Goal: Communication & Community: Share content

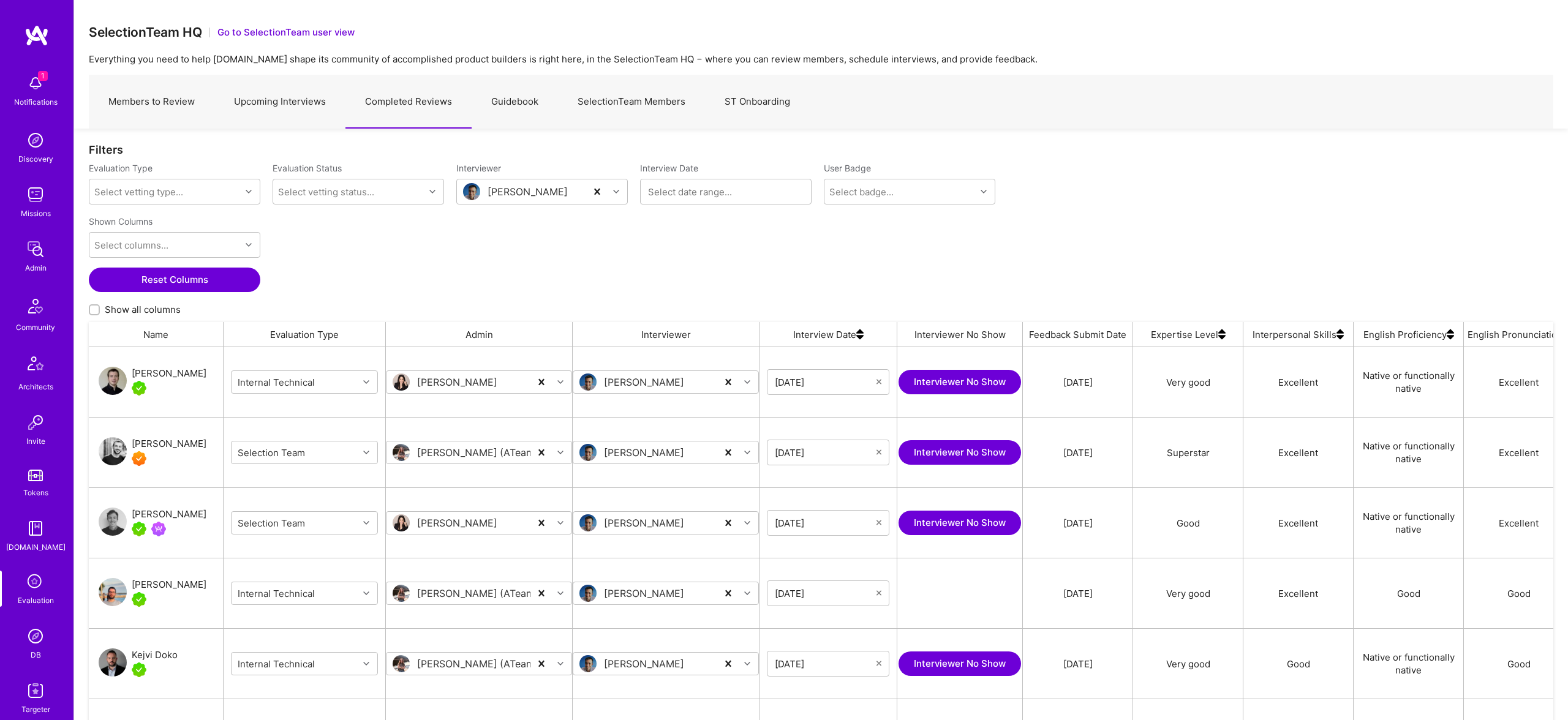
scroll to position [592, 1464]
click at [38, 641] on img at bounding box center [35, 636] width 25 height 25
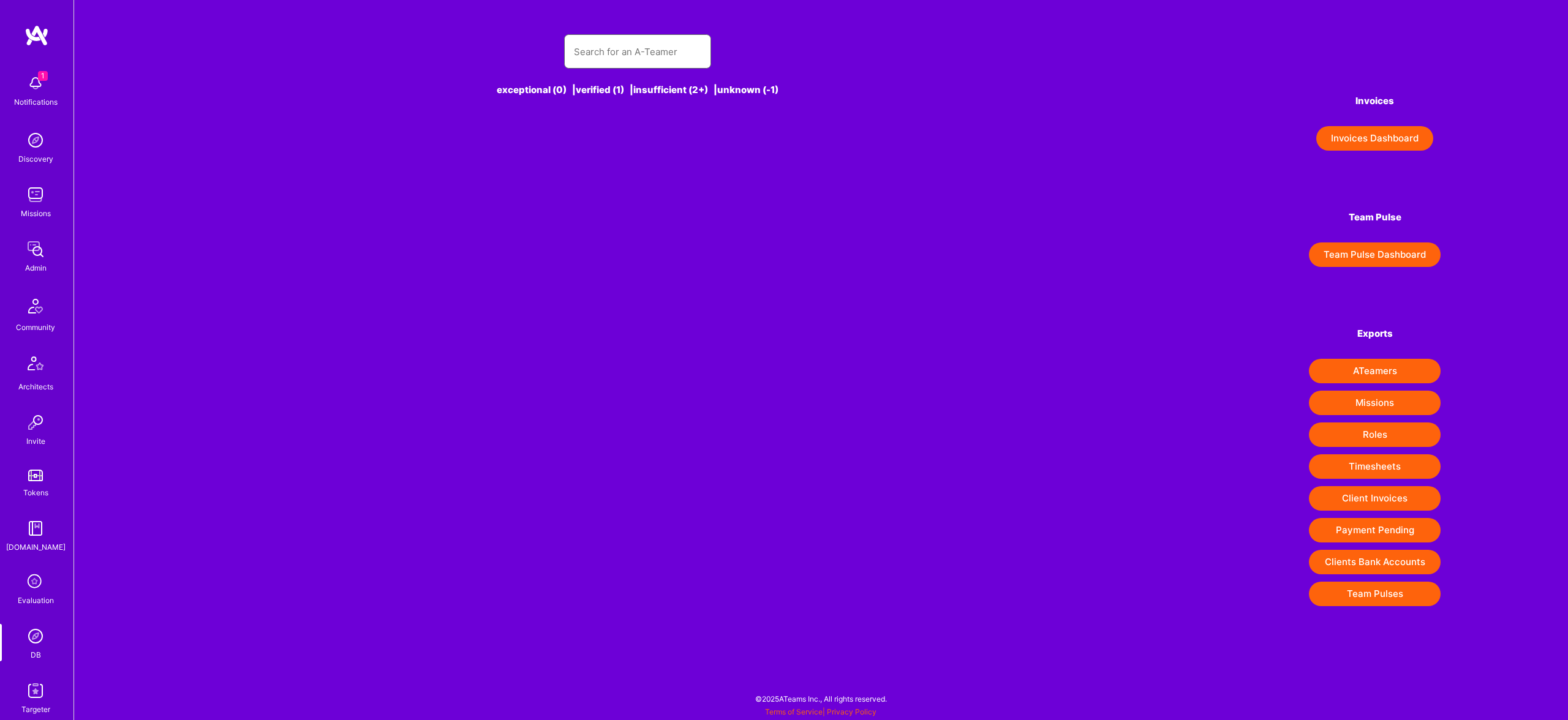
click at [669, 46] on input "text" at bounding box center [637, 52] width 127 height 32
paste input "jprivillaso@gmail.com"
type input "jprivillaso@gmail.com"
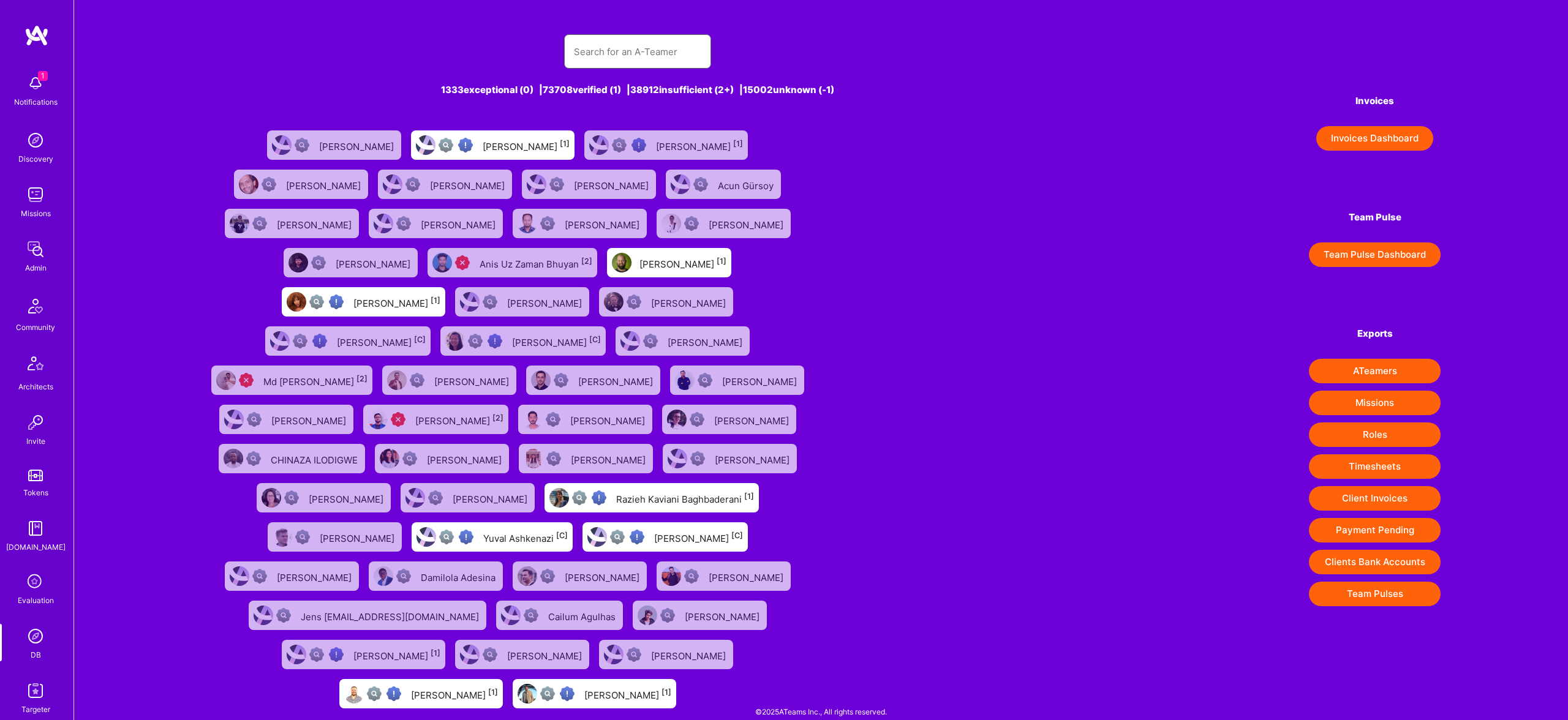
click at [640, 44] on input "text" at bounding box center [637, 52] width 127 height 32
paste input "jprivillaso@gmail.com"
type input "jprivillaso@gmail.com"
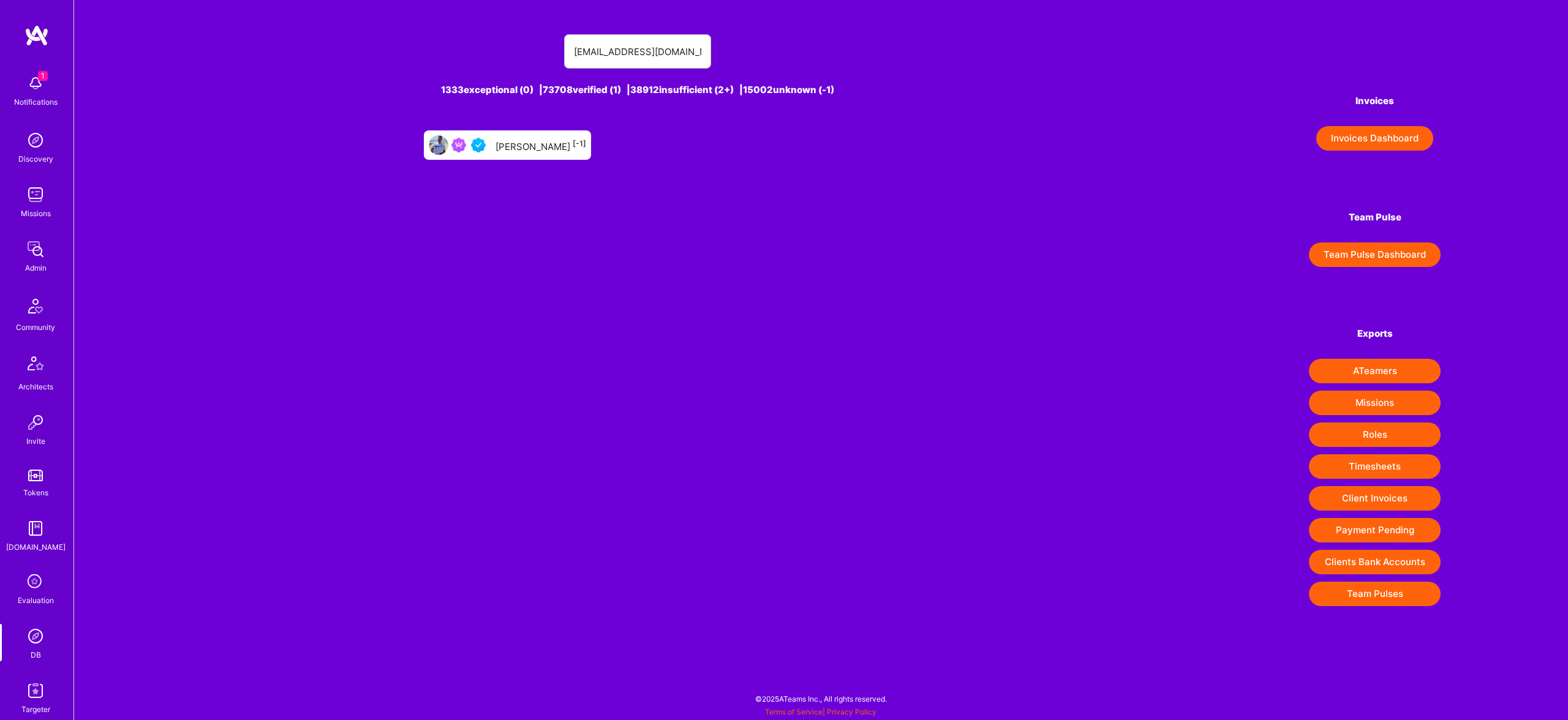
click at [539, 141] on div "Juan Rivillas [-1]" at bounding box center [540, 145] width 90 height 16
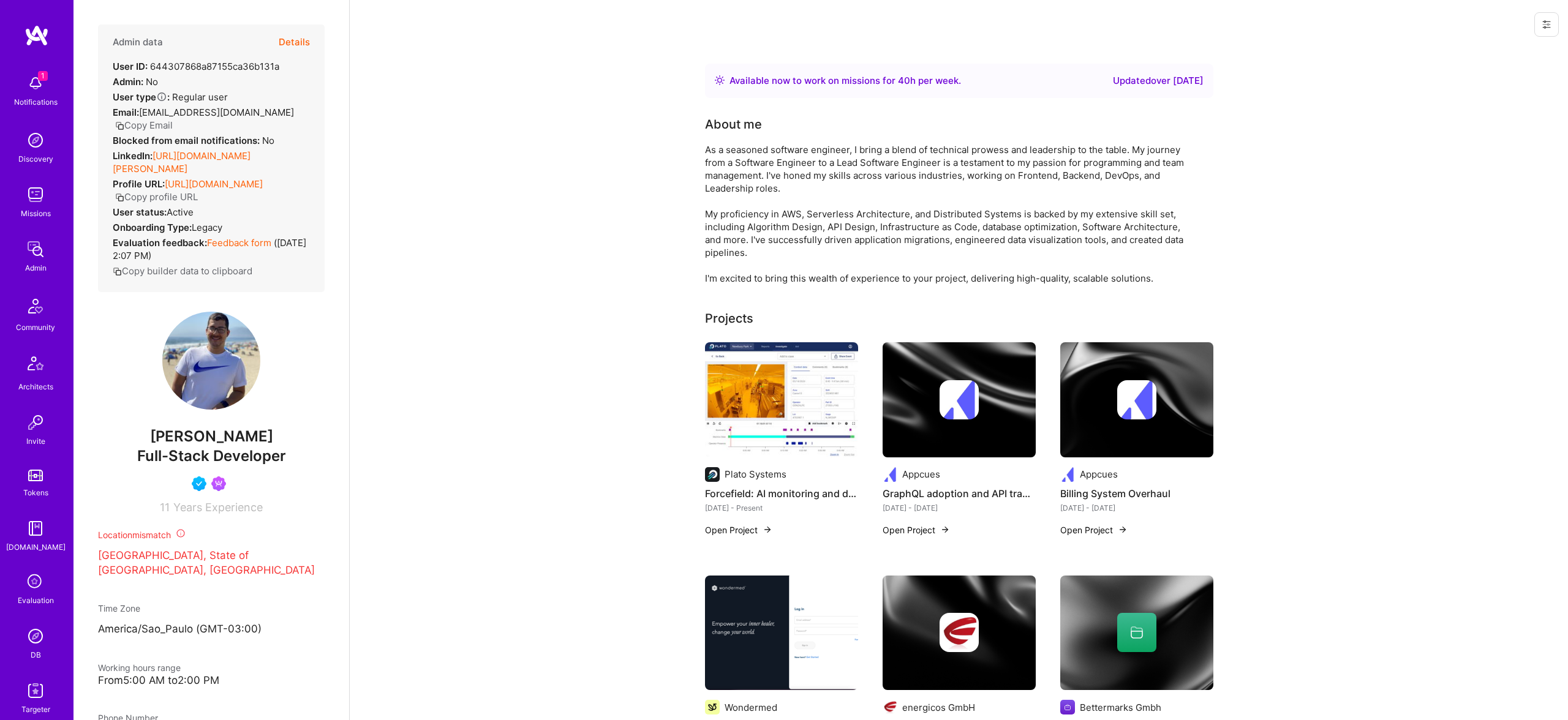
click at [298, 32] on button "Details" at bounding box center [294, 42] width 32 height 36
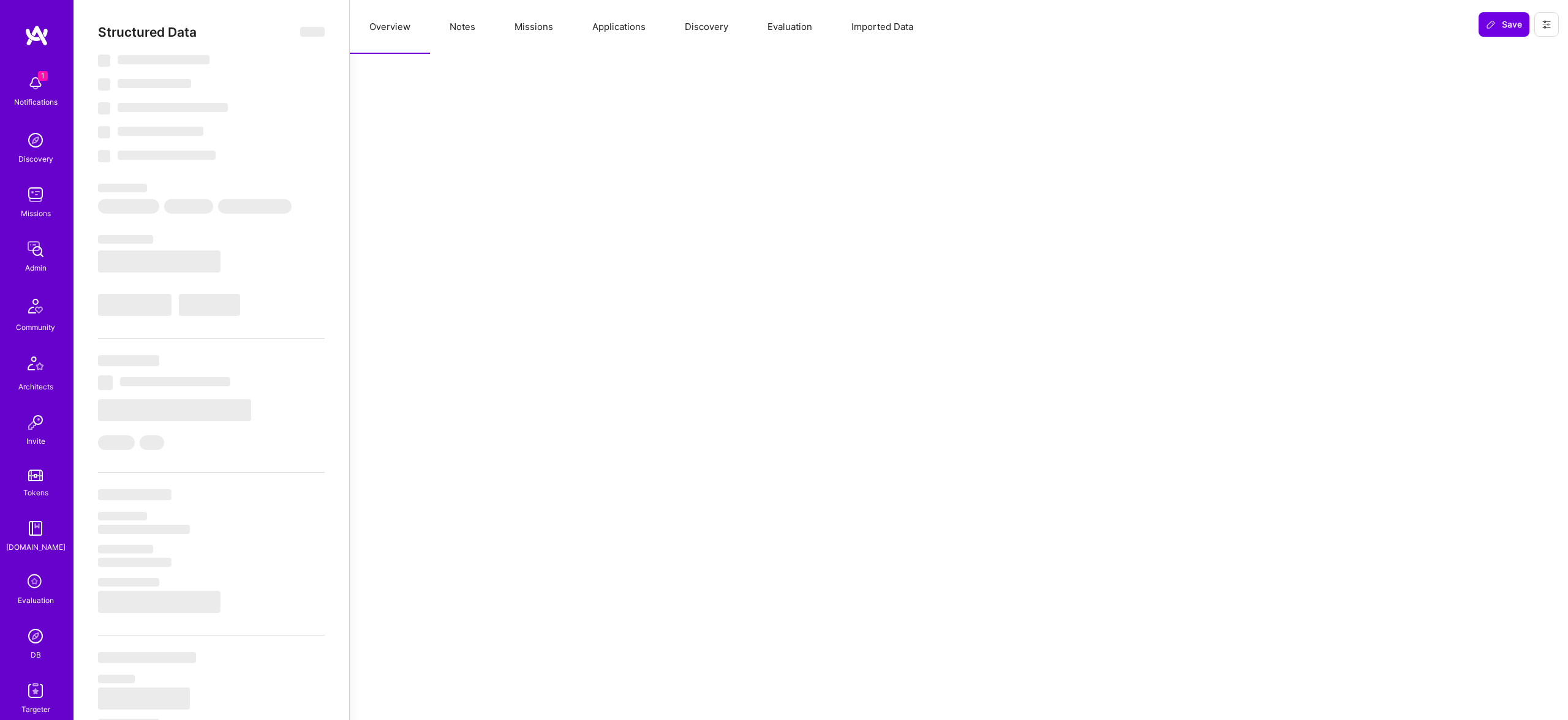
click at [800, 29] on button "Evaluation" at bounding box center [790, 27] width 84 height 54
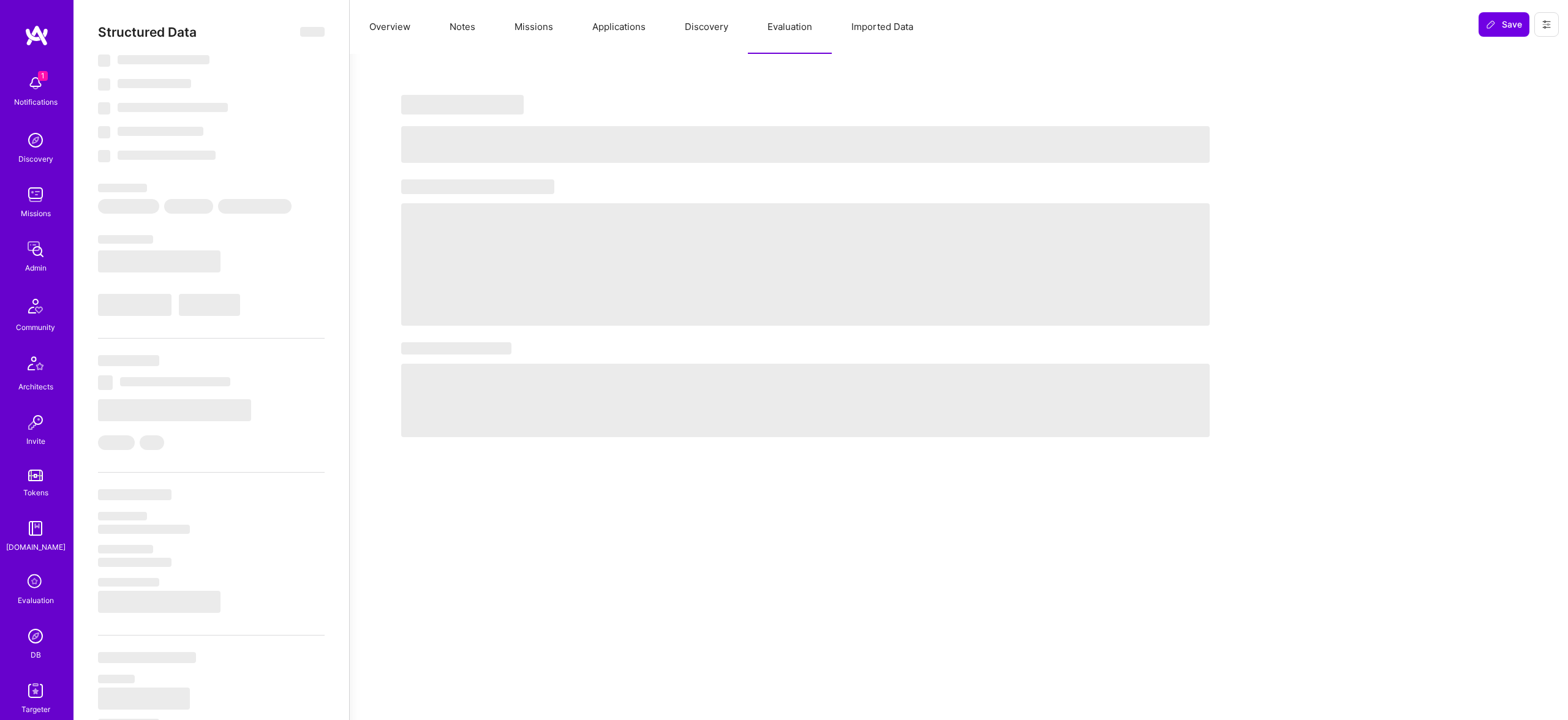
select select "Right Now"
select select "4"
select select "7"
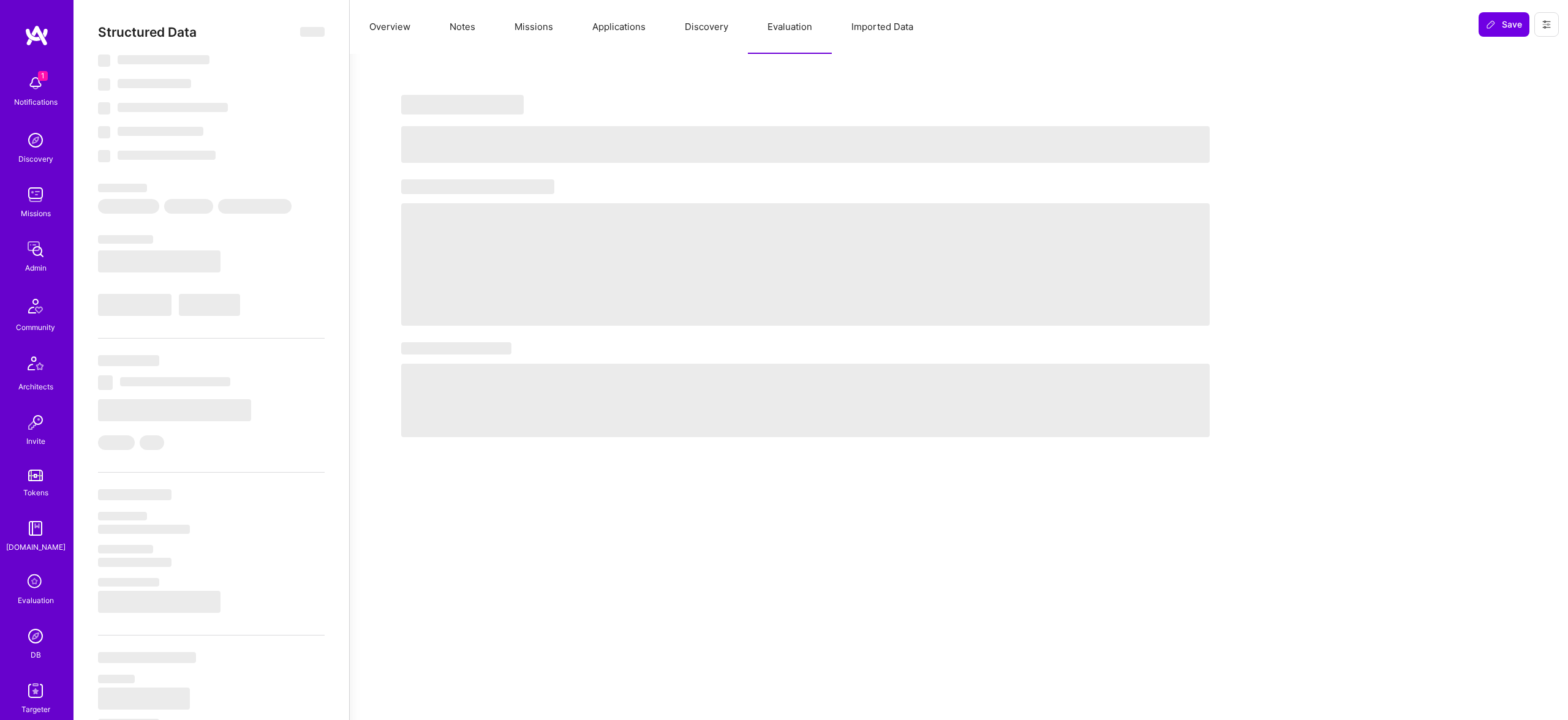
select select "BR"
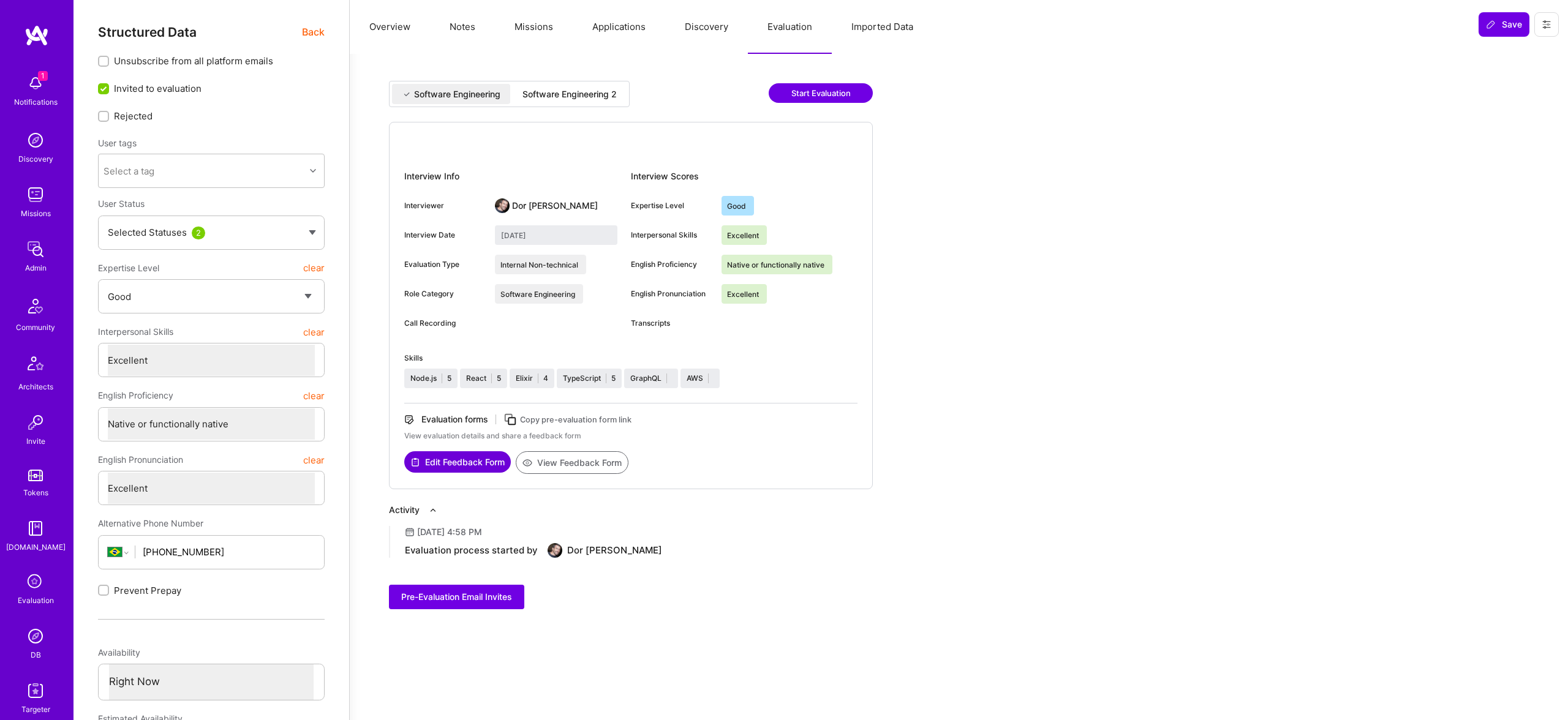
click at [559, 88] on div "Software Engineering 2" at bounding box center [569, 94] width 95 height 12
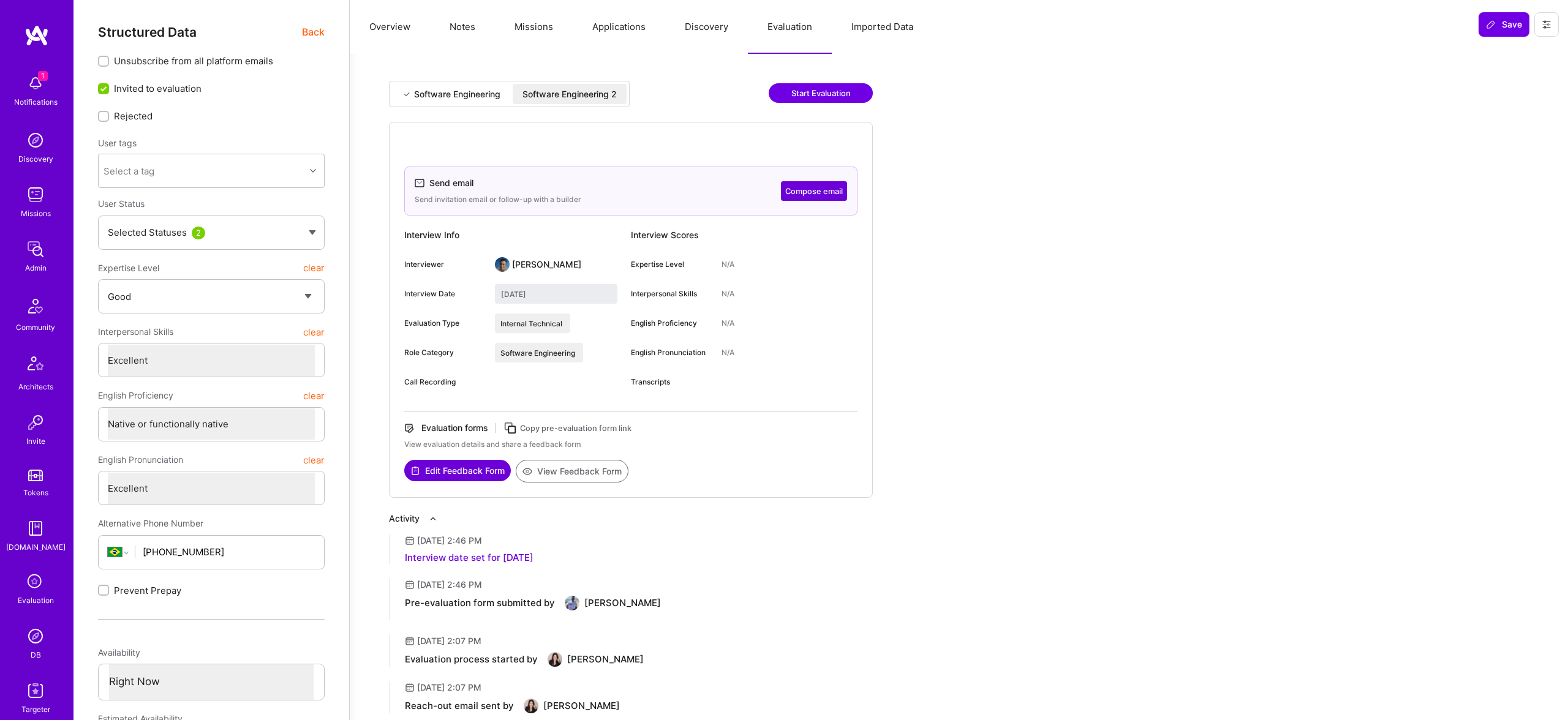
click at [455, 85] on div "Software Engineering" at bounding box center [451, 94] width 118 height 20
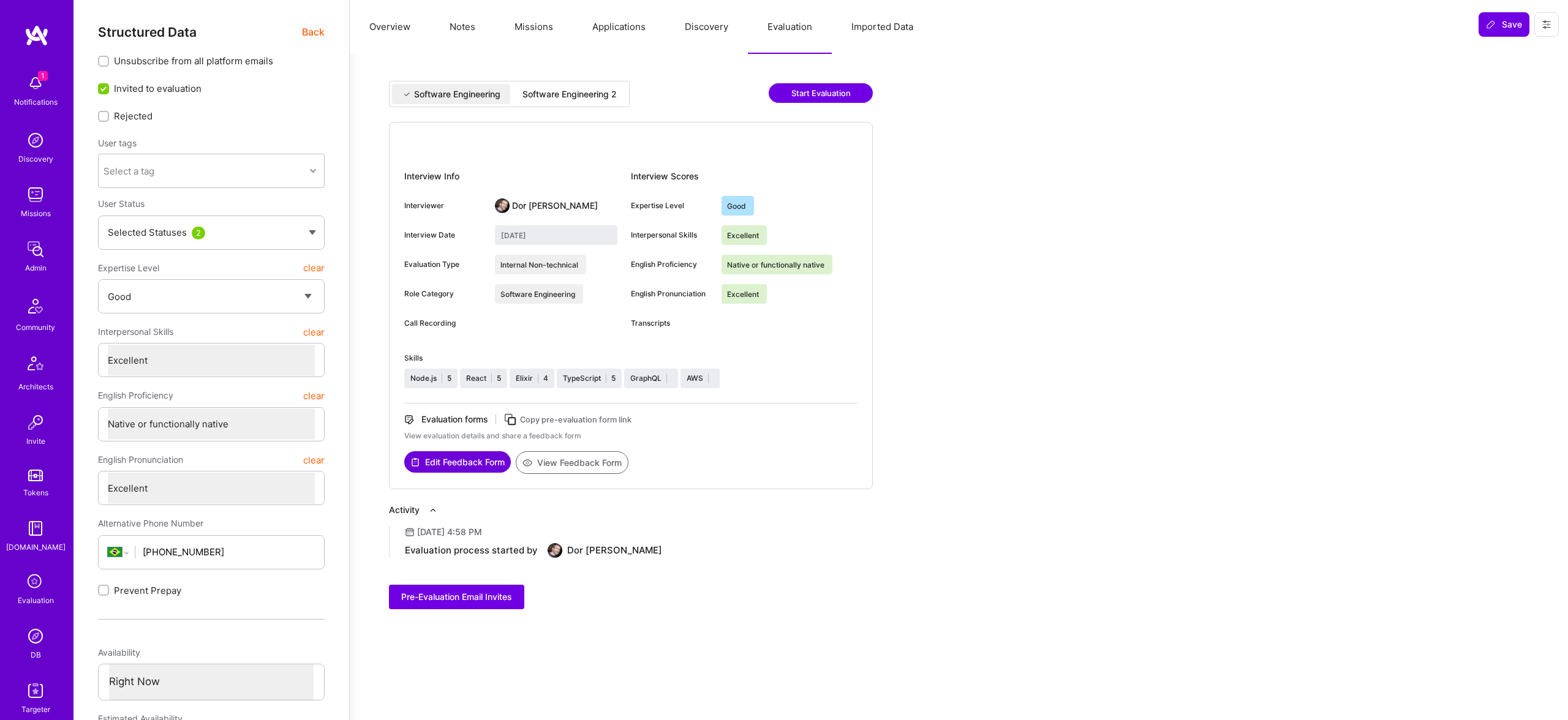
click at [610, 96] on div "Software Engineering 2" at bounding box center [569, 94] width 95 height 12
type input "September 18, 2025"
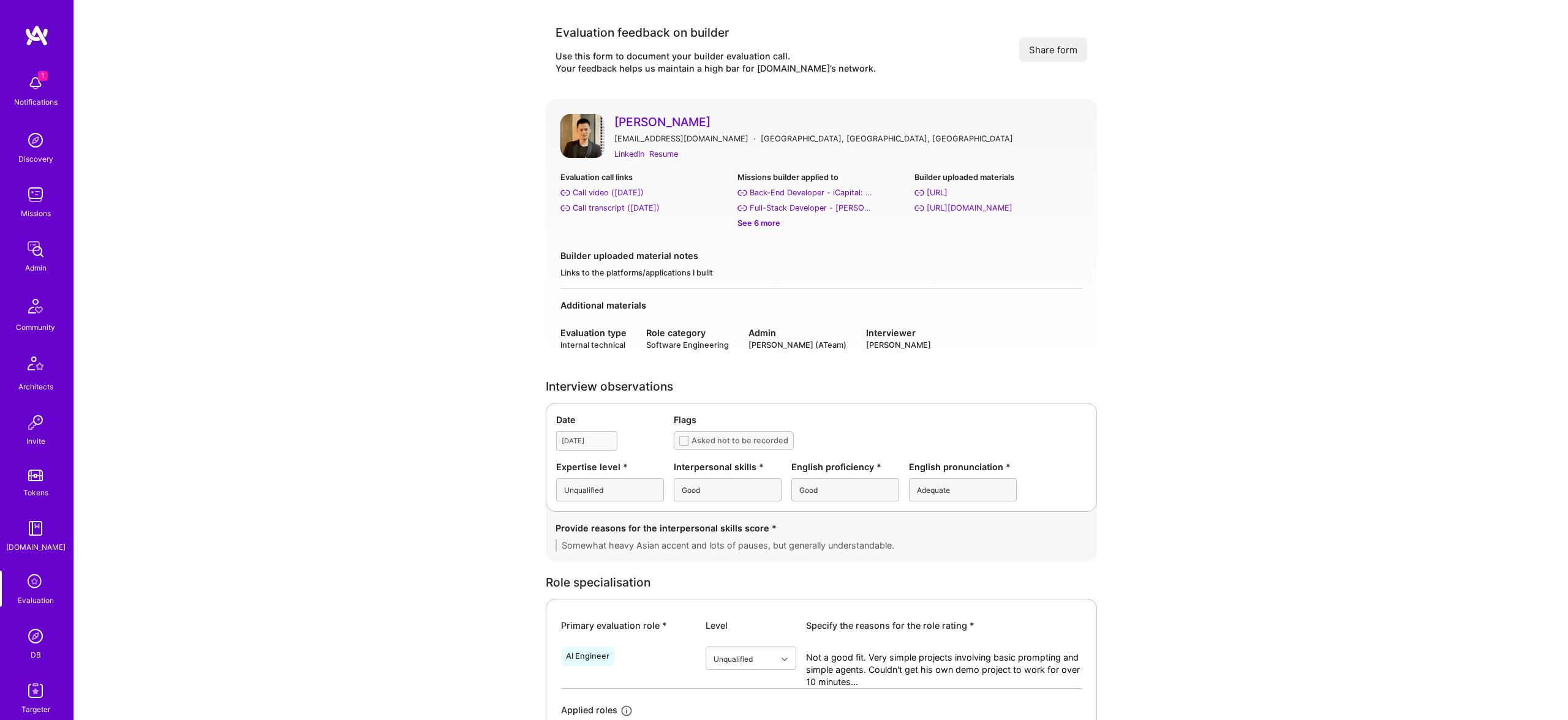
scroll to position [1978, 0]
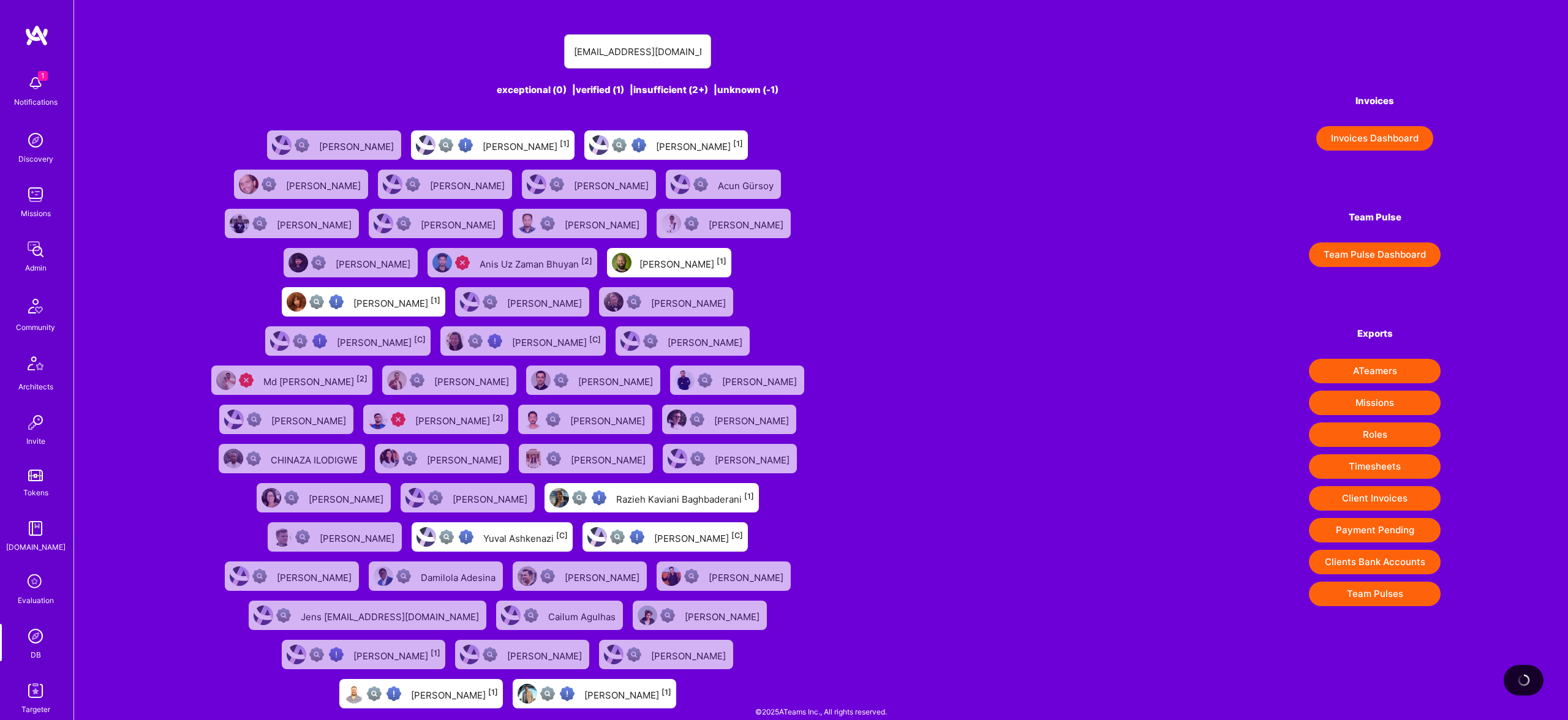
type input "[EMAIL_ADDRESS][DOMAIN_NAME]"
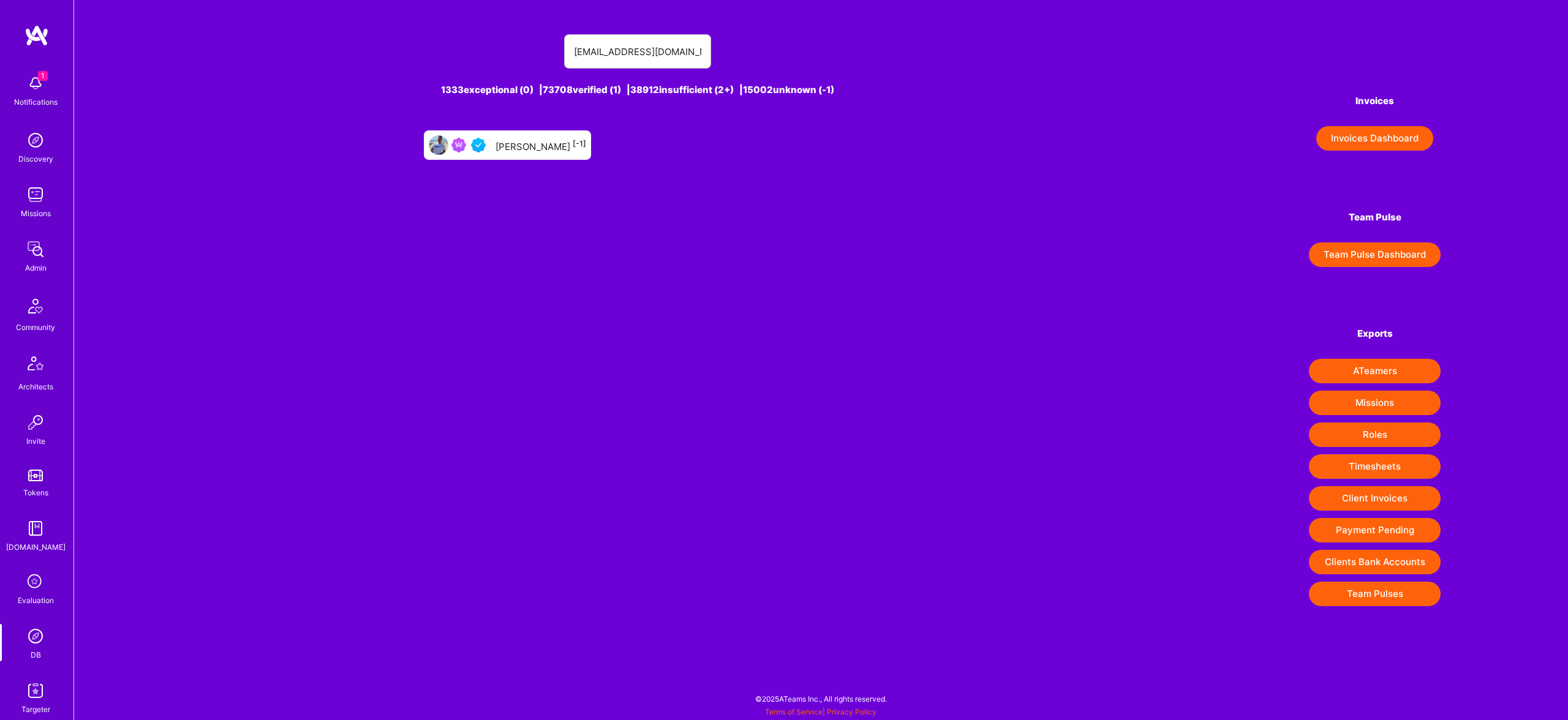
click at [553, 149] on div "[PERSON_NAME] [-1]" at bounding box center [540, 145] width 90 height 16
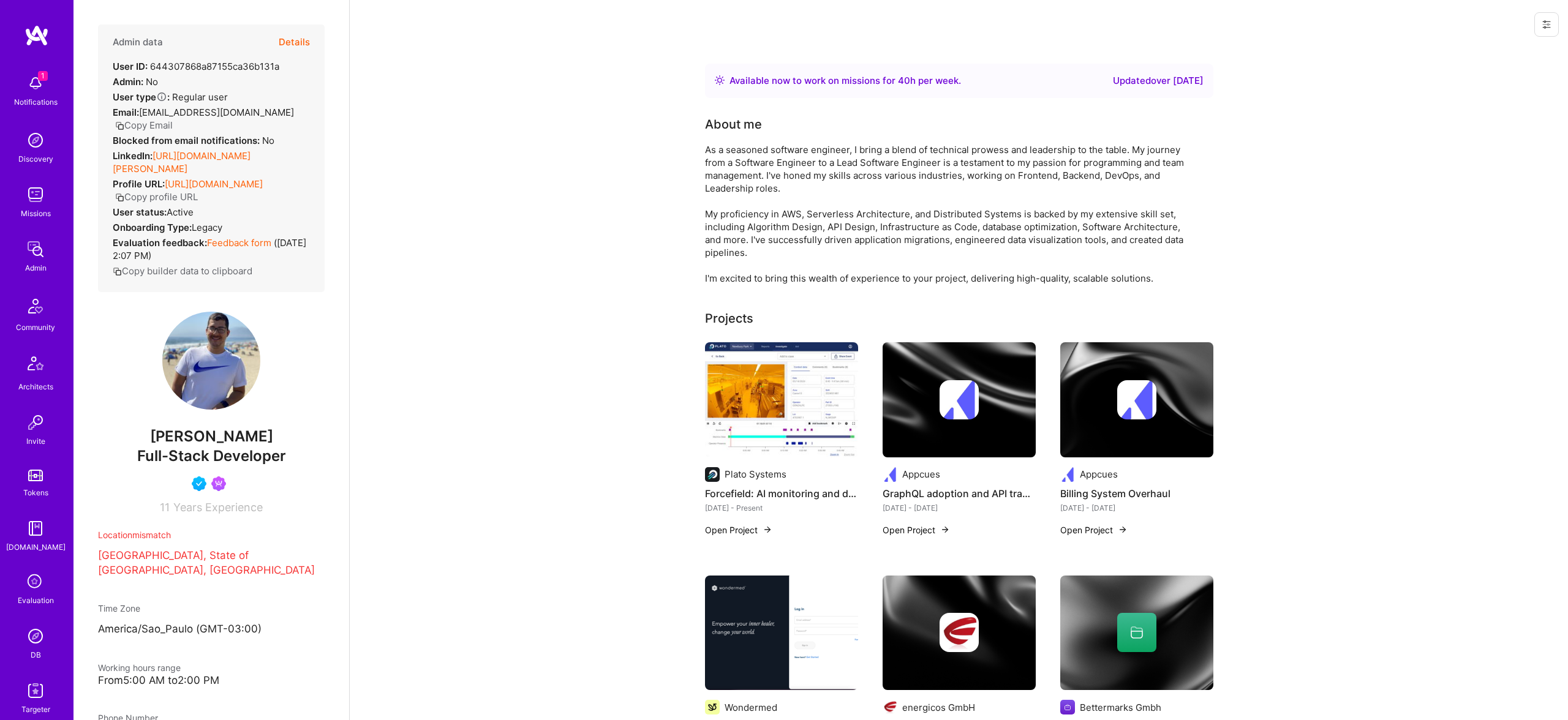
click at [300, 50] on button "Details" at bounding box center [294, 42] width 32 height 36
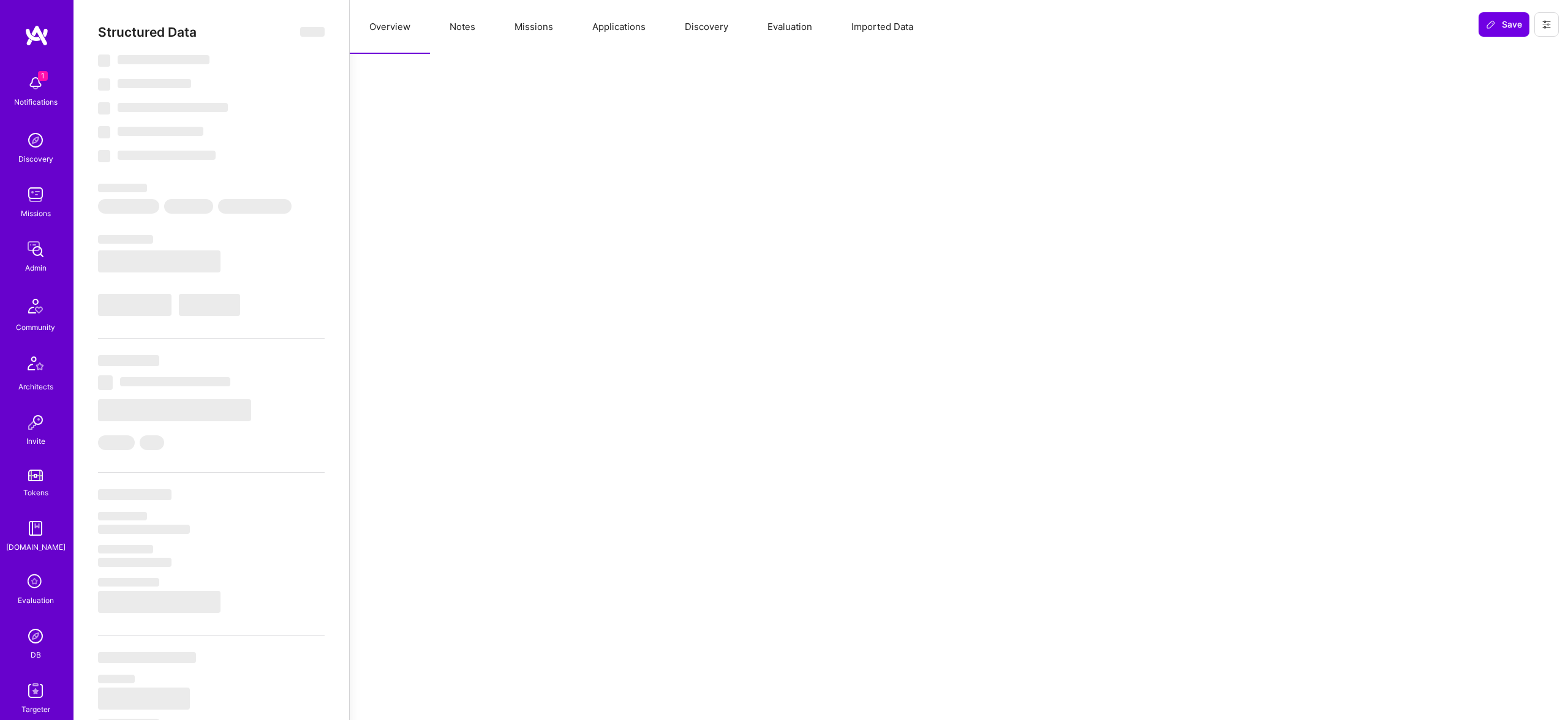
click at [798, 18] on button "Evaluation" at bounding box center [790, 27] width 84 height 54
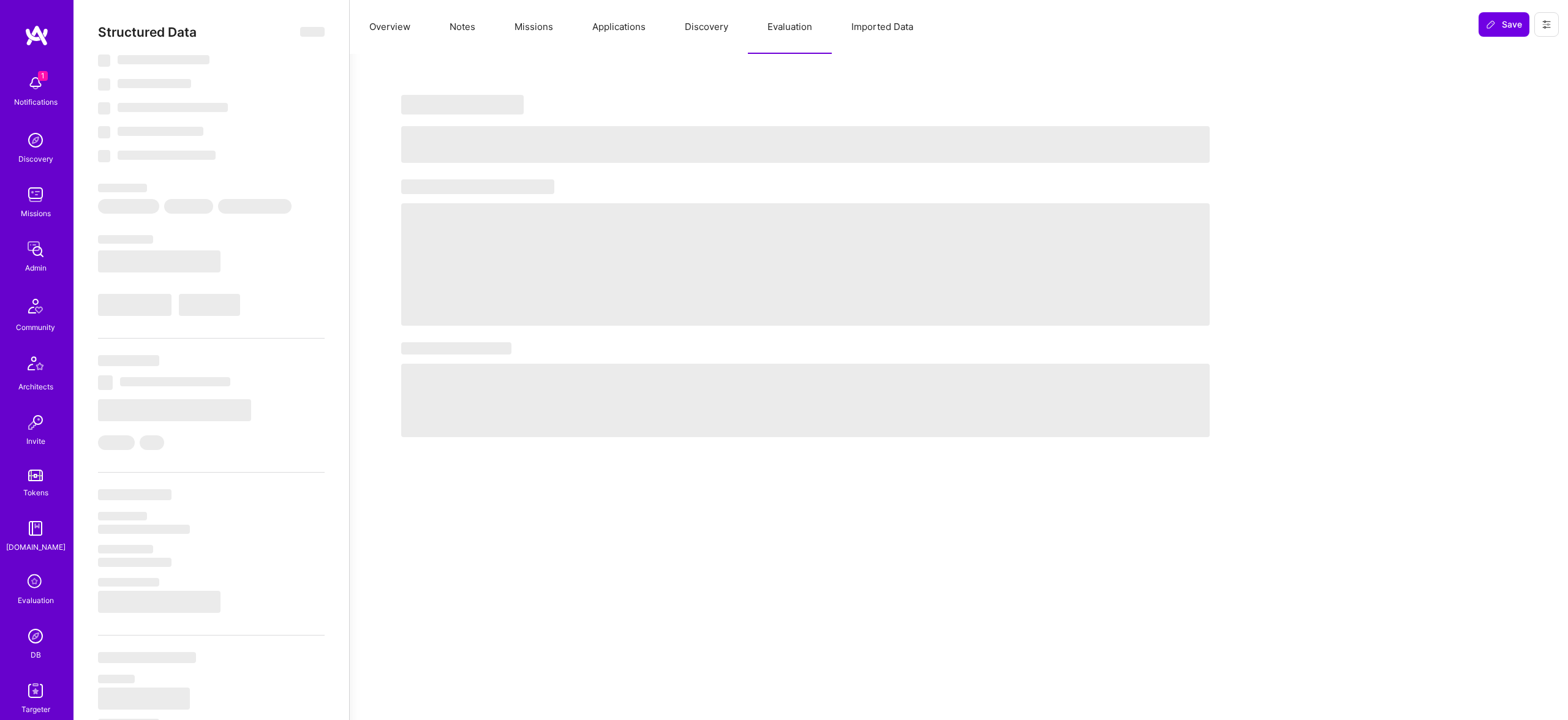
select select "Right Now"
select select "4"
select select "7"
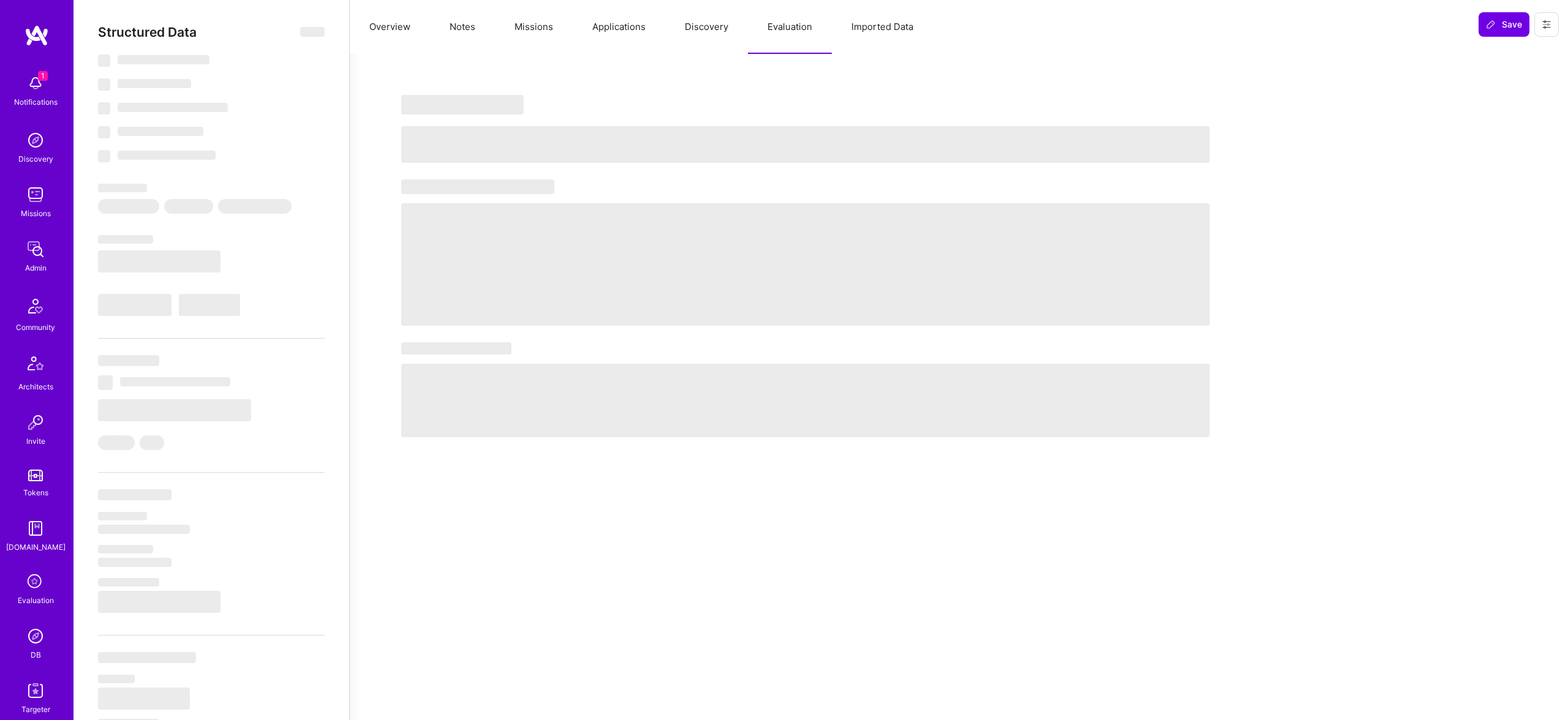
select select "BR"
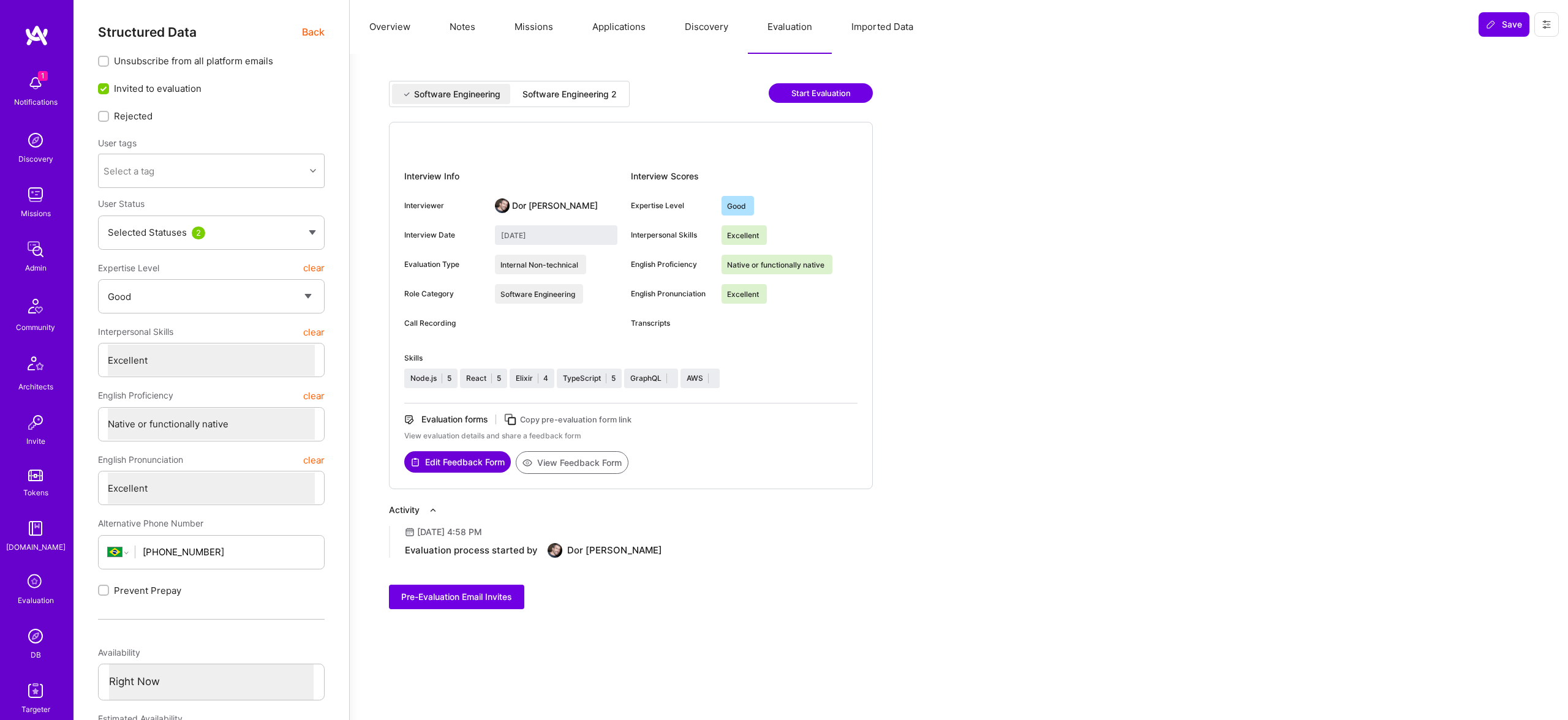
click at [597, 90] on div "Software Engineering 2" at bounding box center [569, 94] width 95 height 12
type input "September 18, 2025"
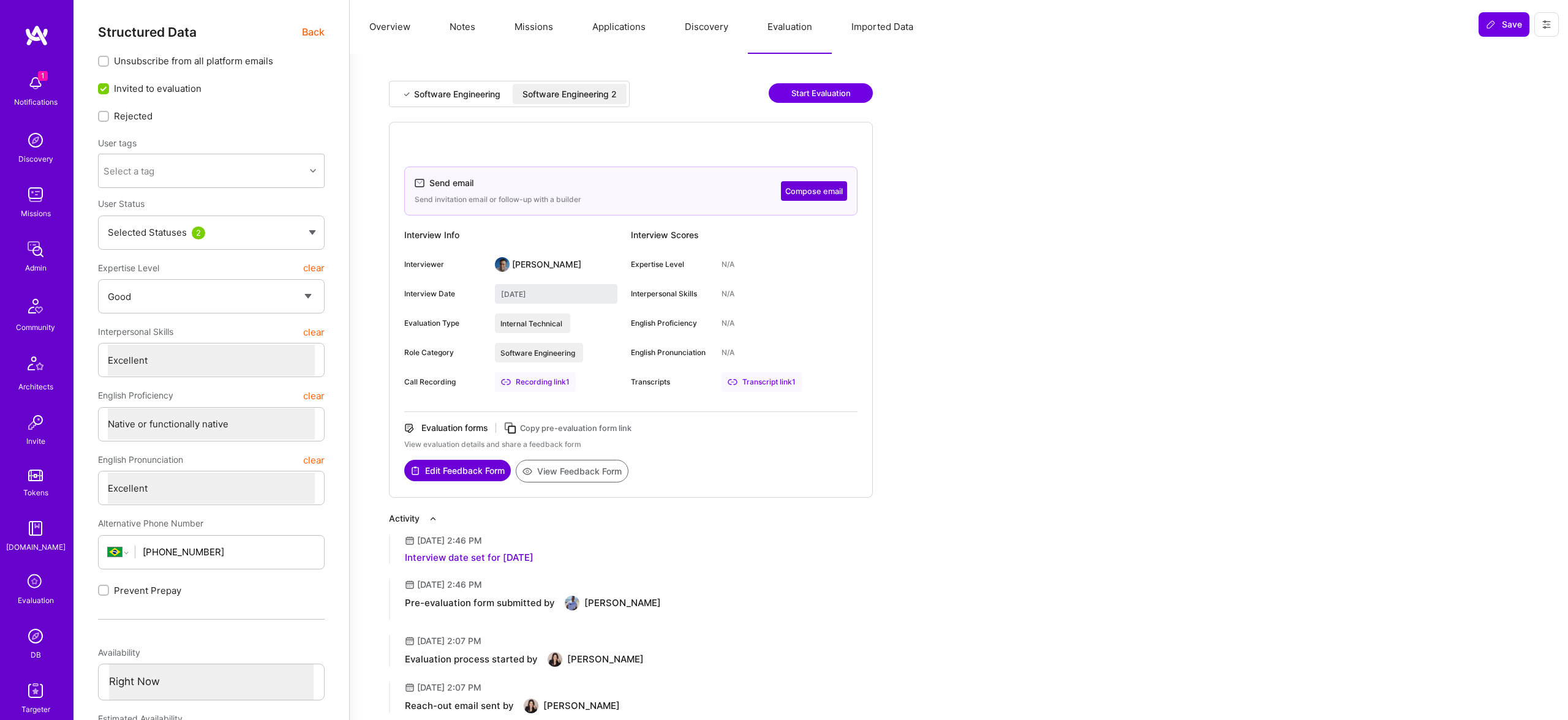
click at [759, 385] on div "Transcript link 1" at bounding box center [761, 382] width 81 height 20
click at [550, 387] on div "Recording link 1" at bounding box center [535, 382] width 81 height 20
click at [295, 26] on div "Structured Data Back" at bounding box center [211, 32] width 227 height 15
click at [309, 29] on span "Back" at bounding box center [313, 32] width 22 height 15
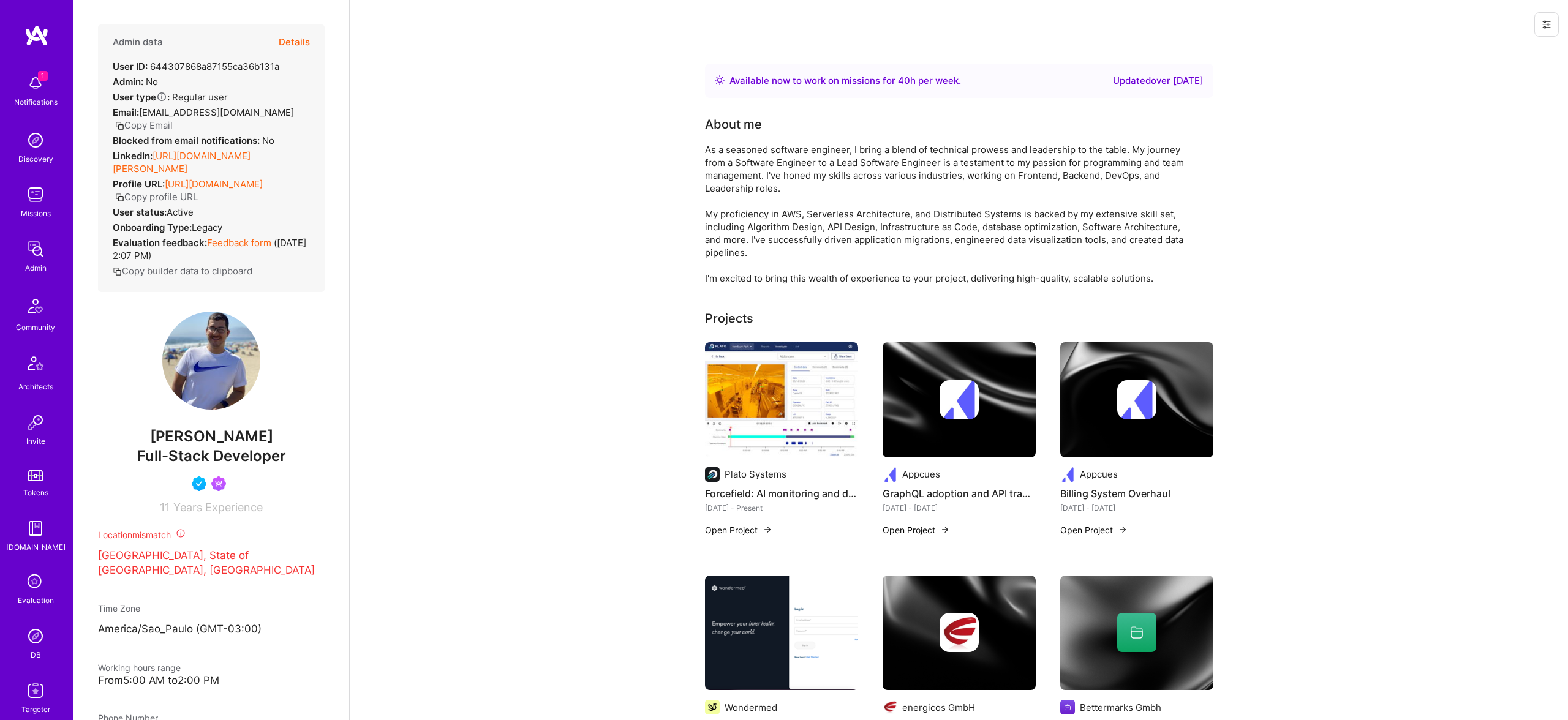
click at [218, 432] on span "[PERSON_NAME]" at bounding box center [211, 436] width 227 height 18
click at [218, 432] on span "Juan Rivillas" at bounding box center [211, 436] width 227 height 18
copy span "Juan Rivillas"
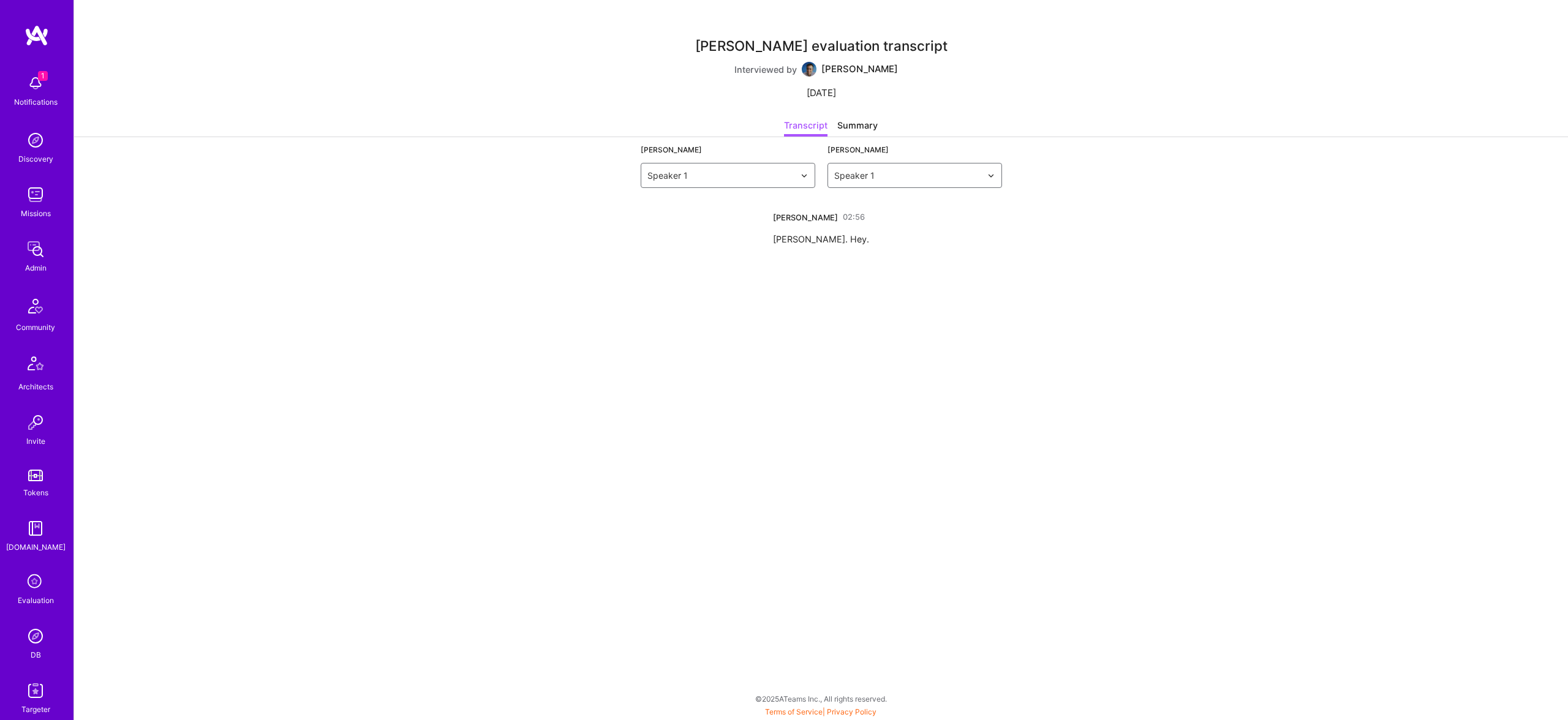
click at [859, 136] on div "Summary" at bounding box center [857, 127] width 41 height 18
click at [797, 126] on div "Transcript" at bounding box center [805, 127] width 43 height 18
drag, startPoint x: 929, startPoint y: 140, endPoint x: 873, endPoint y: 131, distance: 56.7
click at [922, 139] on div "Juan Rivillas Speaker 1" at bounding box center [914, 162] width 174 height 51
click at [870, 130] on div "Summary" at bounding box center [857, 127] width 41 height 18
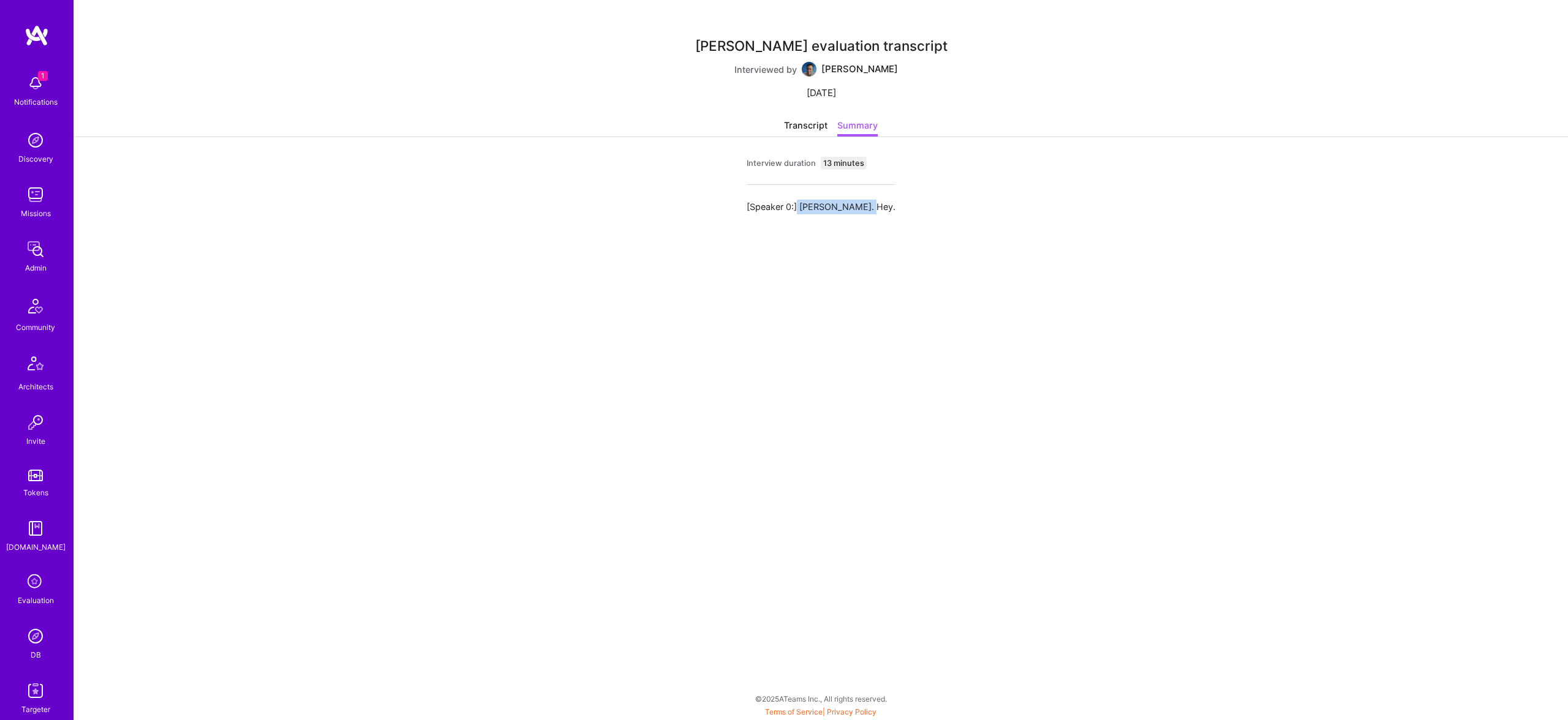
drag, startPoint x: 811, startPoint y: 206, endPoint x: 840, endPoint y: 163, distance: 51.9
click at [884, 209] on div "Juan Rivillas evaluation transcript Interviewed by Luis Teofilo 18 Sep 2025 Tra…" at bounding box center [821, 360] width 1494 height 720
click at [796, 130] on div "Transcript" at bounding box center [805, 127] width 43 height 18
click at [791, 114] on div "Juan Rivillas evaluation transcript Interviewed by Luis Teofilo 18 Sep 2025" at bounding box center [821, 69] width 252 height 99
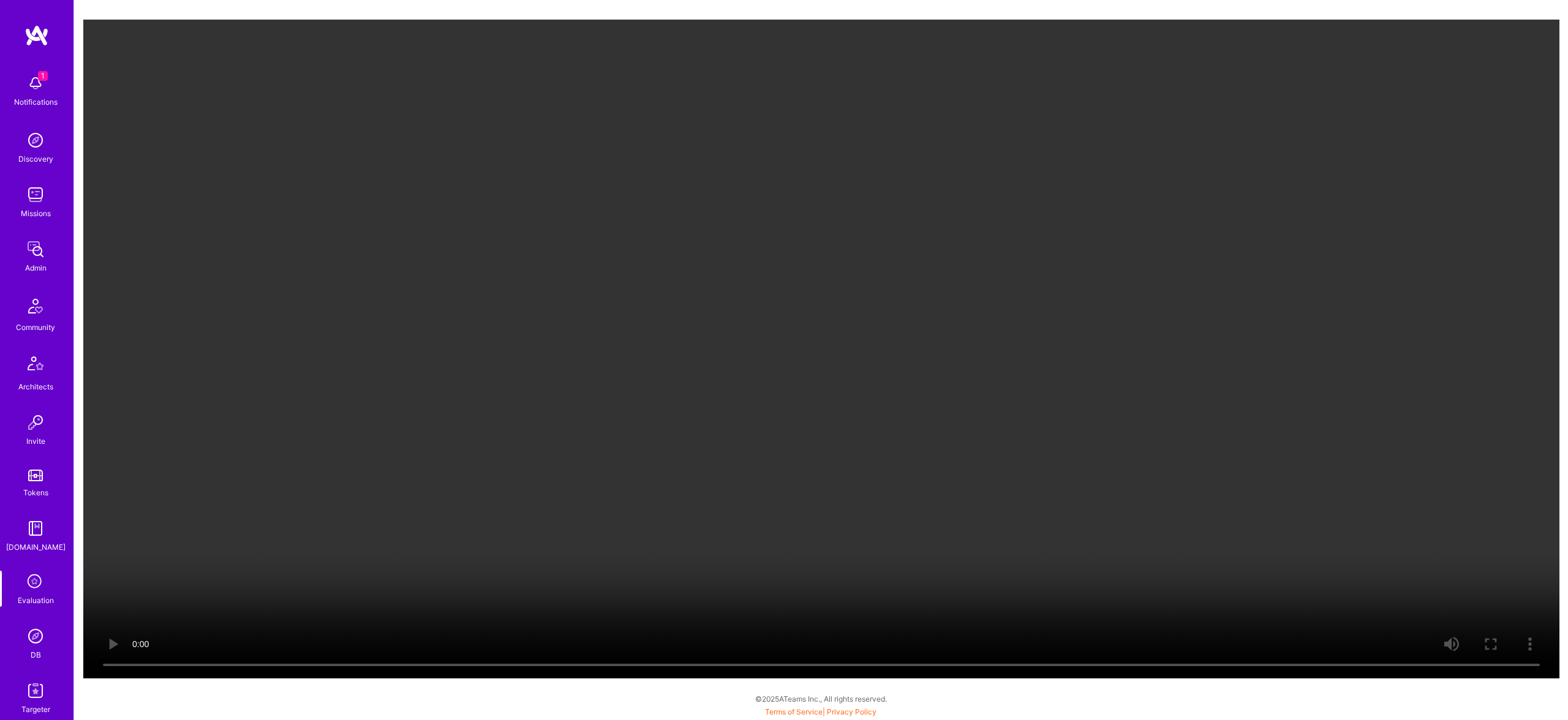
click at [1087, 663] on video "Your browser does not support the video tag." at bounding box center [821, 349] width 1476 height 659
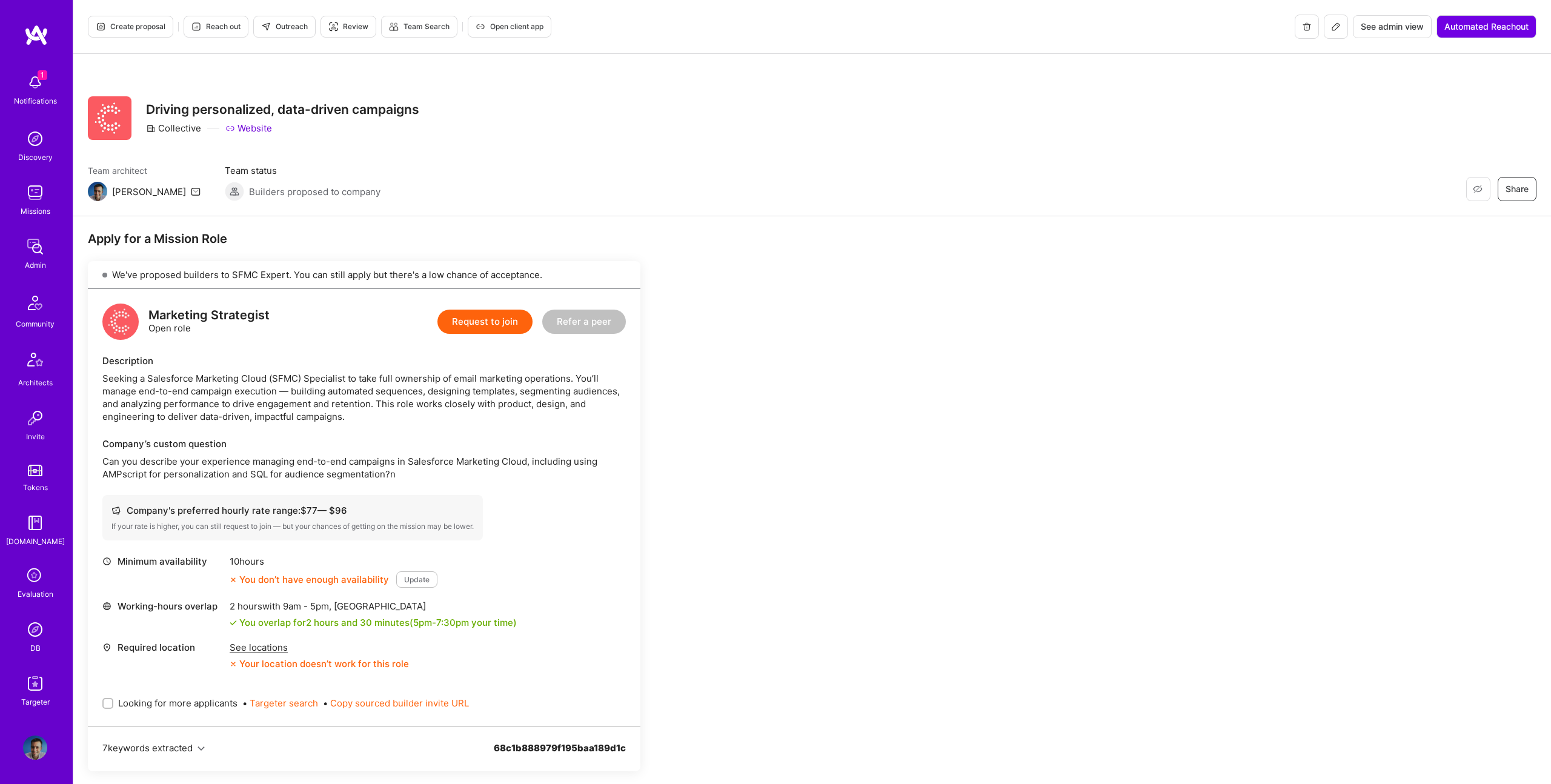
click at [1340, 27] on button at bounding box center [1336, 26] width 24 height 24
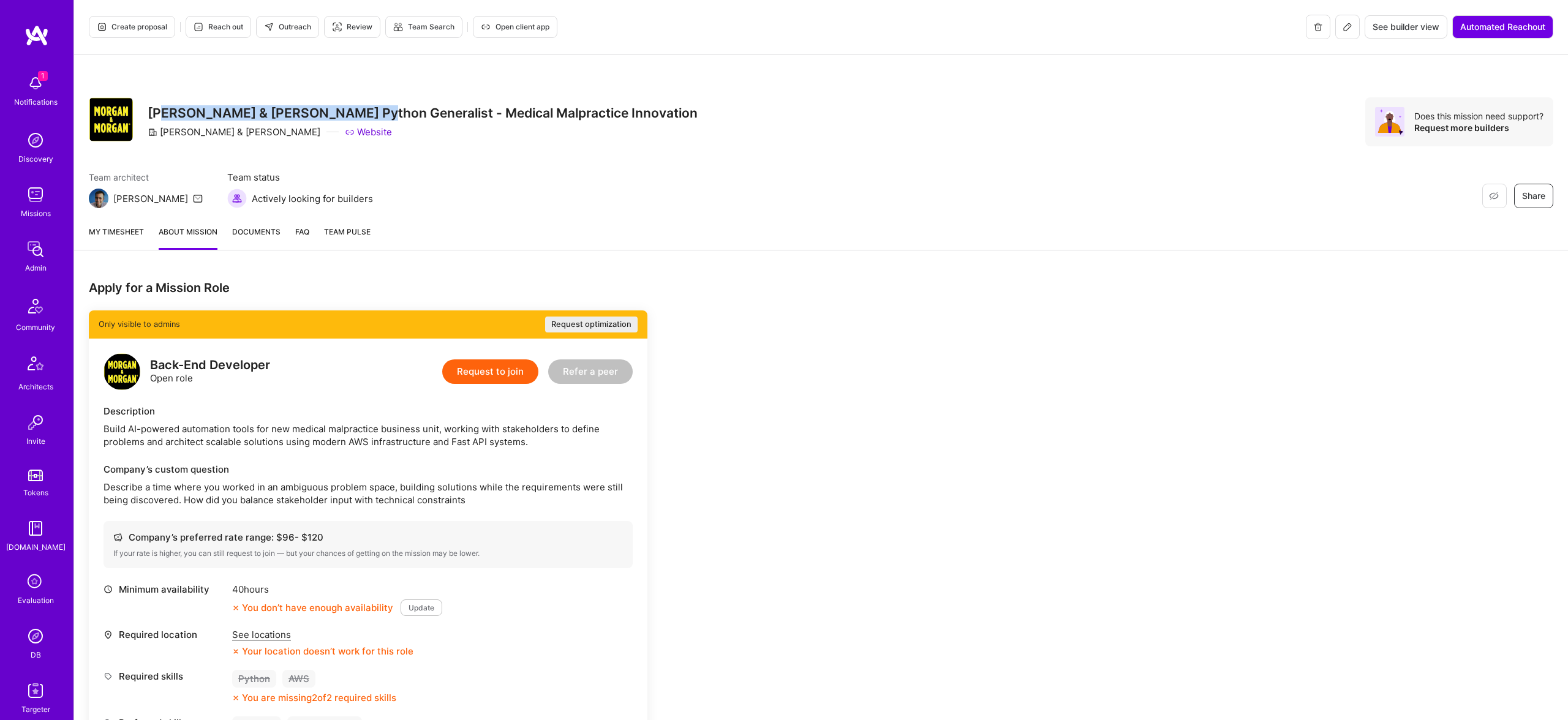
drag, startPoint x: 164, startPoint y: 109, endPoint x: 366, endPoint y: 116, distance: 202.1
click at [366, 116] on h3 "[PERSON_NAME] & [PERSON_NAME] Python Generalist - Medical Malpractice Innovation" at bounding box center [422, 113] width 550 height 15
click at [242, 139] on div "[PERSON_NAME] & [PERSON_NAME] Python Generalist - Medical Malpractice Innovatio…" at bounding box center [422, 122] width 550 height 49
click at [211, 92] on div "Restore Not Interested [PERSON_NAME] & [PERSON_NAME] Python Generalist - Medica…" at bounding box center [821, 135] width 1494 height 161
click at [213, 100] on div "[PERSON_NAME] & [PERSON_NAME] Python Generalist - Medical Malpractice Innovatio…" at bounding box center [422, 122] width 550 height 49
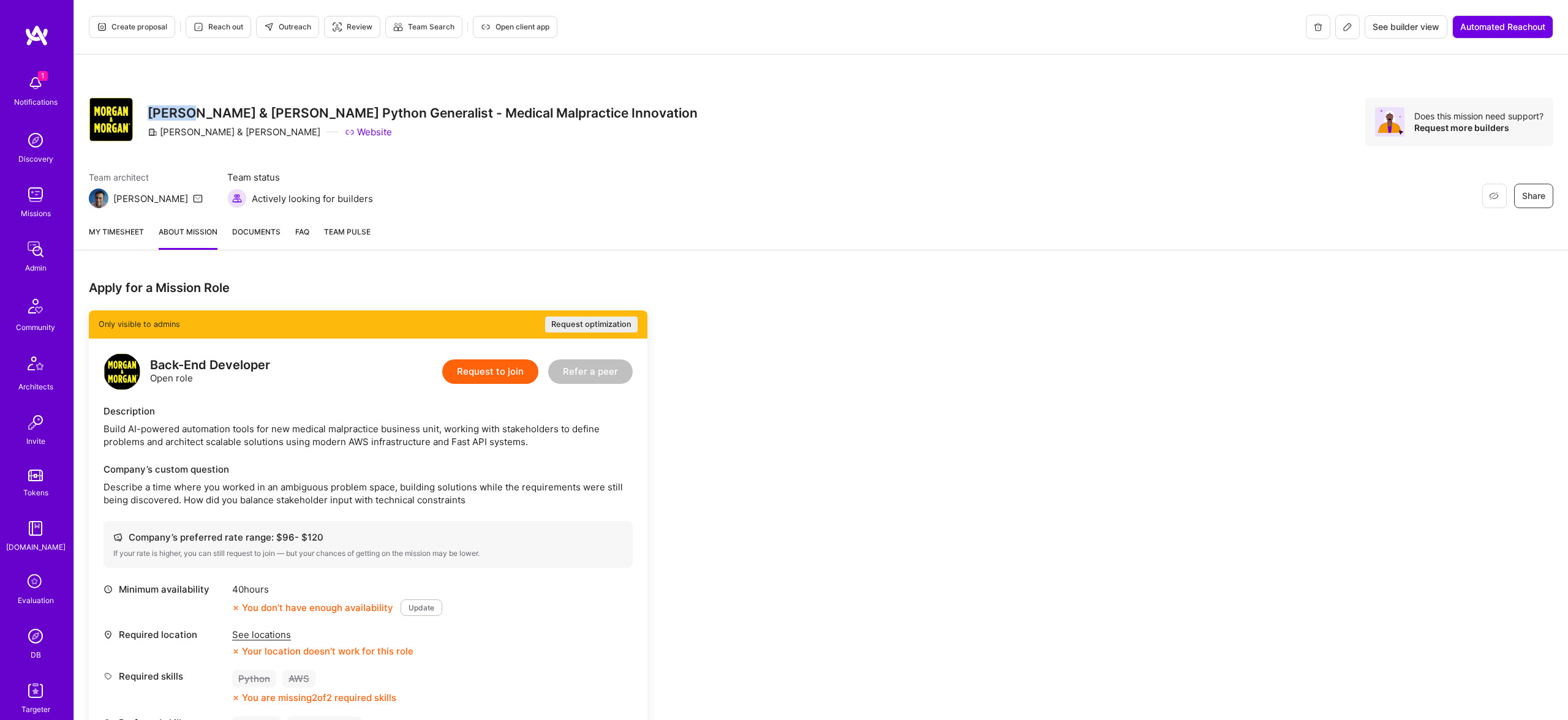
click at [213, 100] on div "[PERSON_NAME] & [PERSON_NAME] Python Generalist - Medical Malpractice Innovatio…" at bounding box center [422, 122] width 550 height 49
click at [380, 110] on h3 "[PERSON_NAME] & [PERSON_NAME] Python Generalist - Medical Malpractice Innovation" at bounding box center [422, 113] width 550 height 15
click at [368, 112] on h3 "[PERSON_NAME] & [PERSON_NAME] Python Generalist - Medical Malpractice Innovation" at bounding box center [422, 113] width 550 height 15
drag, startPoint x: 373, startPoint y: 112, endPoint x: 102, endPoint y: 109, distance: 271.0
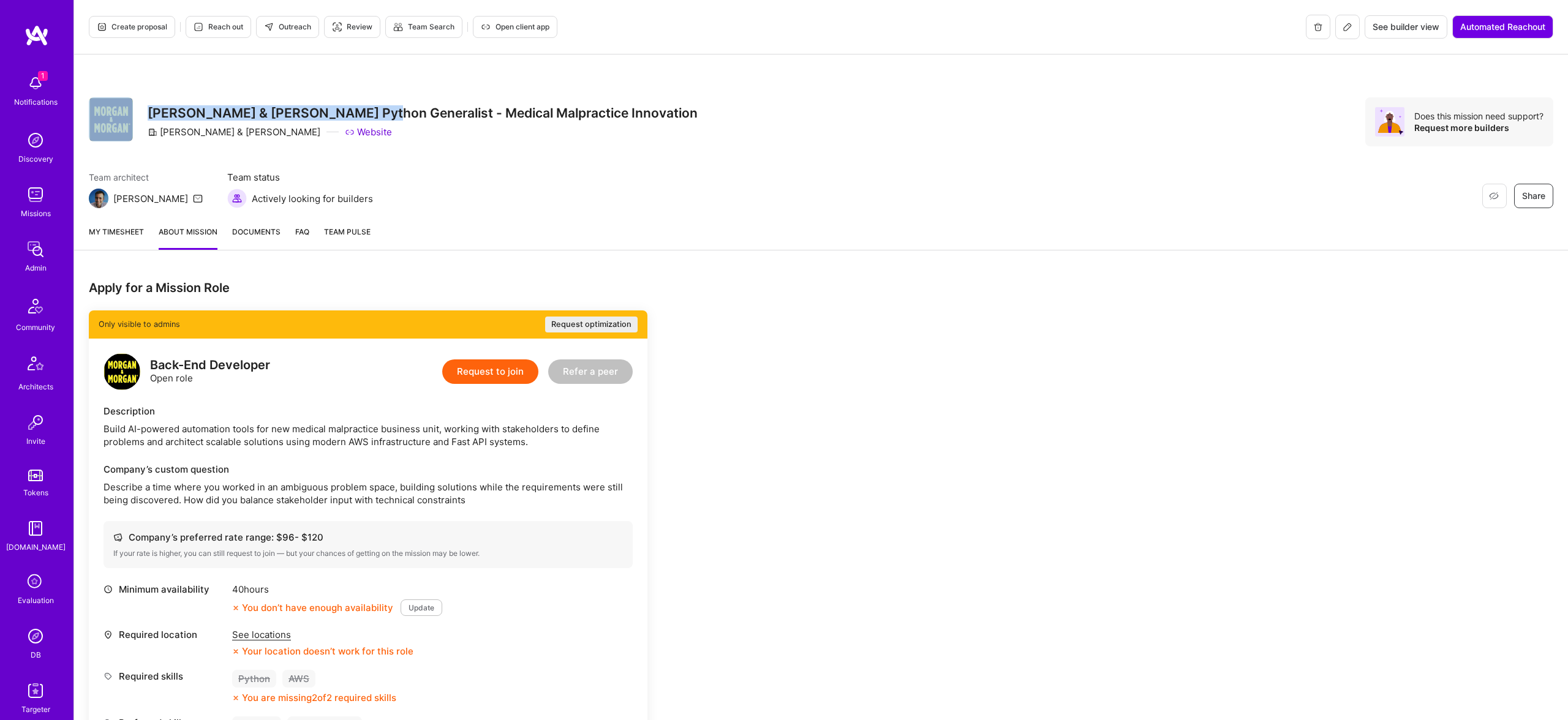
click at [102, 109] on div "Restore Not Interested [PERSON_NAME] & [PERSON_NAME] Python Generalist - Medica…" at bounding box center [393, 122] width 609 height 49
copy div "Restore Not Interested Share [PERSON_NAME] & [PERSON_NAME] Python Generalist"
click at [187, 112] on h3 "[PERSON_NAME] & [PERSON_NAME] Python Generalist - Medical Malpractice Innovation" at bounding box center [422, 113] width 550 height 15
click at [148, 111] on div "Restore Not Interested [PERSON_NAME] & [PERSON_NAME] Python Generalist - Medica…" at bounding box center [393, 122] width 609 height 49
click at [148, 111] on h3 "[PERSON_NAME] & [PERSON_NAME] Python Generalist - Medical Malpractice Innovation" at bounding box center [422, 113] width 550 height 15
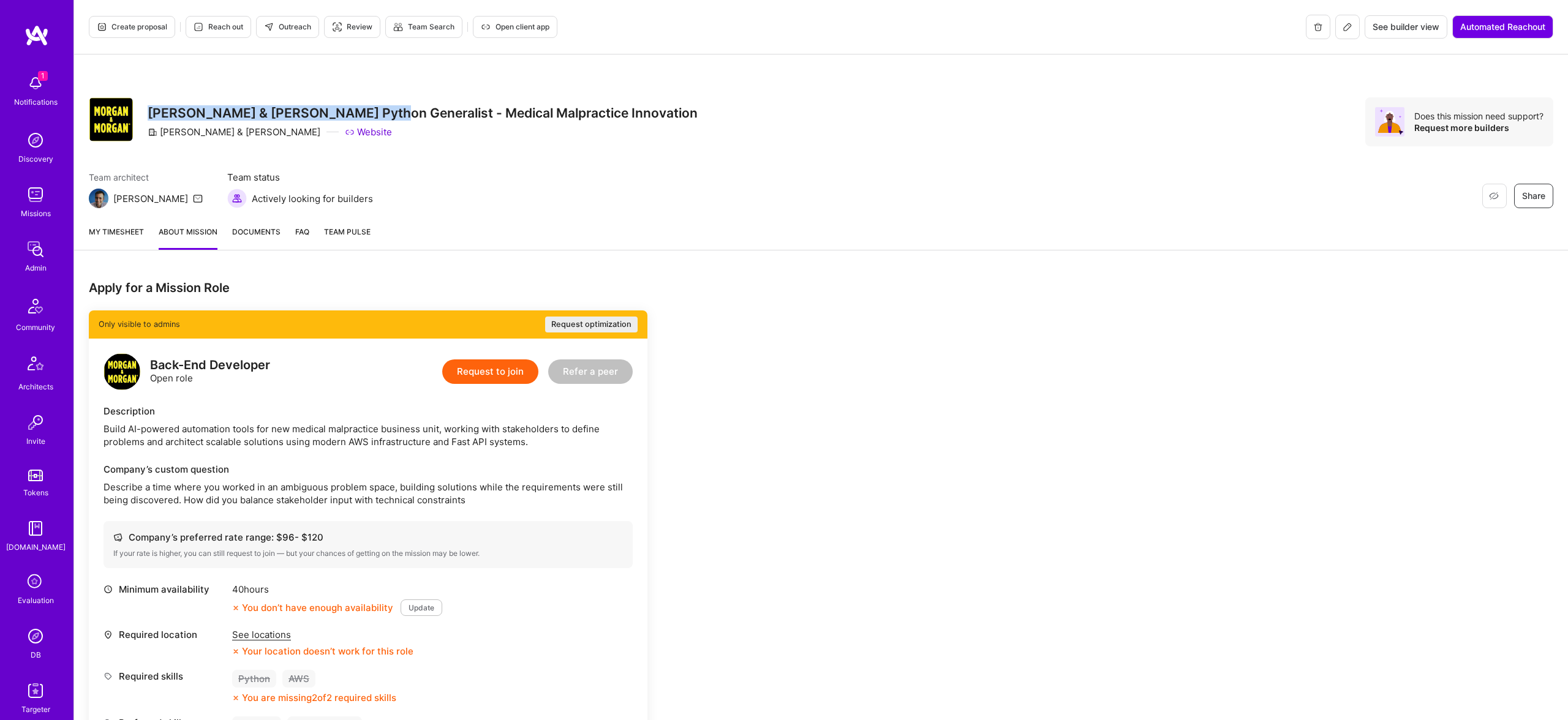
drag, startPoint x: 148, startPoint y: 111, endPoint x: 370, endPoint y: 110, distance: 222.0
click at [370, 110] on h3 "[PERSON_NAME] & [PERSON_NAME] Python Generalist - Medical Malpractice Innovation" at bounding box center [422, 113] width 550 height 15
copy h3 "[PERSON_NAME] & [PERSON_NAME] Python Generalist"
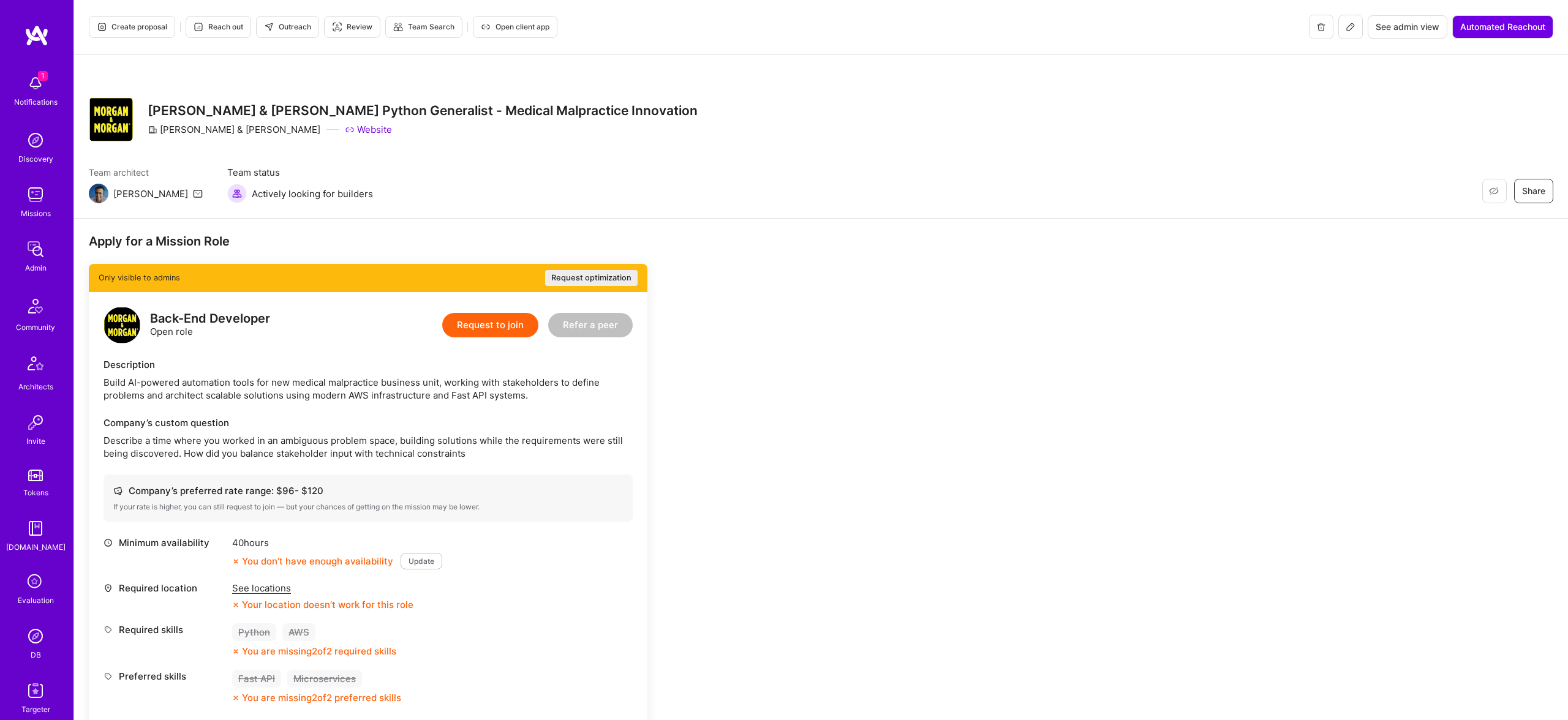
click at [1348, 23] on icon at bounding box center [1350, 27] width 10 height 10
drag, startPoint x: 167, startPoint y: 22, endPoint x: 246, endPoint y: 32, distance: 79.6
click at [246, 32] on div "Create proposal Reach out Outreach Review Team Search Open client app" at bounding box center [323, 27] width 469 height 25
click at [276, 29] on span "Outreach" at bounding box center [287, 27] width 47 height 11
click at [232, 24] on span "Reach out" at bounding box center [218, 27] width 50 height 11
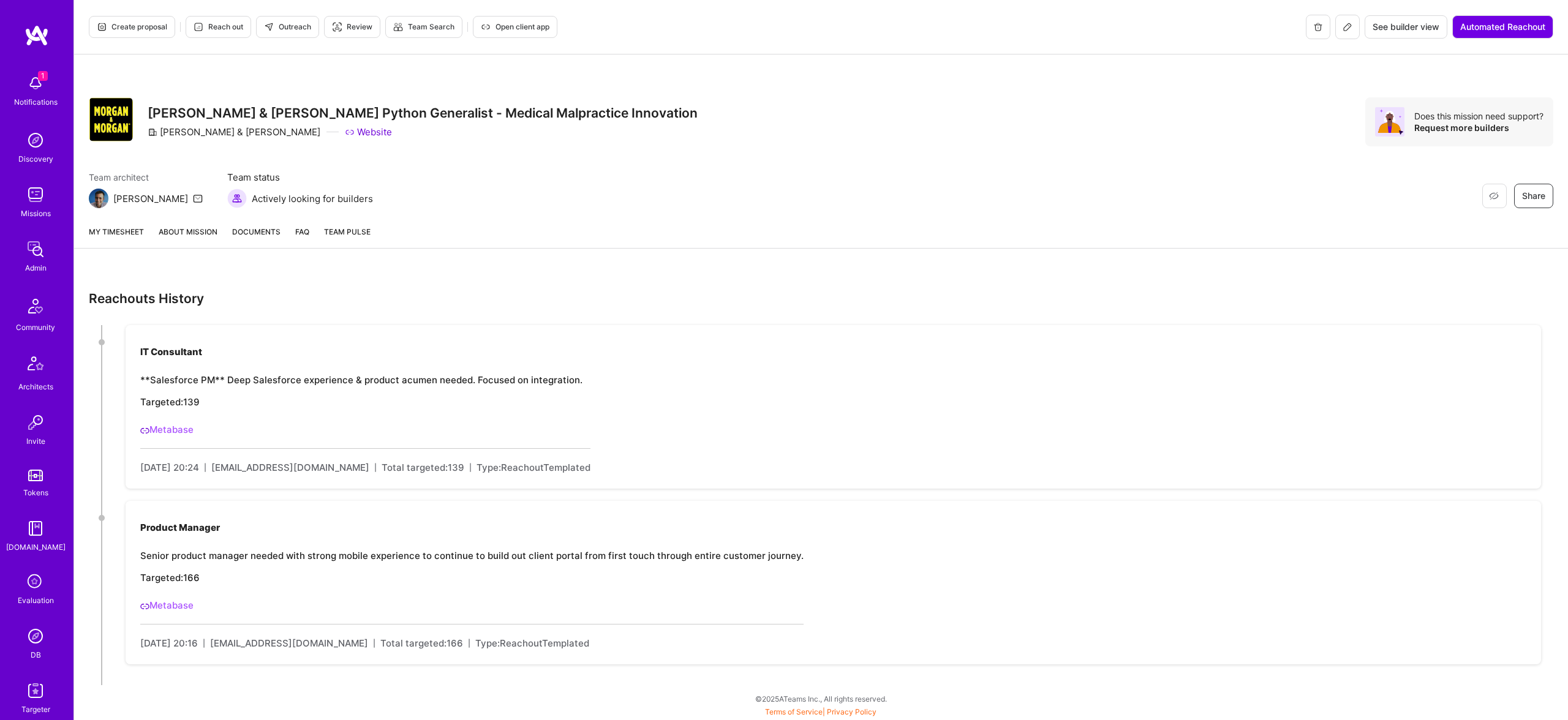
click at [127, 227] on link "My timesheet" at bounding box center [116, 237] width 55 height 22
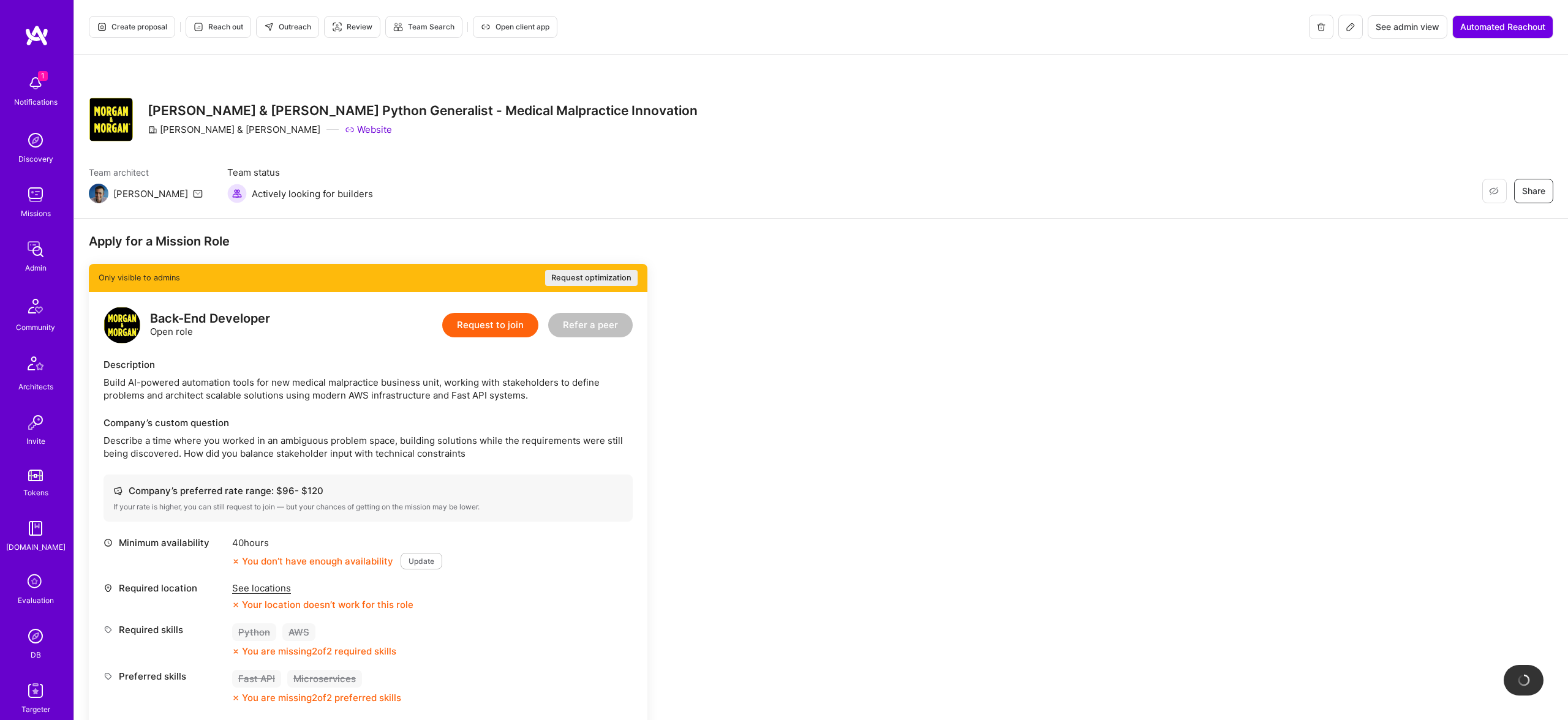
click at [1346, 21] on button at bounding box center [1350, 27] width 25 height 25
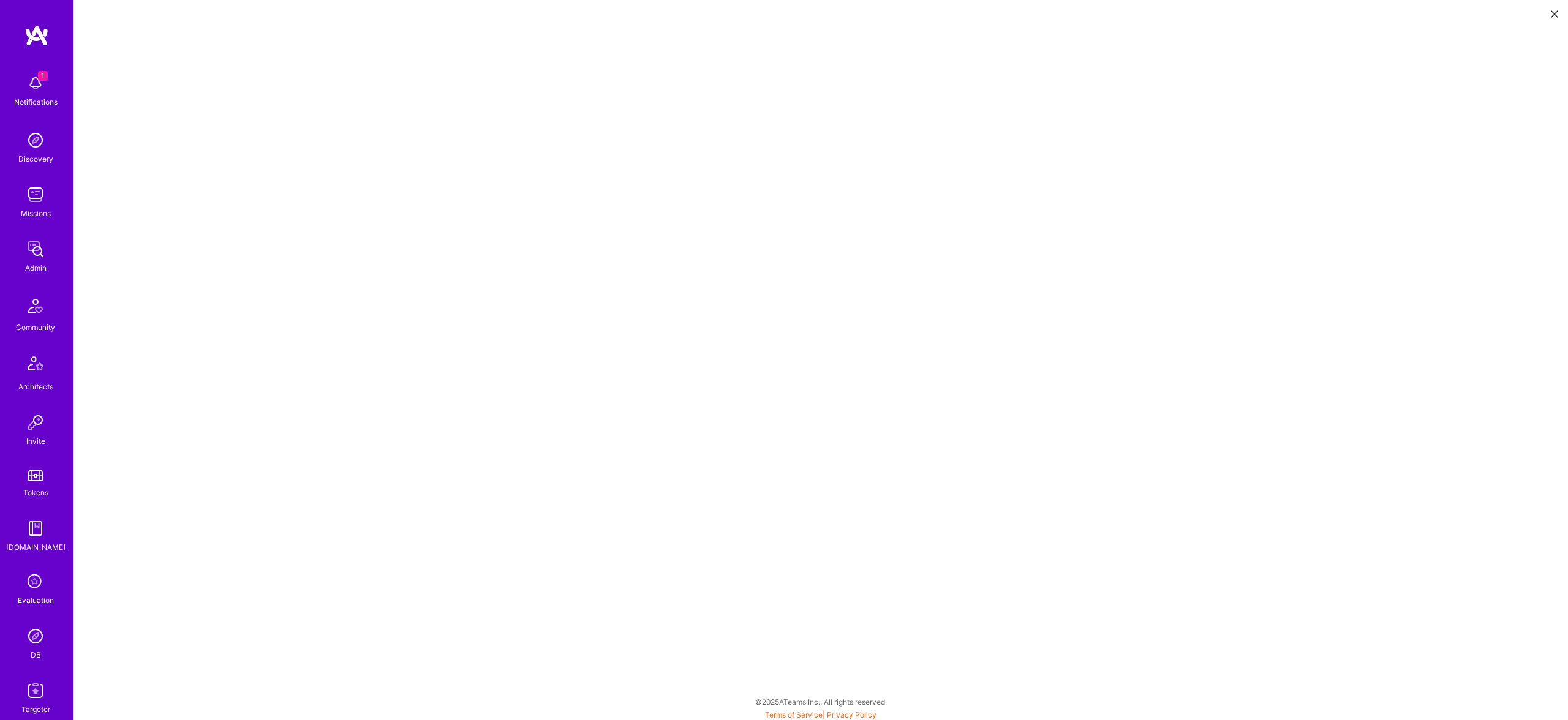
click at [1553, 12] on icon at bounding box center [1554, 14] width 7 height 7
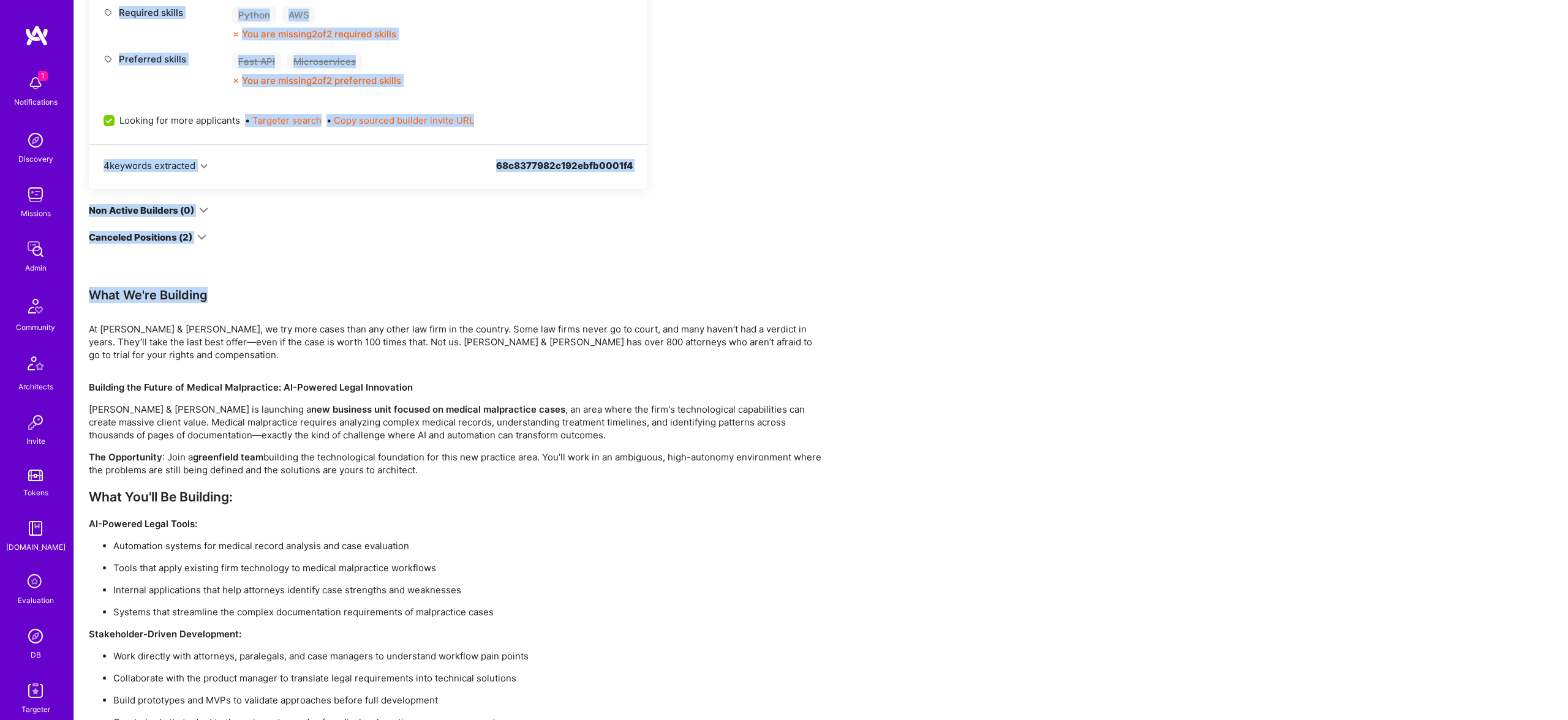
scroll to position [539, 0]
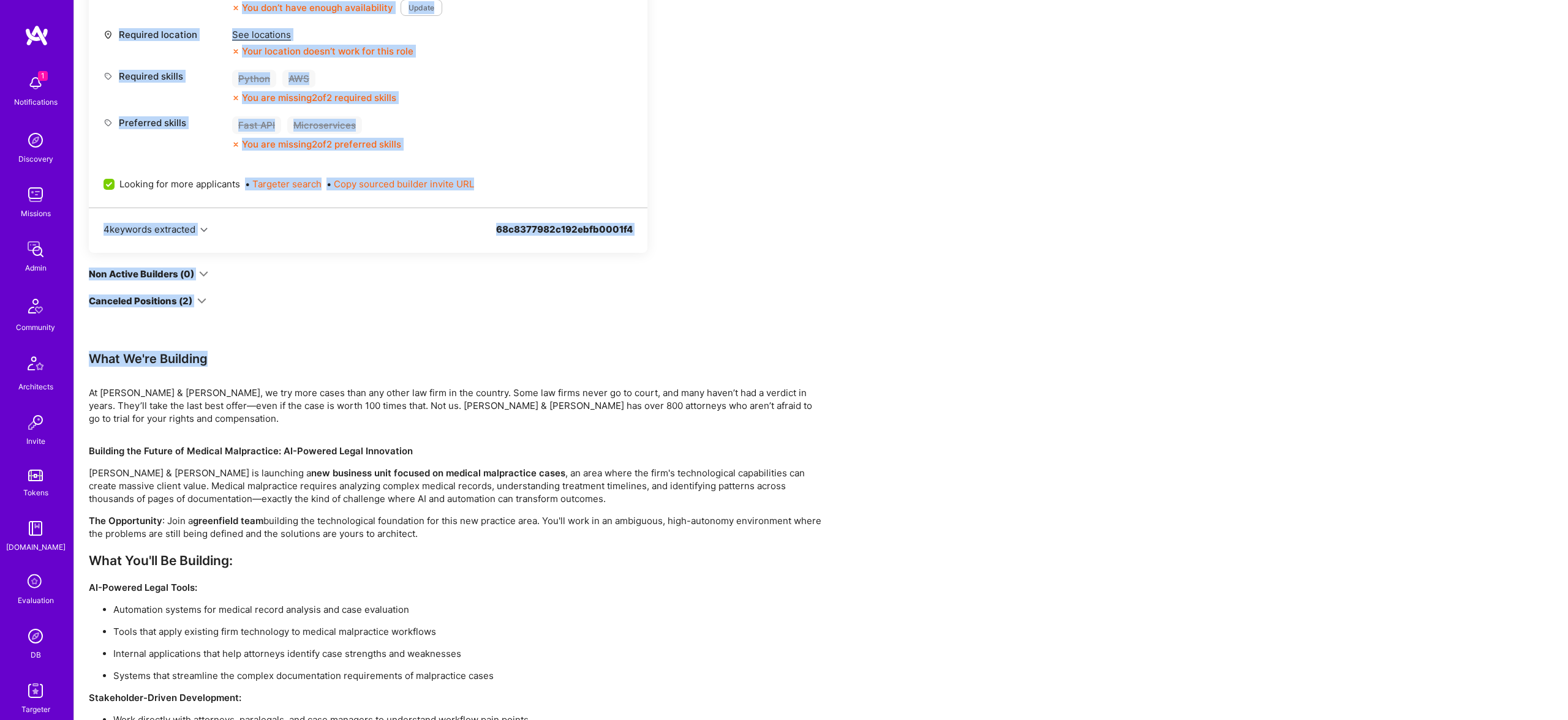
drag, startPoint x: 151, startPoint y: 116, endPoint x: 461, endPoint y: 539, distance: 524.4
click at [461, 539] on div "Create proposal Reach out Outreach Review Team Search Open client app See admin…" at bounding box center [821, 285] width 1494 height 1647
copy div "Restore Not Interested Share Morgan & Morgan Python Generalist - Medical Malpra…"
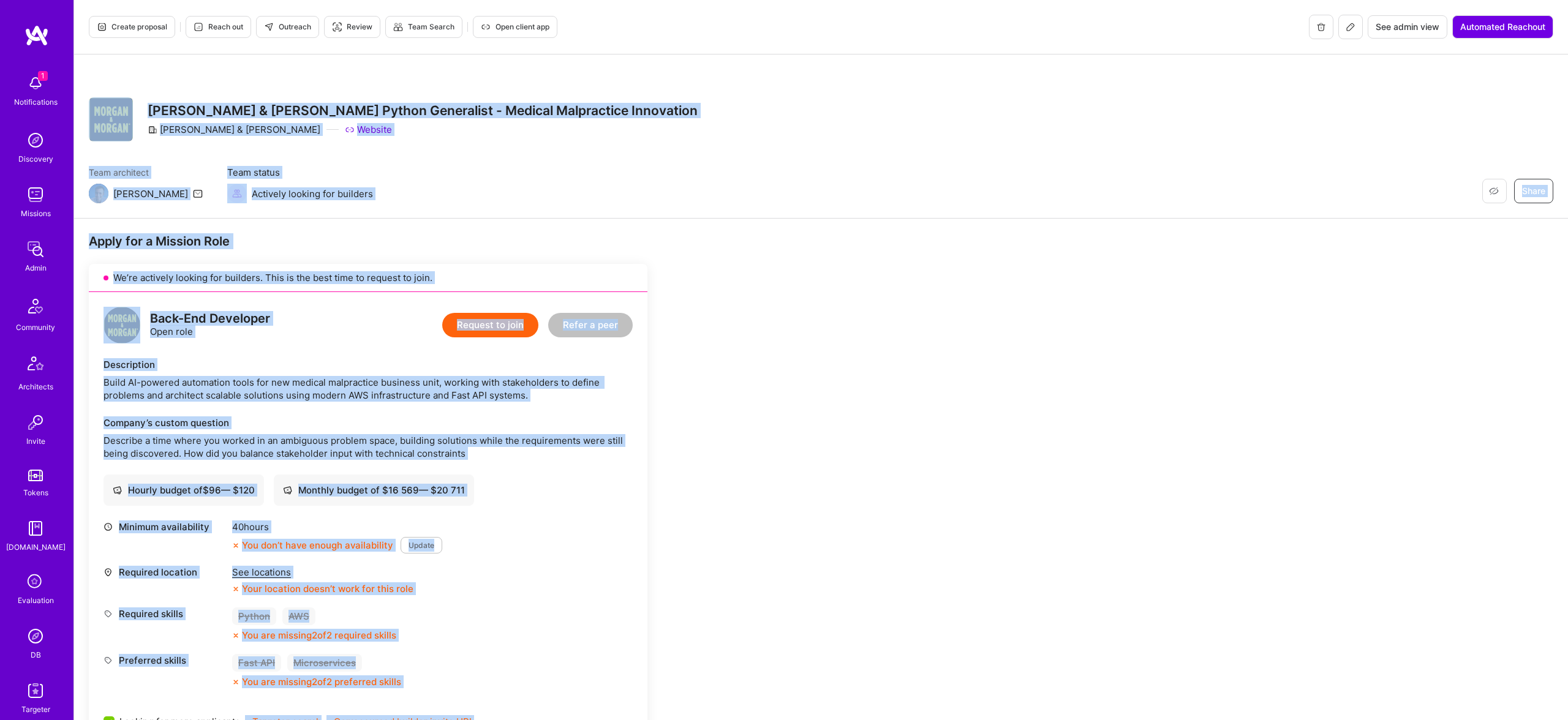
click at [602, 237] on div "Apply for a Mission Role" at bounding box center [368, 241] width 558 height 16
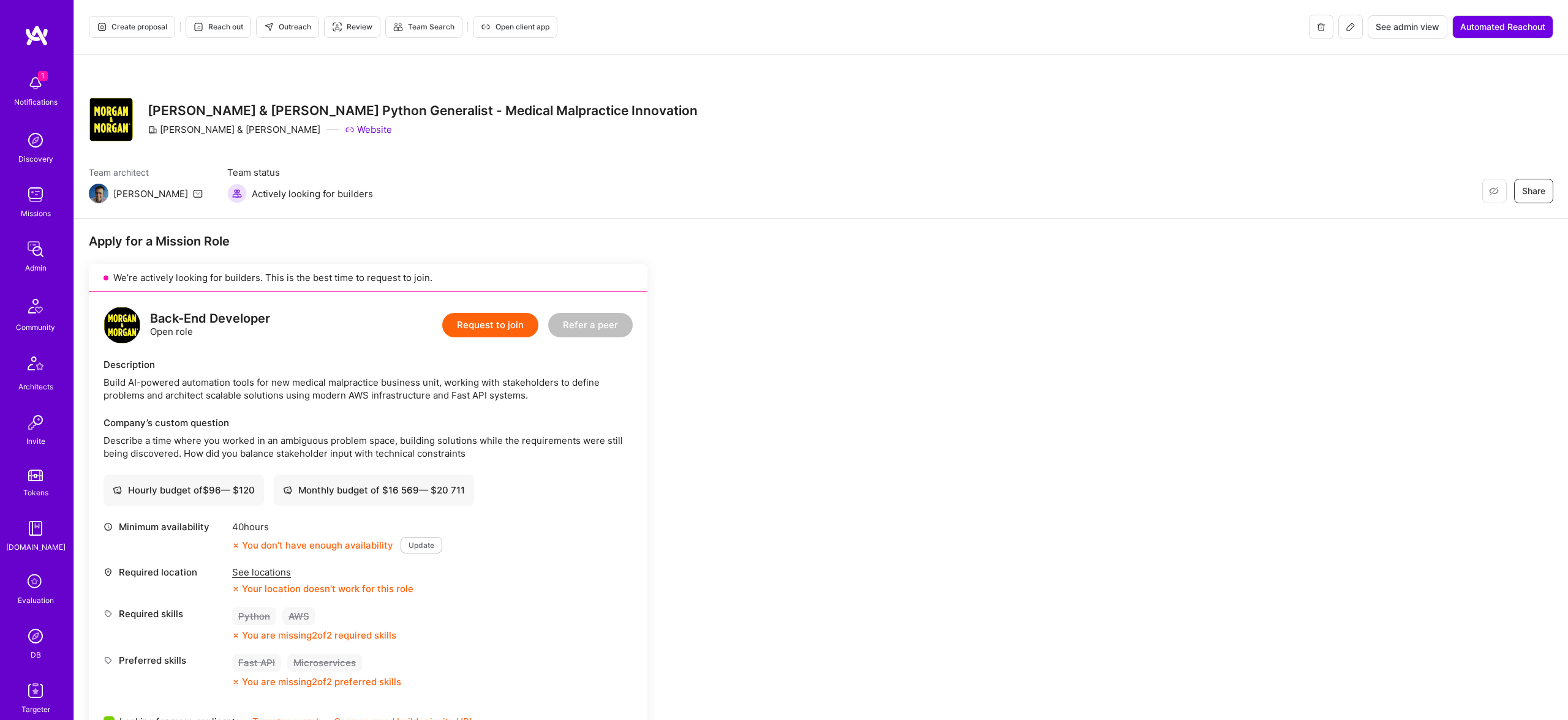
click at [277, 22] on span "Outreach" at bounding box center [287, 27] width 47 height 11
drag, startPoint x: 148, startPoint y: 109, endPoint x: 237, endPoint y: 114, distance: 89.1
click at [197, 109] on h3 "[PERSON_NAME] & [PERSON_NAME] Python Generalist - Medical Malpractice Innovation" at bounding box center [422, 111] width 550 height 15
copy h3 "Morgan"
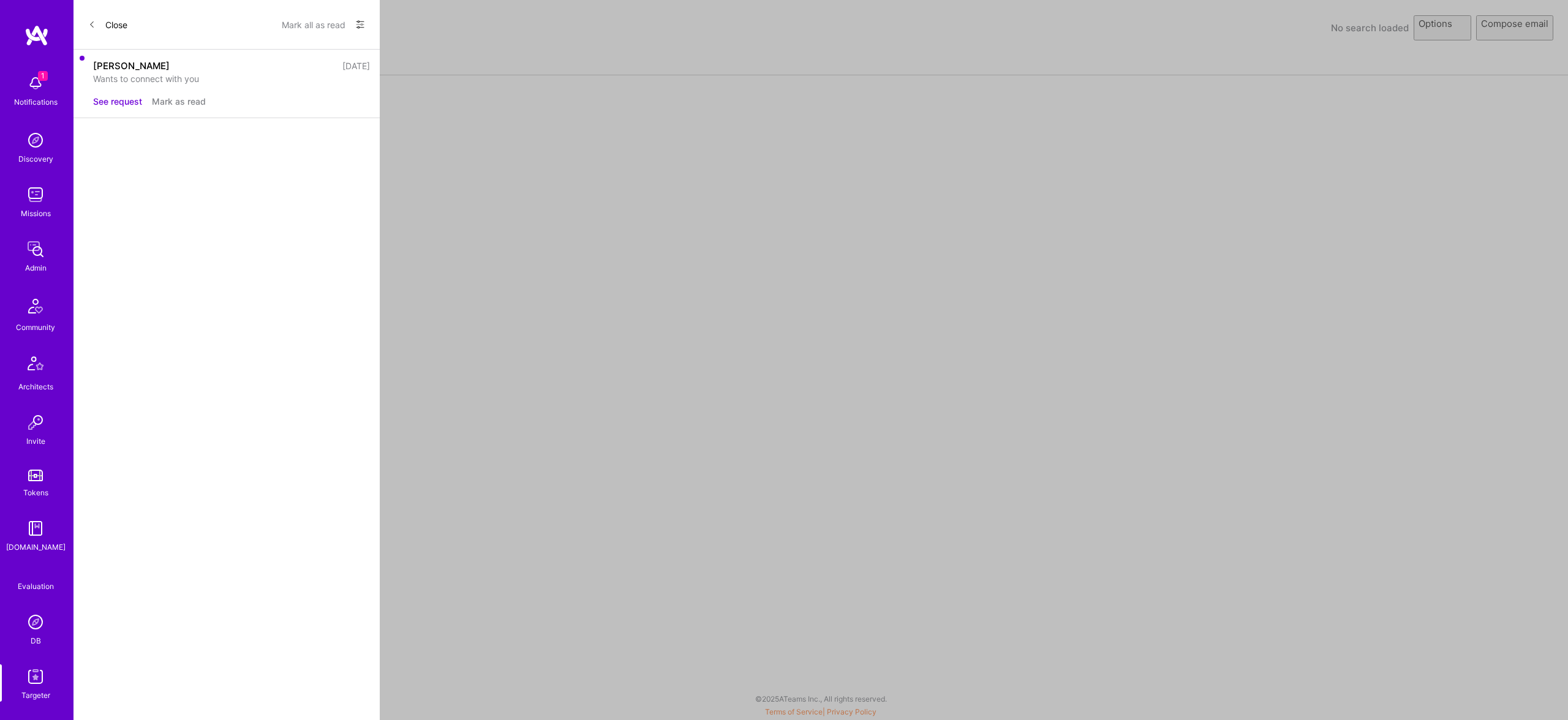
select select "rich-reachout"
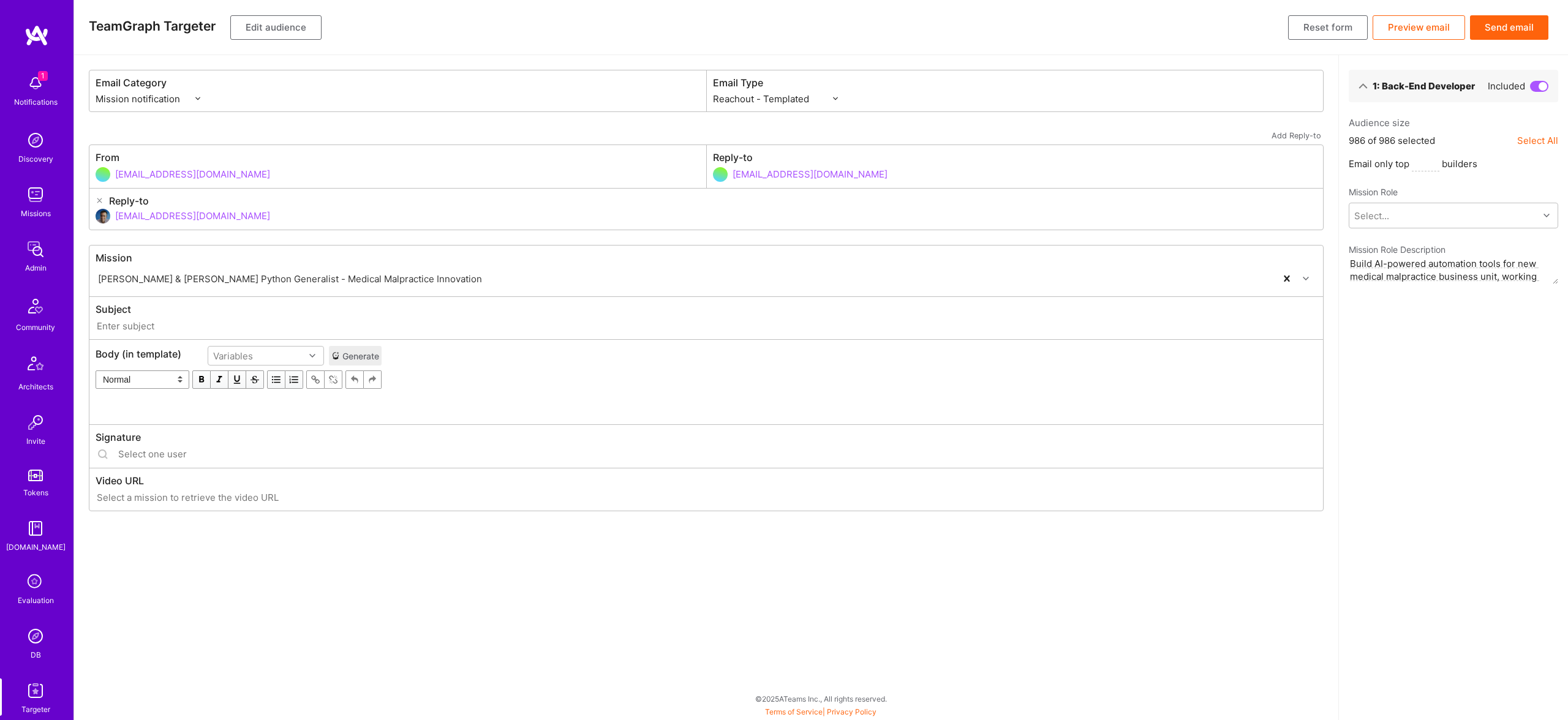
type input "[DOMAIN_NAME] // [PERSON_NAME] & [PERSON_NAME] Python Generalist - Medical Malp…"
type input "[EMAIL_ADDRESS][DOMAIN_NAME]"
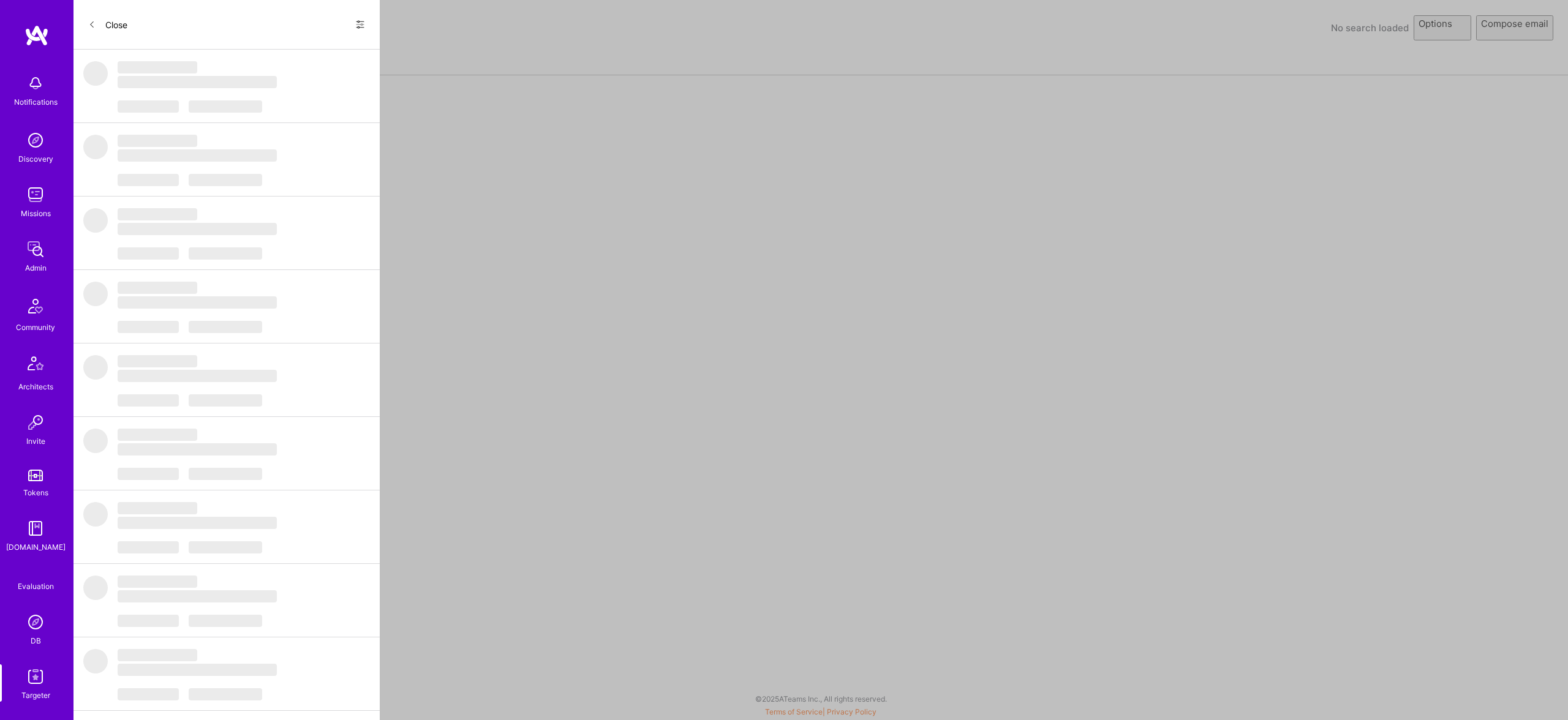
select select "rich-reachout"
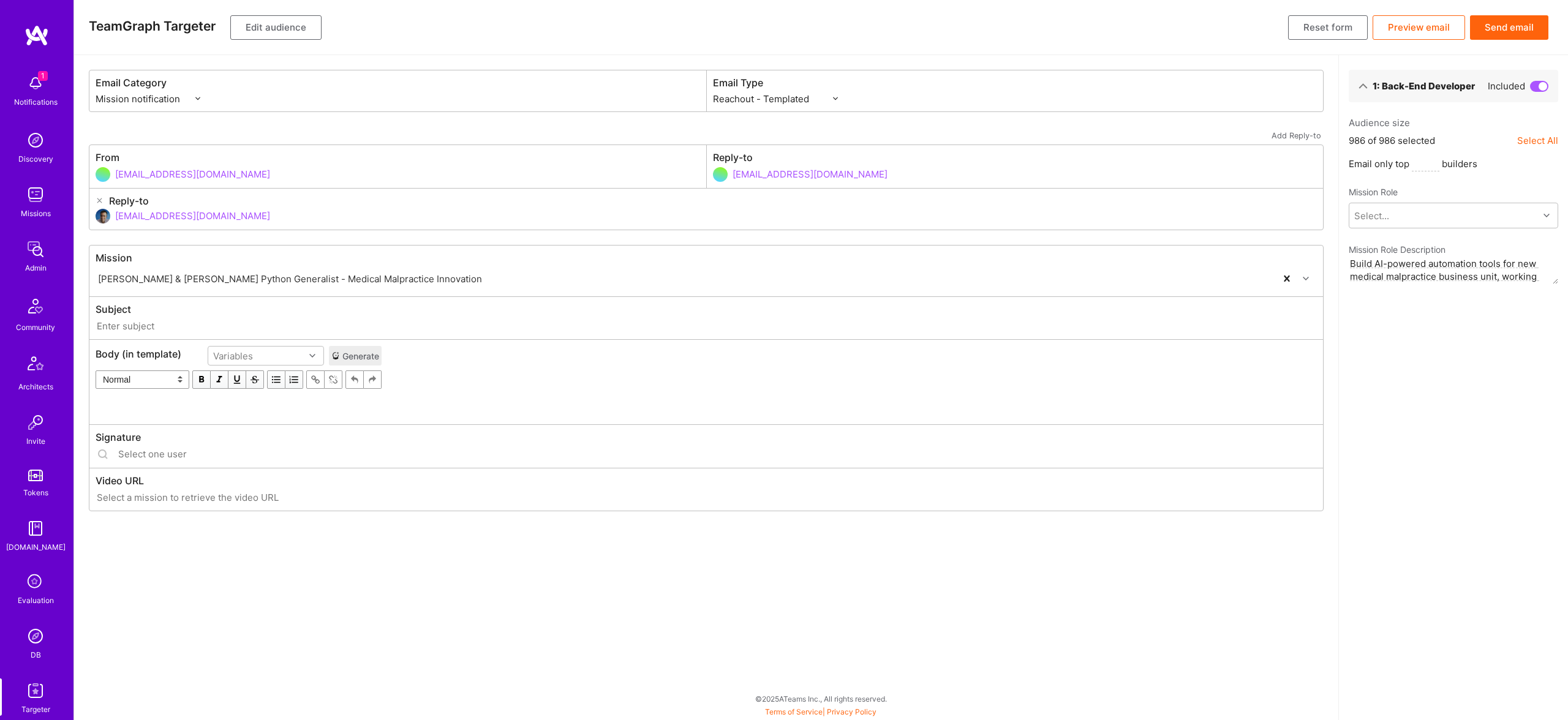
type input "[DOMAIN_NAME] // [PERSON_NAME] & [PERSON_NAME] Python Generalist - Medical Malp…"
type input "[EMAIL_ADDRESS][DOMAIN_NAME]"
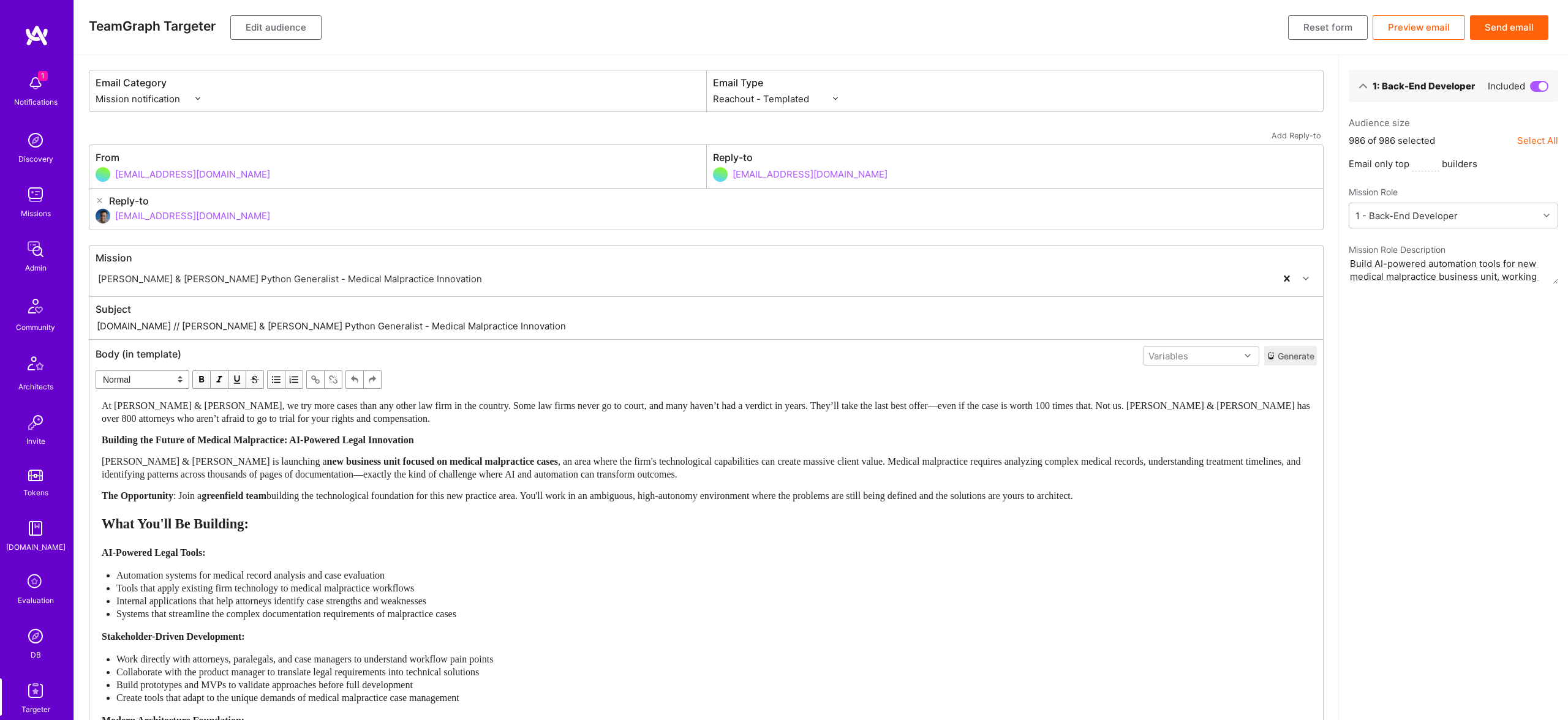
drag, startPoint x: 395, startPoint y: 402, endPoint x: 422, endPoint y: 415, distance: 30.0
click at [396, 401] on span "At [PERSON_NAME] & [PERSON_NAME], we try more cases than any other law firm in …" at bounding box center [707, 412] width 1211 height 23
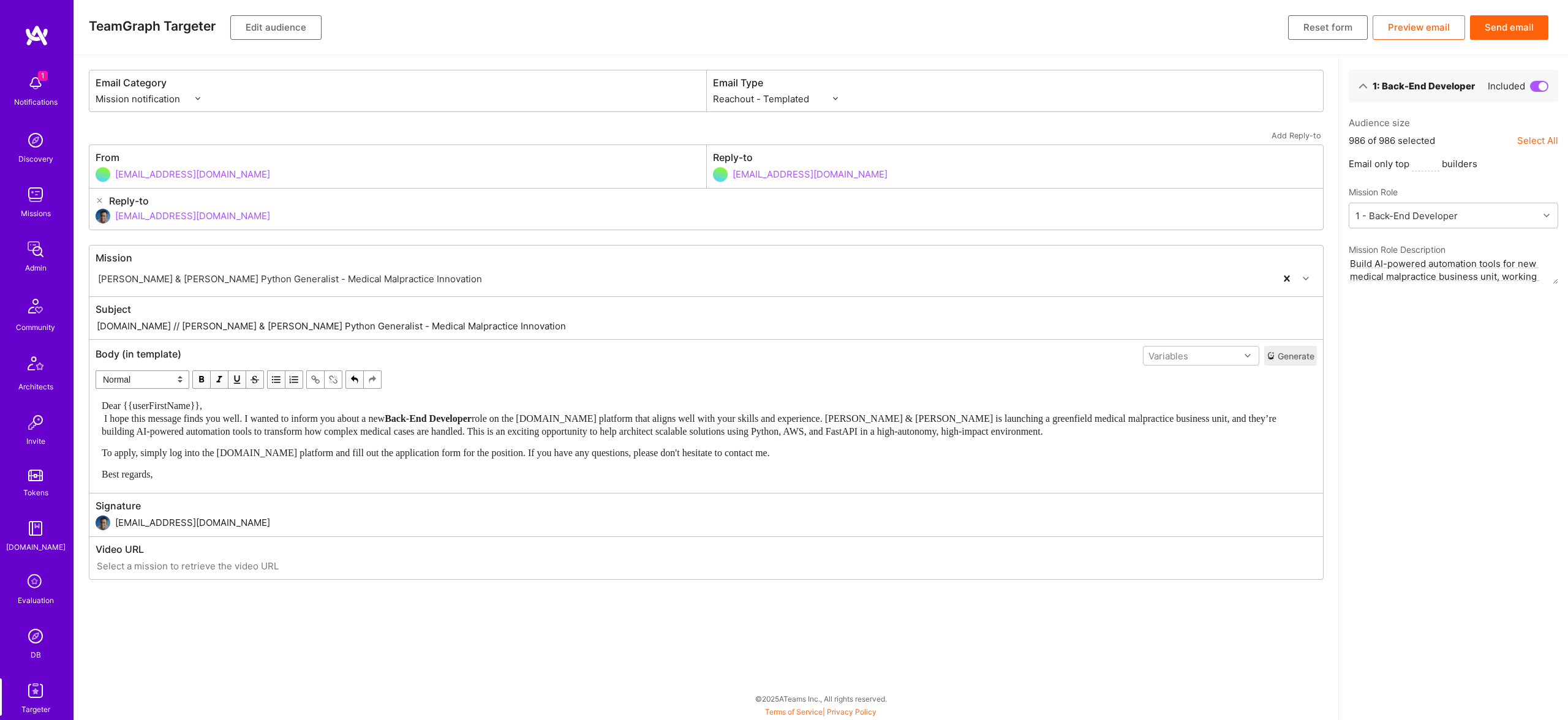
click at [206, 406] on span "Dear {{userFirstName}}, I hope this message finds you well. I wanted to inform …" at bounding box center [243, 412] width 283 height 23
click at [226, 407] on div "Dear {{userFirstName}}, I hope this message finds you well. I wanted to inform …" at bounding box center [706, 418] width 1209 height 39
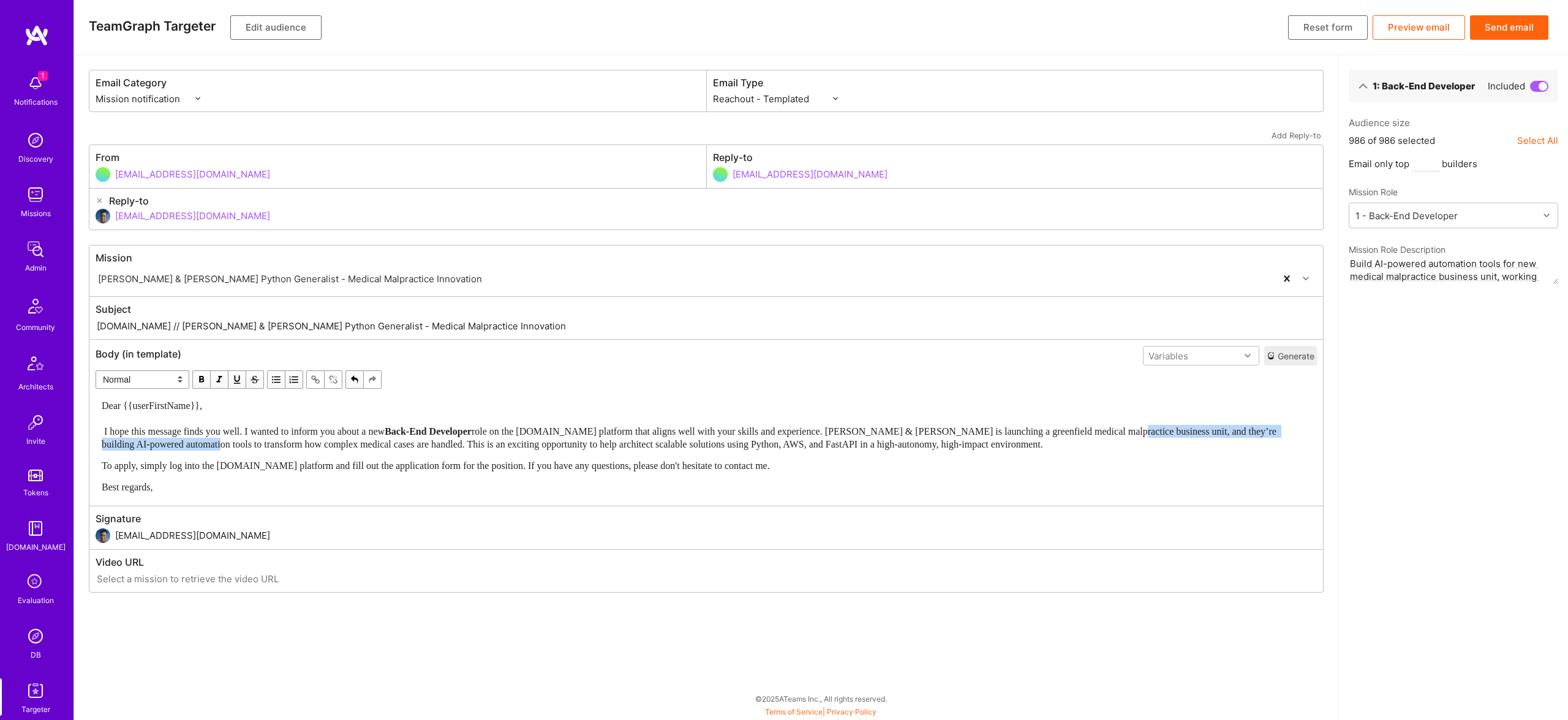
drag, startPoint x: 1181, startPoint y: 429, endPoint x: 270, endPoint y: 441, distance: 911.1
click at [262, 441] on span "role on the [DOMAIN_NAME] platform that aligns well with your skills and experi…" at bounding box center [690, 438] width 1177 height 23
click at [799, 462] on div "To apply, simply log into the [DOMAIN_NAME] platform and fill out the applicati…" at bounding box center [706, 466] width 1209 height 13
drag, startPoint x: 408, startPoint y: 339, endPoint x: 469, endPoint y: 332, distance: 61.4
click at [700, 346] on div "Mission [PERSON_NAME] & [PERSON_NAME] Python Generalist - Medical Malpractice I…" at bounding box center [706, 419] width 1235 height 348
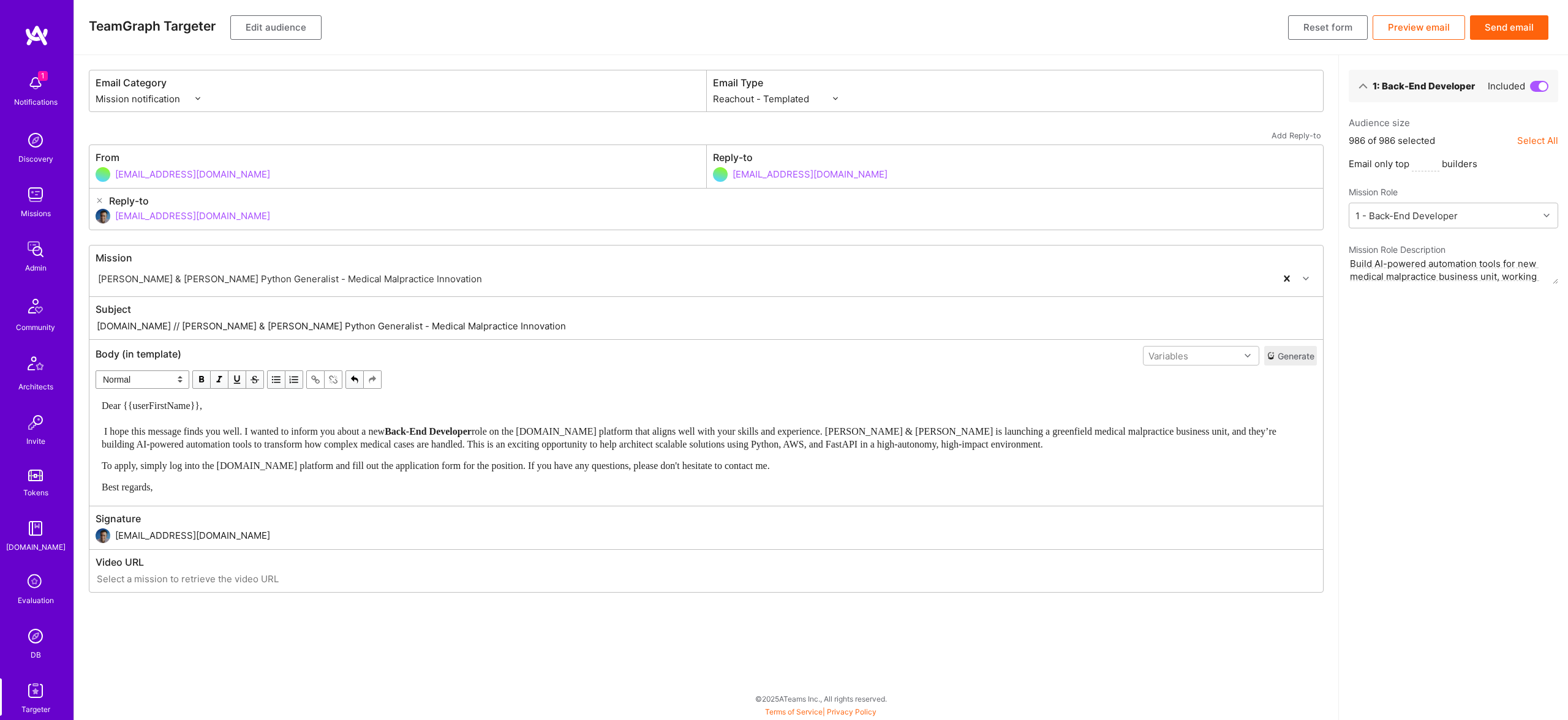
paste input "New [DOMAIN_NAME] Role: Back-End Developer for AI-Powered Legal"
drag, startPoint x: 166, startPoint y: 324, endPoint x: 221, endPoint y: 317, distance: 55.4
click at [218, 324] on input "[DOMAIN_NAME] // New [DOMAIN_NAME] Role: Back-End Developer for AI-Powered Lega…" at bounding box center [706, 326] width 1221 height 14
type input "[DOMAIN_NAME] // New Python Back-End Developer for AI-Powered Legal Innovation"
drag, startPoint x: 607, startPoint y: 422, endPoint x: 639, endPoint y: 431, distance: 33.2
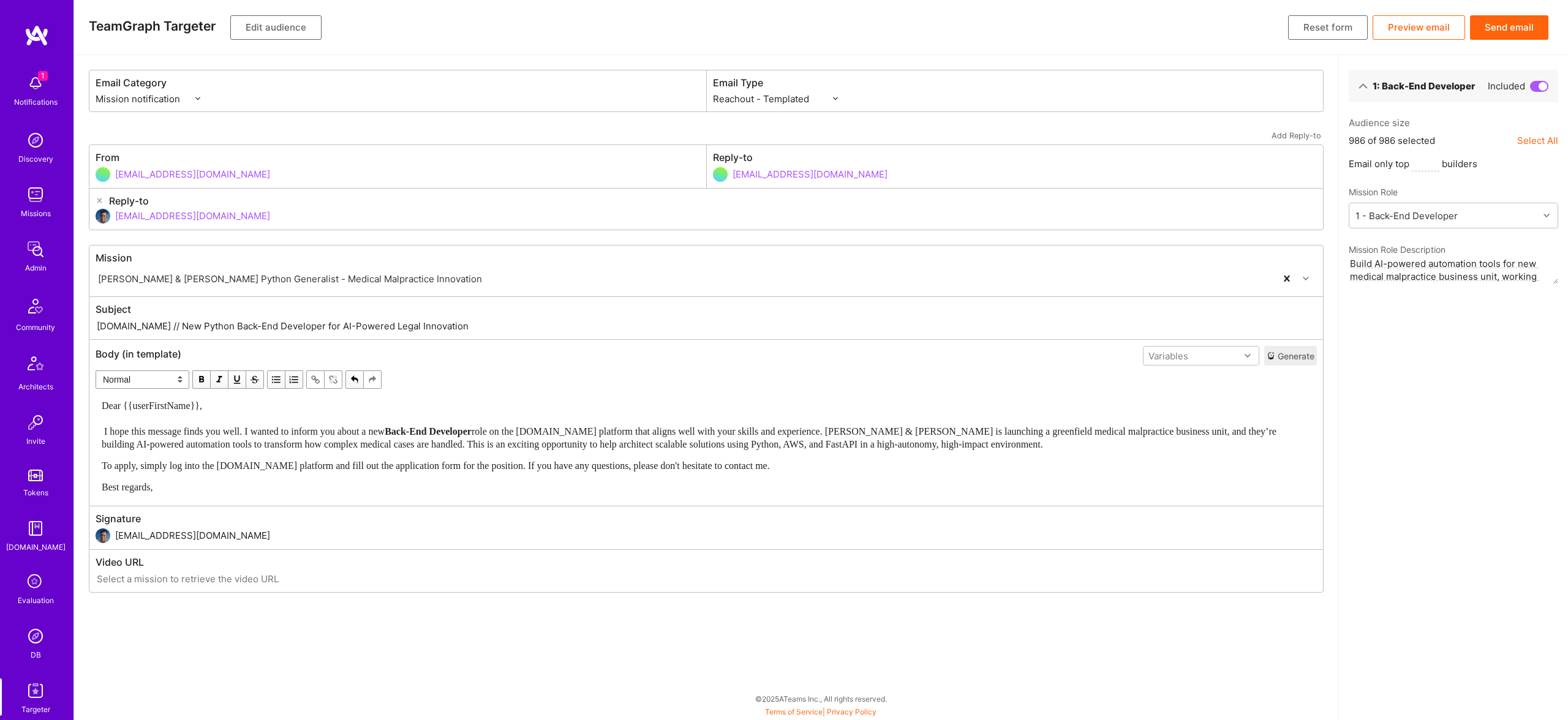
click at [607, 421] on div "Dear {{userFirstName}}, I hope this message finds you well. I wanted to inform …" at bounding box center [706, 424] width 1209 height 51
click at [568, 427] on span "role on the [DOMAIN_NAME] platform that aligns well with your skills and experi…" at bounding box center [690, 438] width 1177 height 23
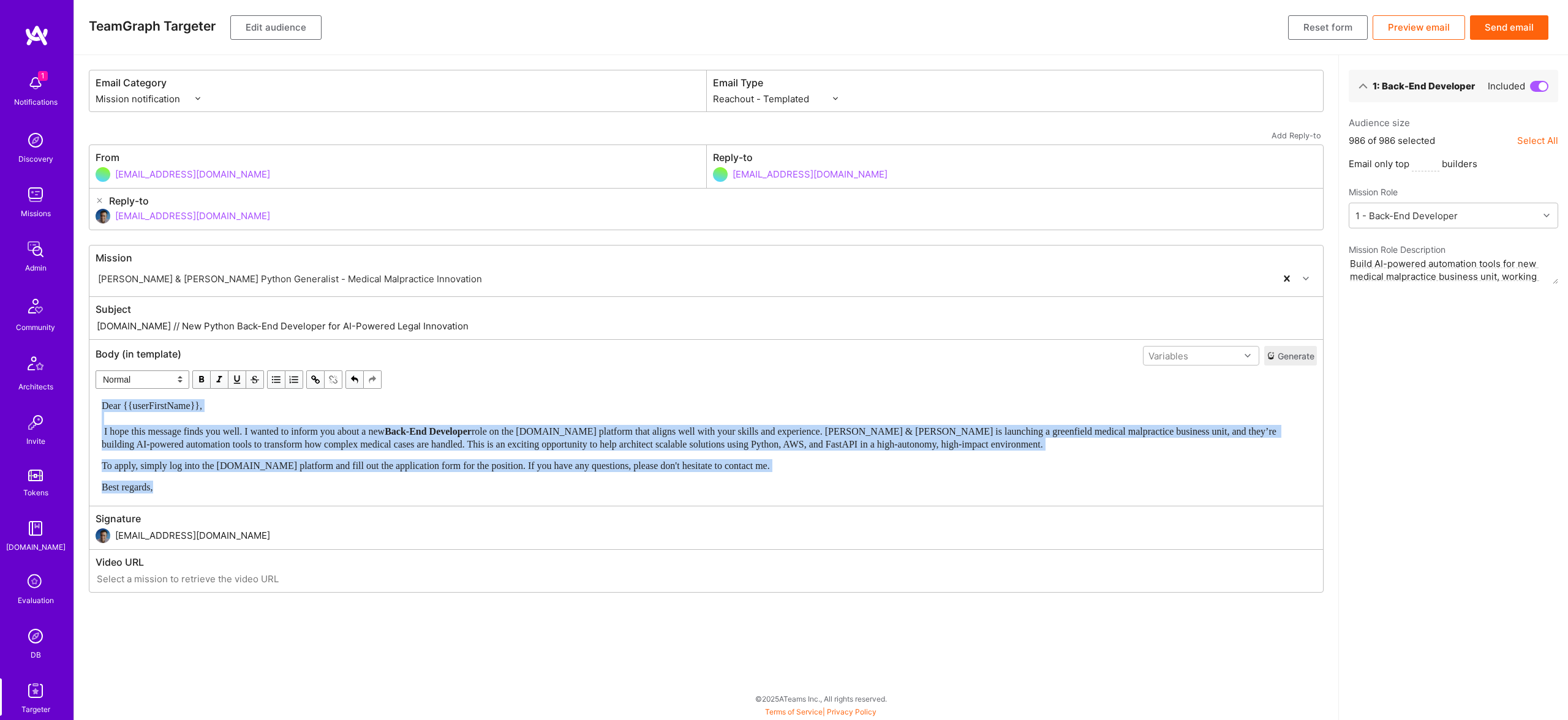
click at [200, 376] on span "button" at bounding box center [201, 380] width 13 height 13
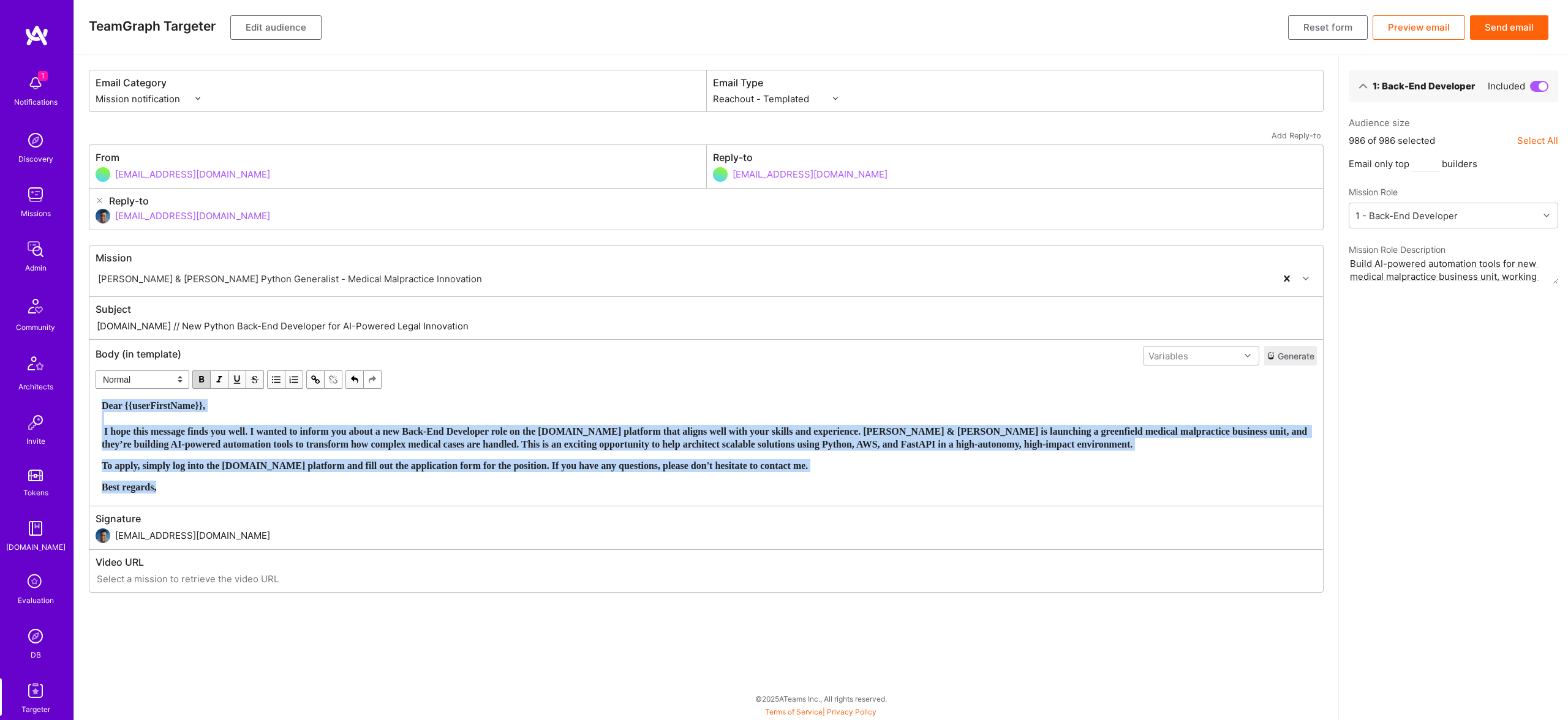
click at [200, 376] on span "button" at bounding box center [201, 380] width 13 height 13
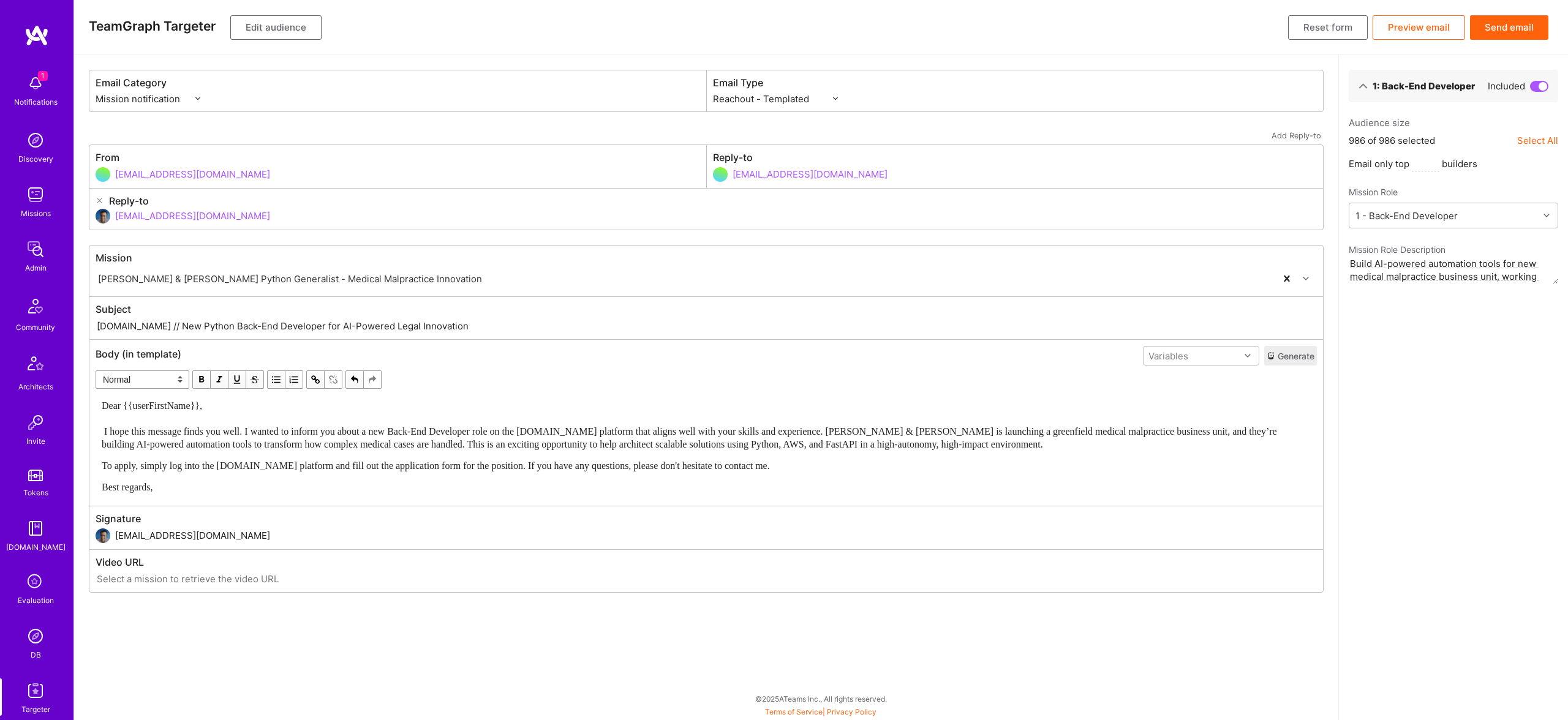
click at [906, 380] on div "Normal Heading Large Heading Medium Heading Small Normal" at bounding box center [706, 382] width 1221 height 22
click at [272, 37] on button "Edit audience" at bounding box center [276, 27] width 91 height 25
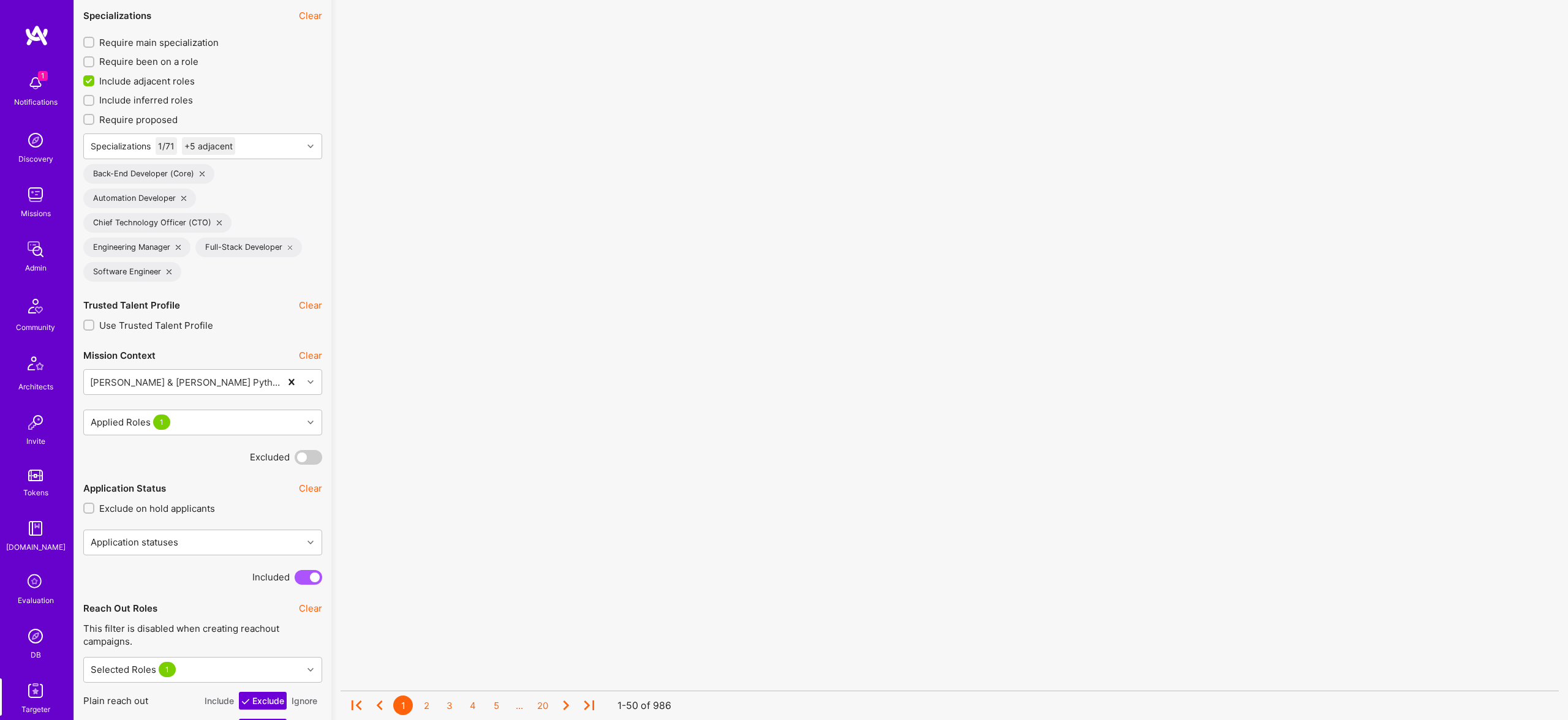
scroll to position [411, 0]
click at [176, 201] on div "Automation Developer" at bounding box center [139, 199] width 113 height 20
click at [183, 199] on icon at bounding box center [183, 199] width 5 height 5
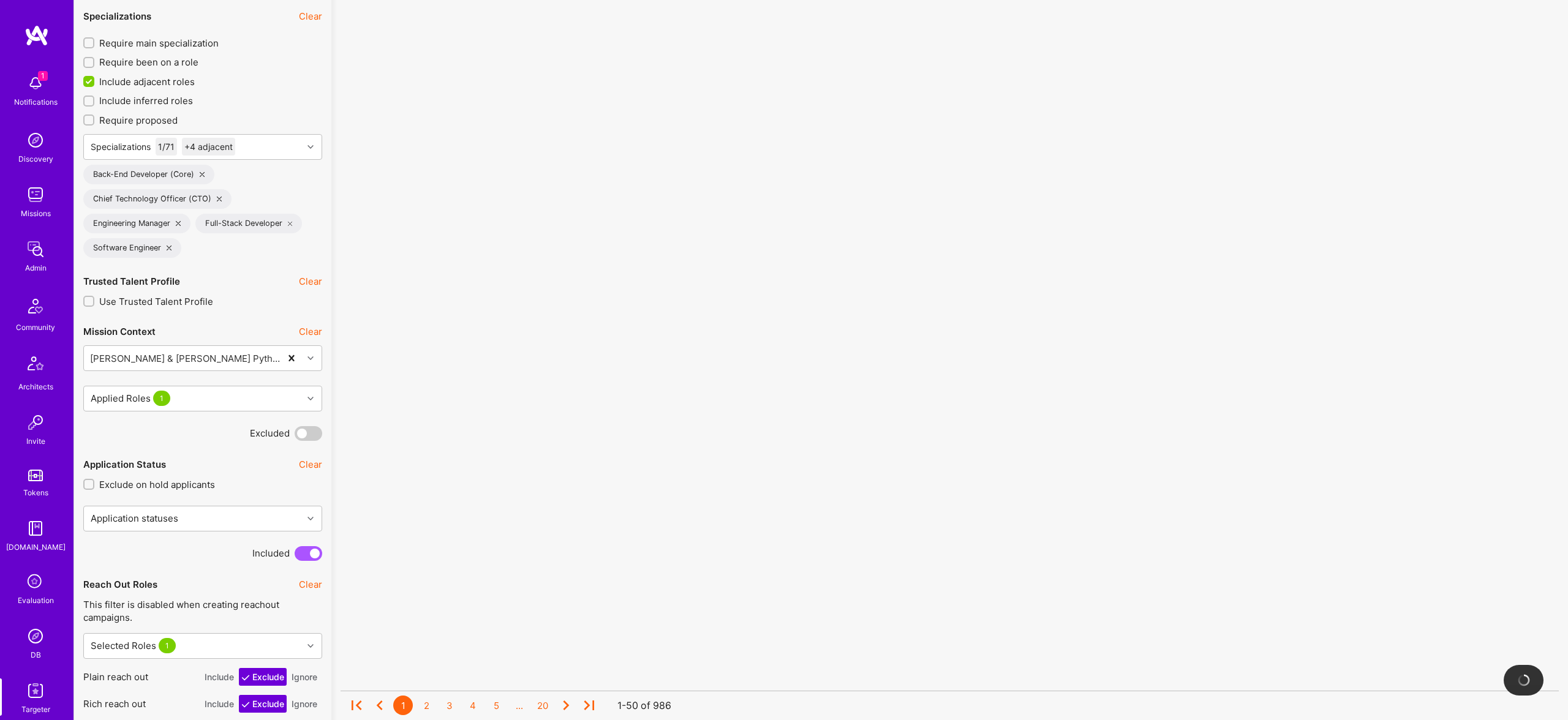
click at [218, 198] on icon at bounding box center [219, 199] width 5 height 5
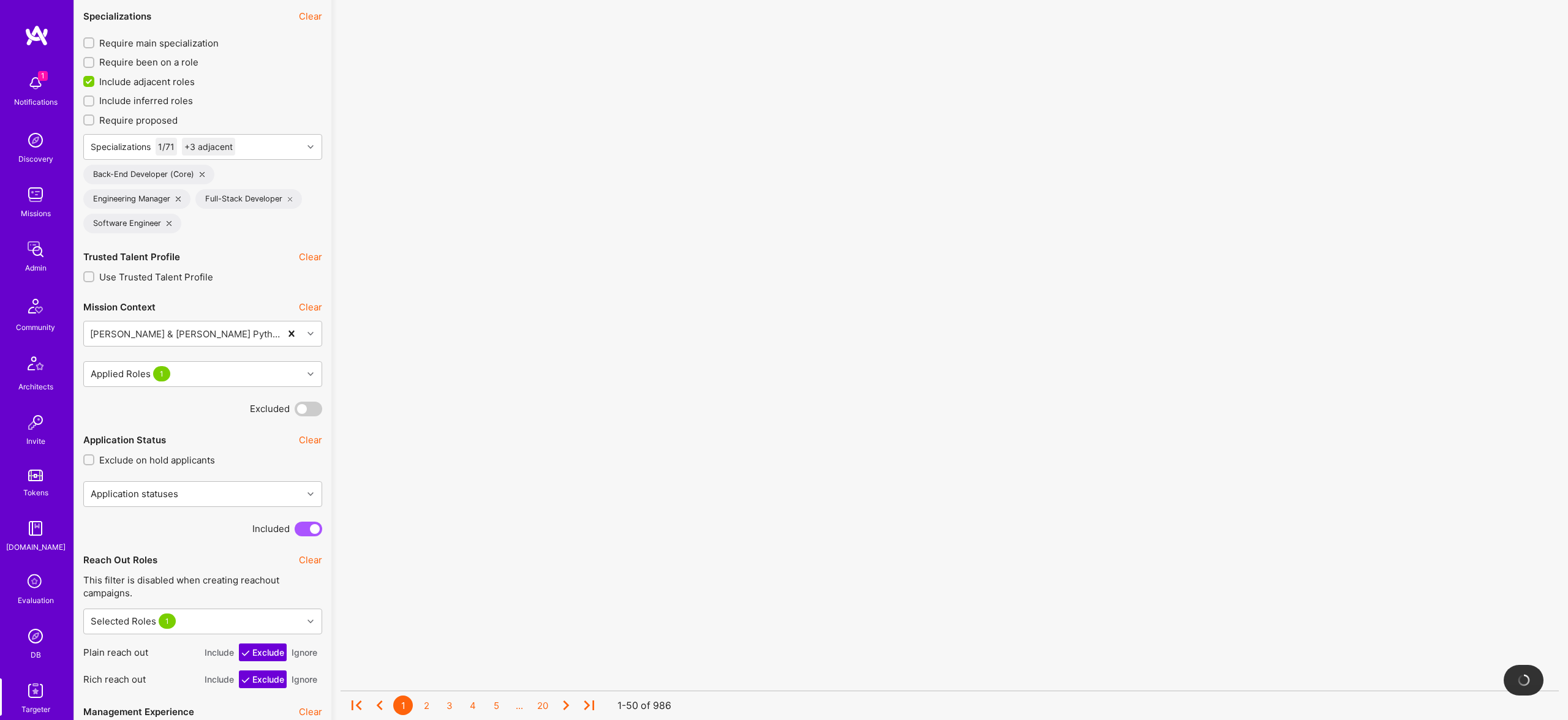
click at [175, 200] on div "Engineering Manager" at bounding box center [137, 199] width 107 height 20
drag, startPoint x: 178, startPoint y: 200, endPoint x: 230, endPoint y: 191, distance: 52.8
click at [178, 199] on icon at bounding box center [178, 199] width 5 height 5
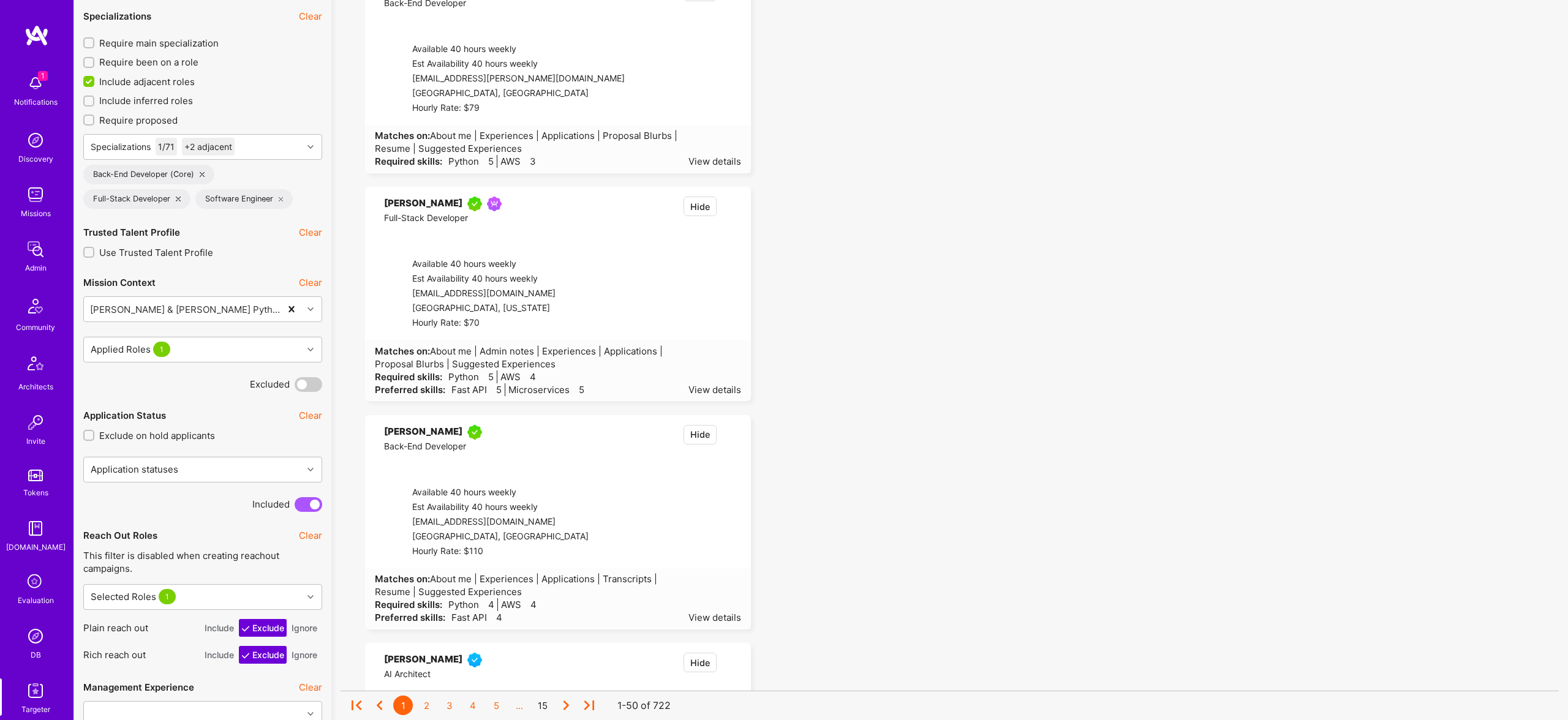
click at [179, 200] on icon at bounding box center [178, 199] width 5 height 5
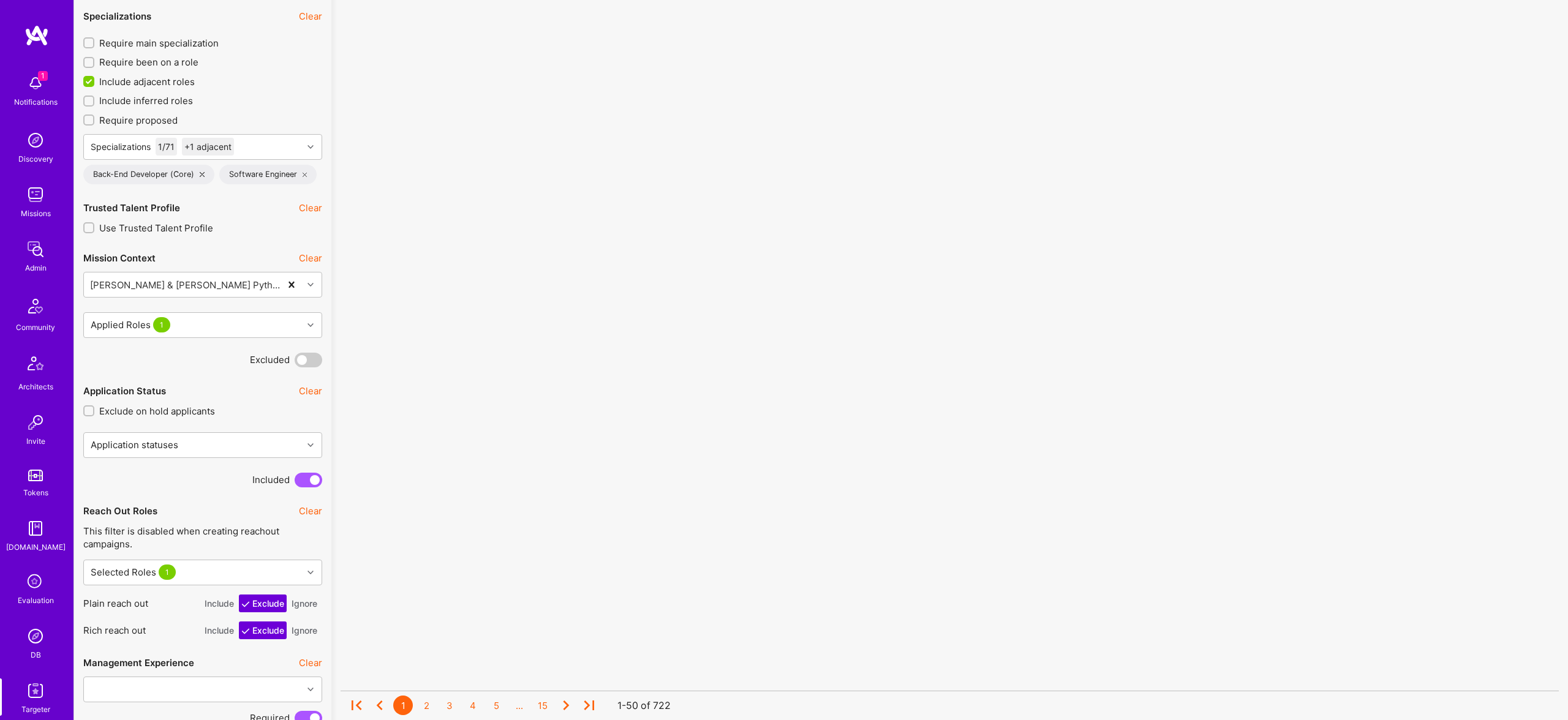
drag, startPoint x: 301, startPoint y: 174, endPoint x: 301, endPoint y: 185, distance: 11.0
click at [300, 174] on div "Software Engineer" at bounding box center [268, 174] width 98 height 20
click at [303, 175] on icon at bounding box center [305, 174] width 5 height 5
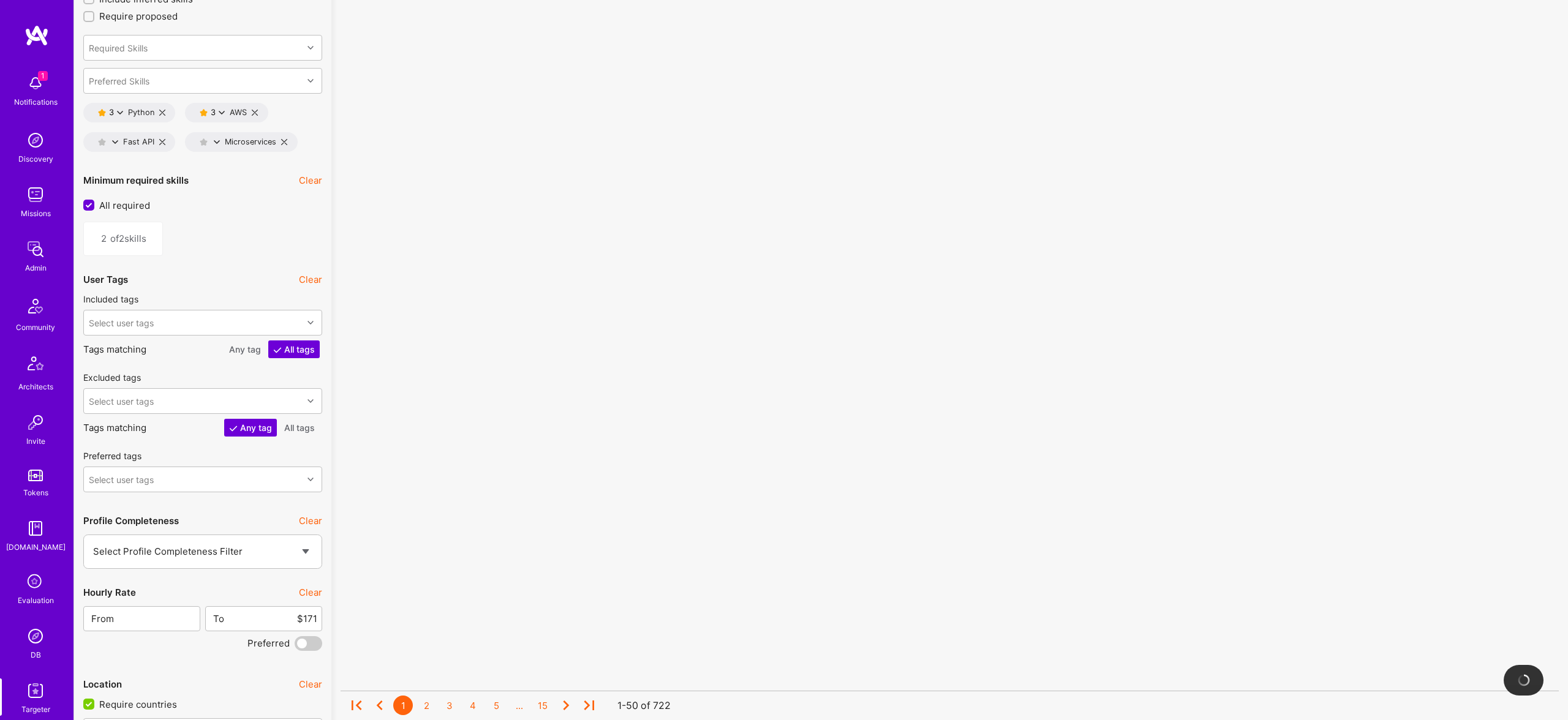
scroll to position [1686, 0]
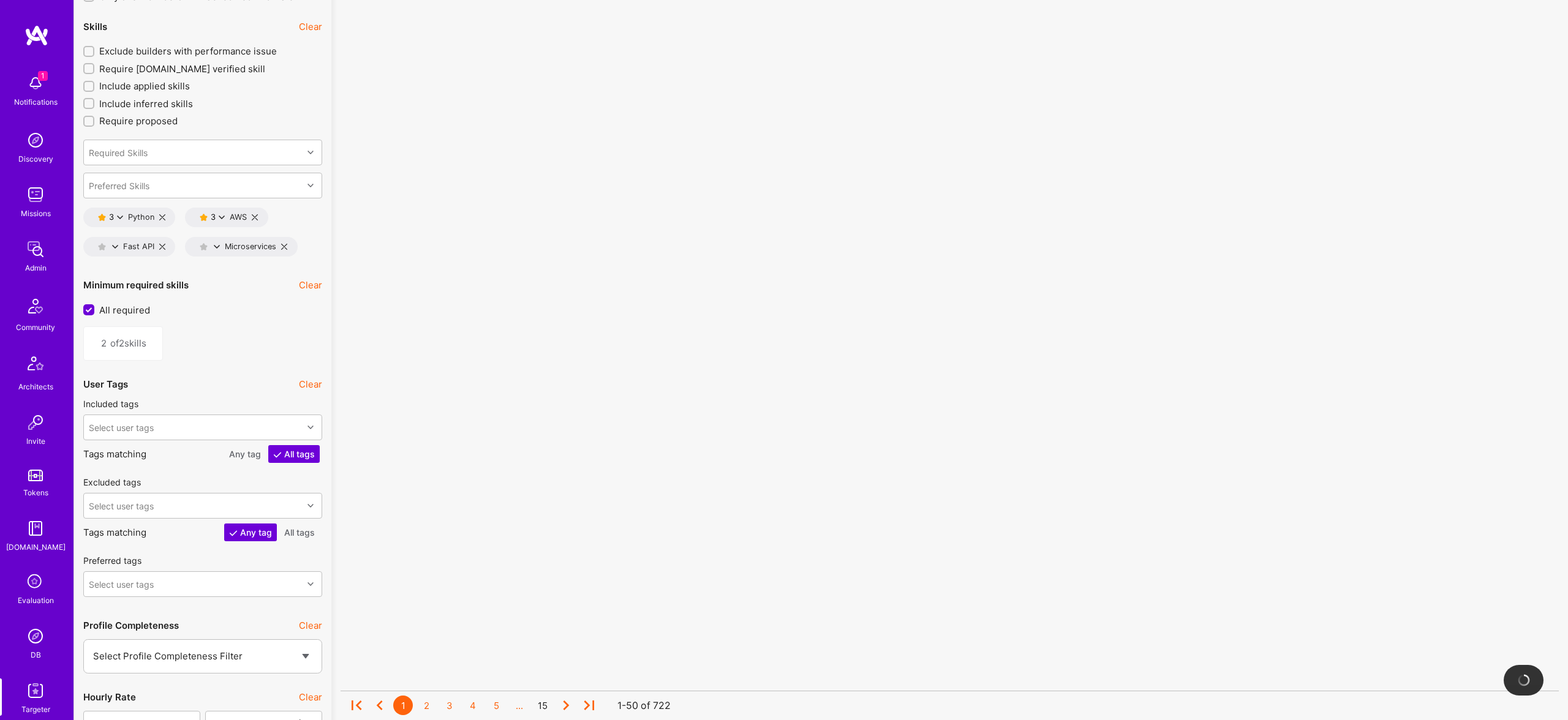
click at [118, 222] on button "3" at bounding box center [111, 217] width 25 height 10
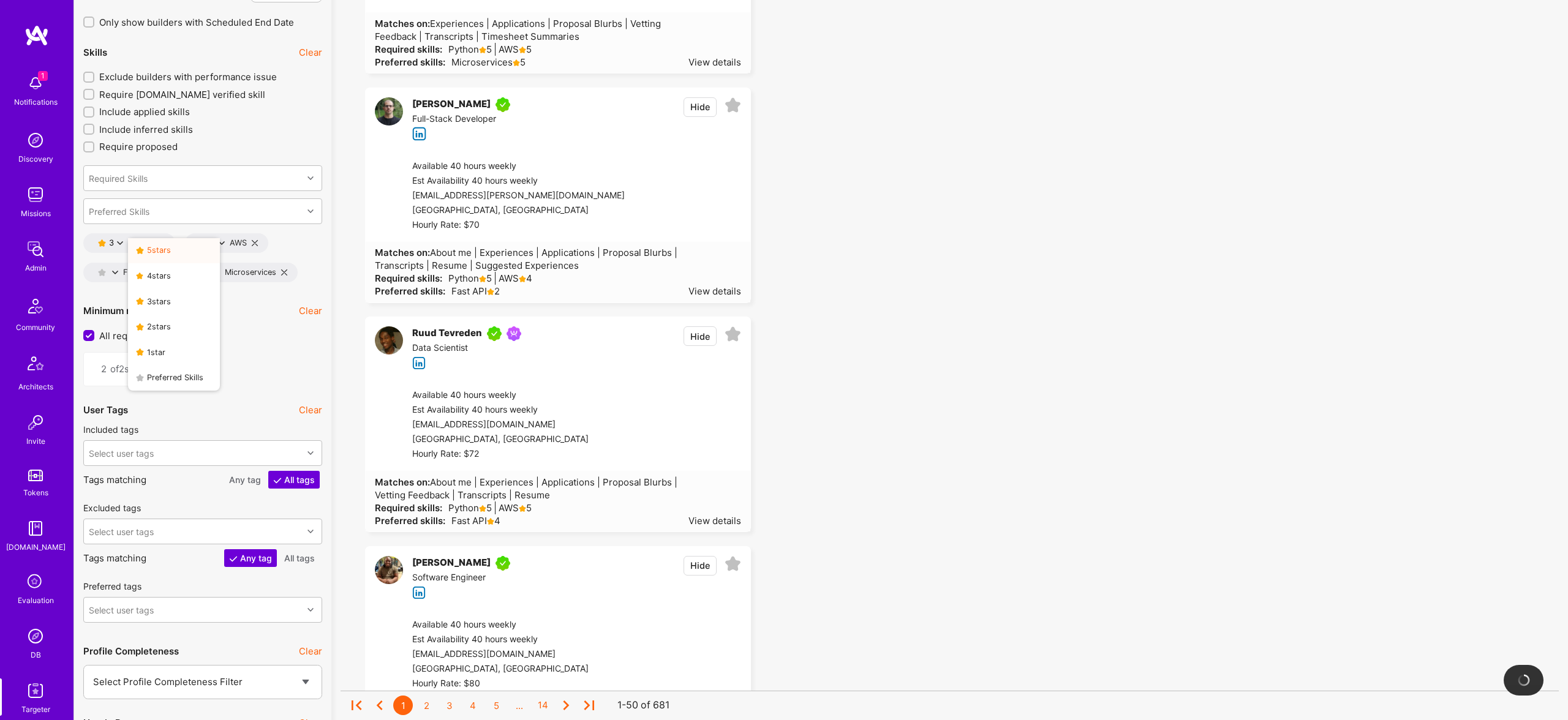
click at [157, 251] on button "5 star s" at bounding box center [174, 251] width 92 height 26
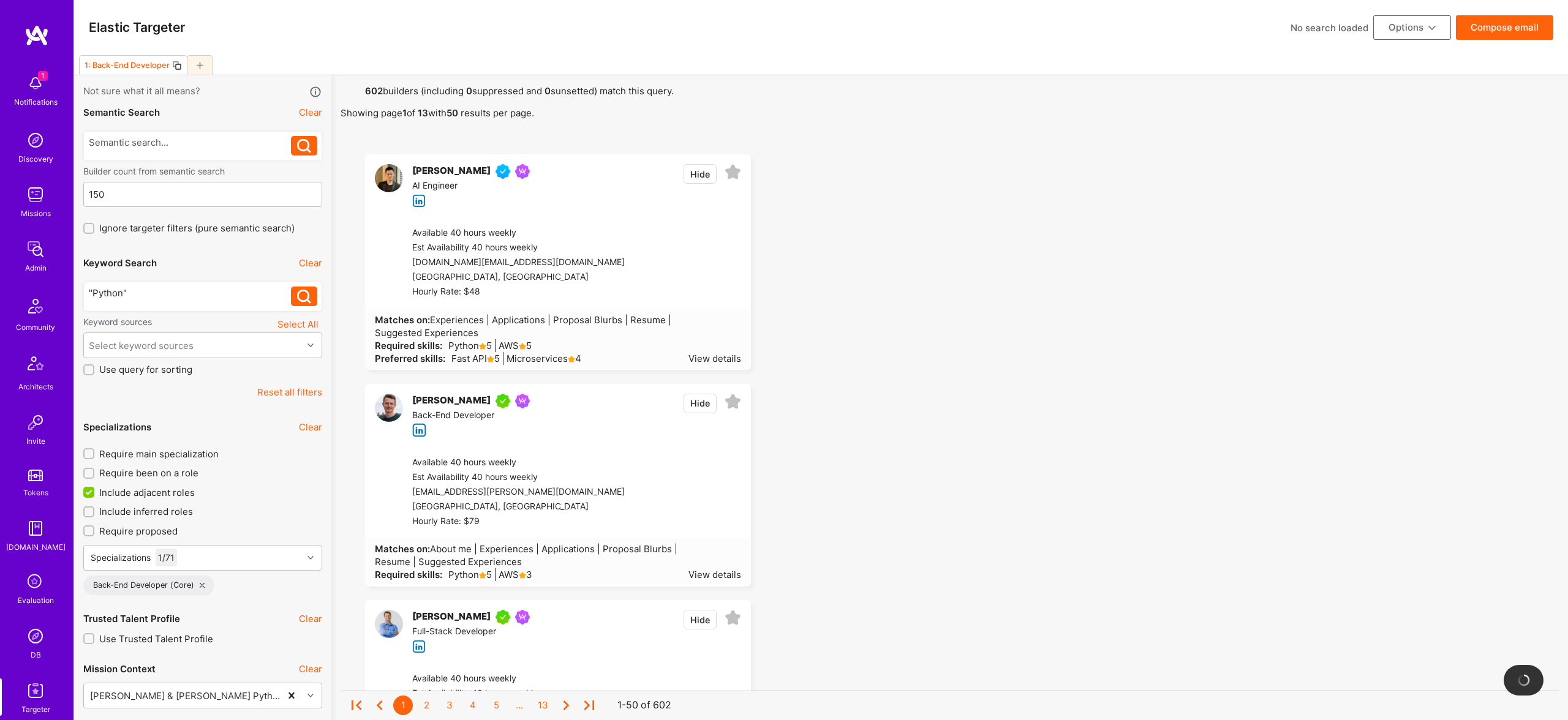
scroll to position [2, 0]
click at [693, 172] on button "Hide" at bounding box center [700, 172] width 33 height 20
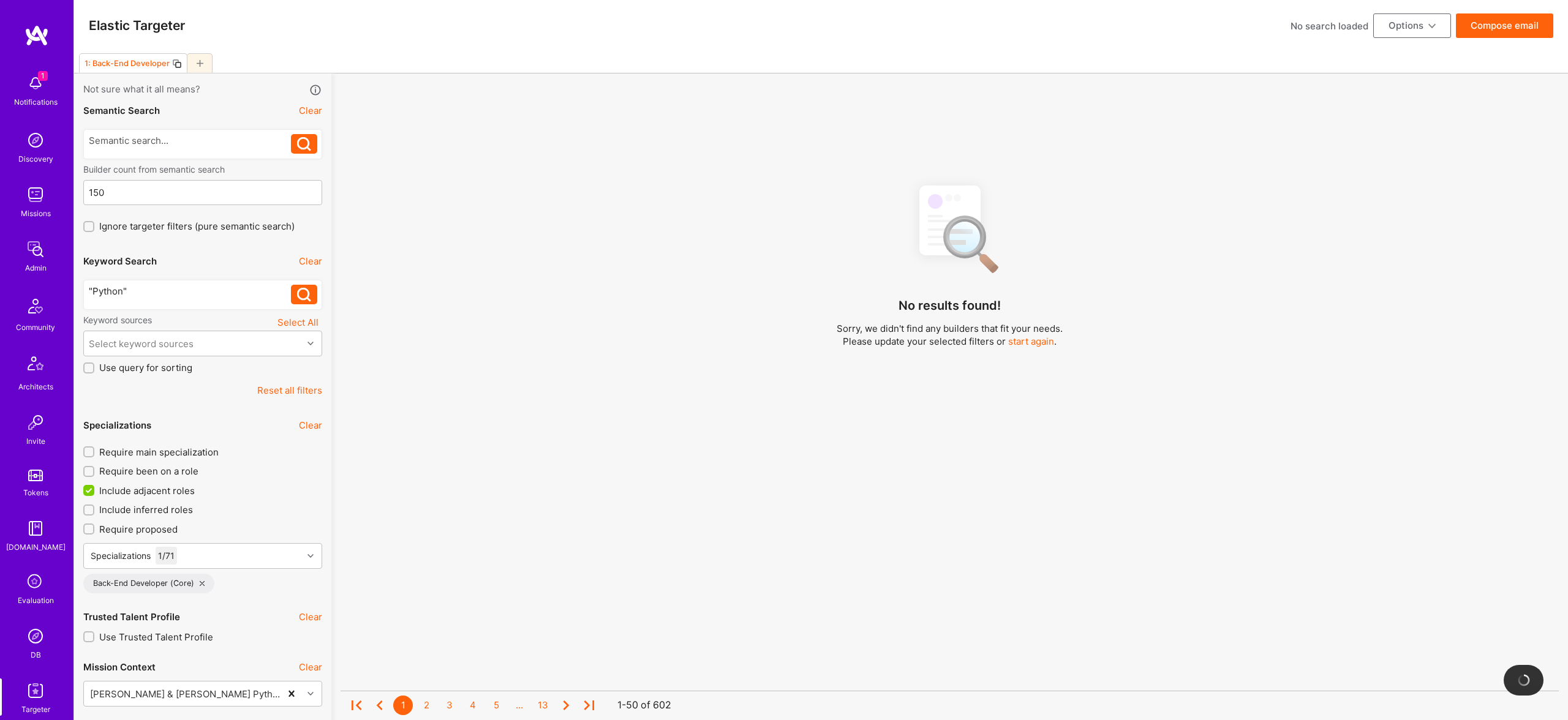
scroll to position [3, 0]
click at [160, 345] on div "Select keyword sources" at bounding box center [141, 342] width 105 height 13
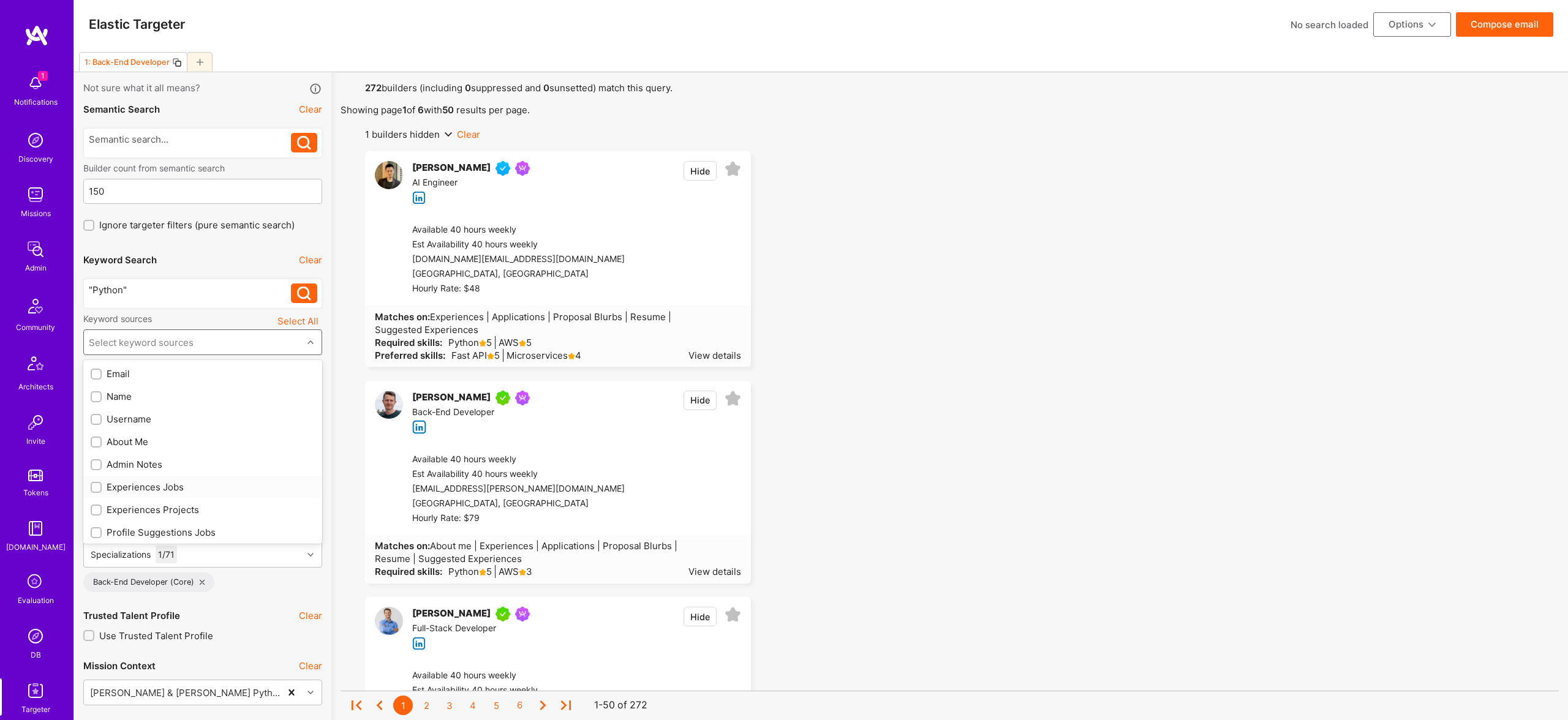
scroll to position [2, 0]
click at [139, 443] on div "About Me" at bounding box center [202, 443] width 224 height 13
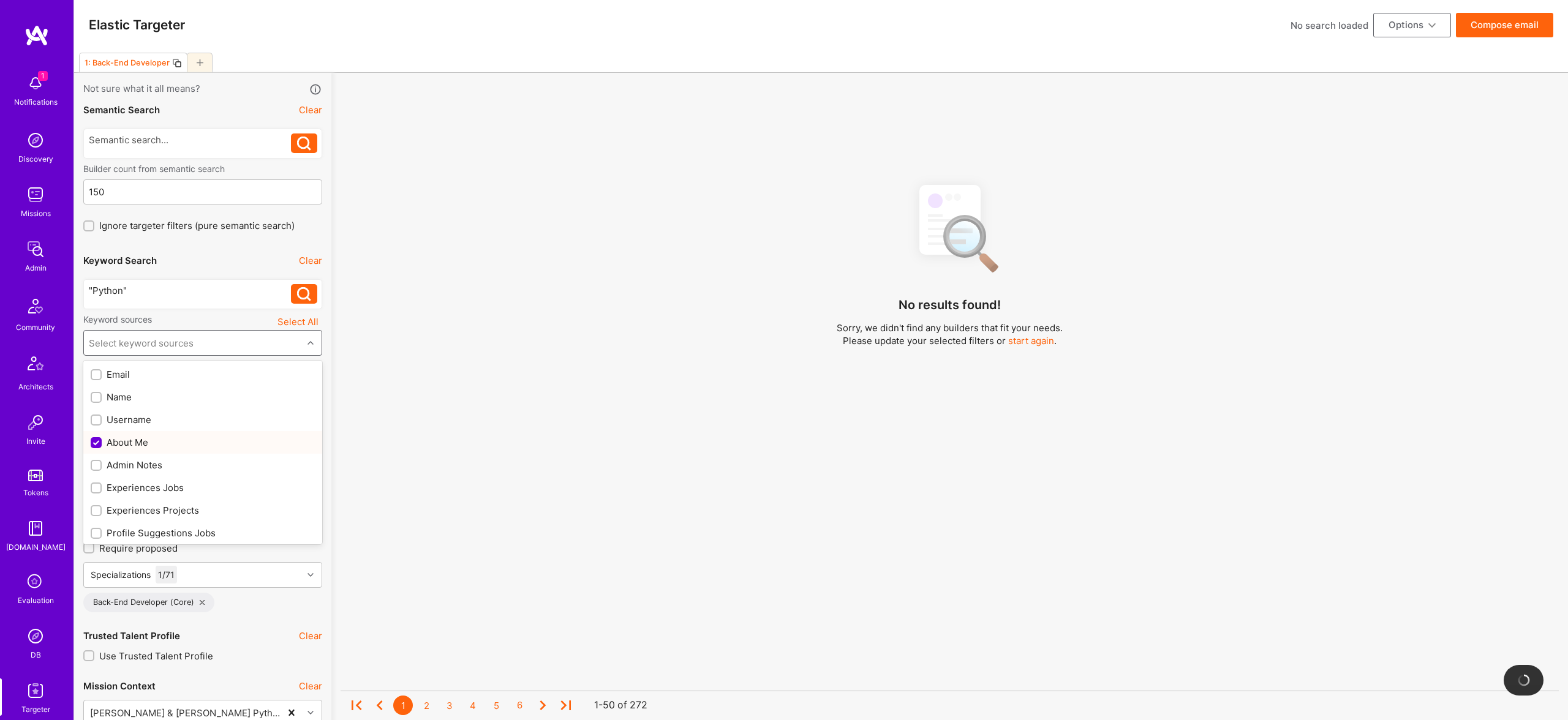
checkbox input "true"
click at [164, 493] on div "Experiences Jobs" at bounding box center [202, 488] width 224 height 13
checkbox input "true"
click at [172, 519] on div "Experiences Projects" at bounding box center [202, 511] width 239 height 22
checkbox input "true"
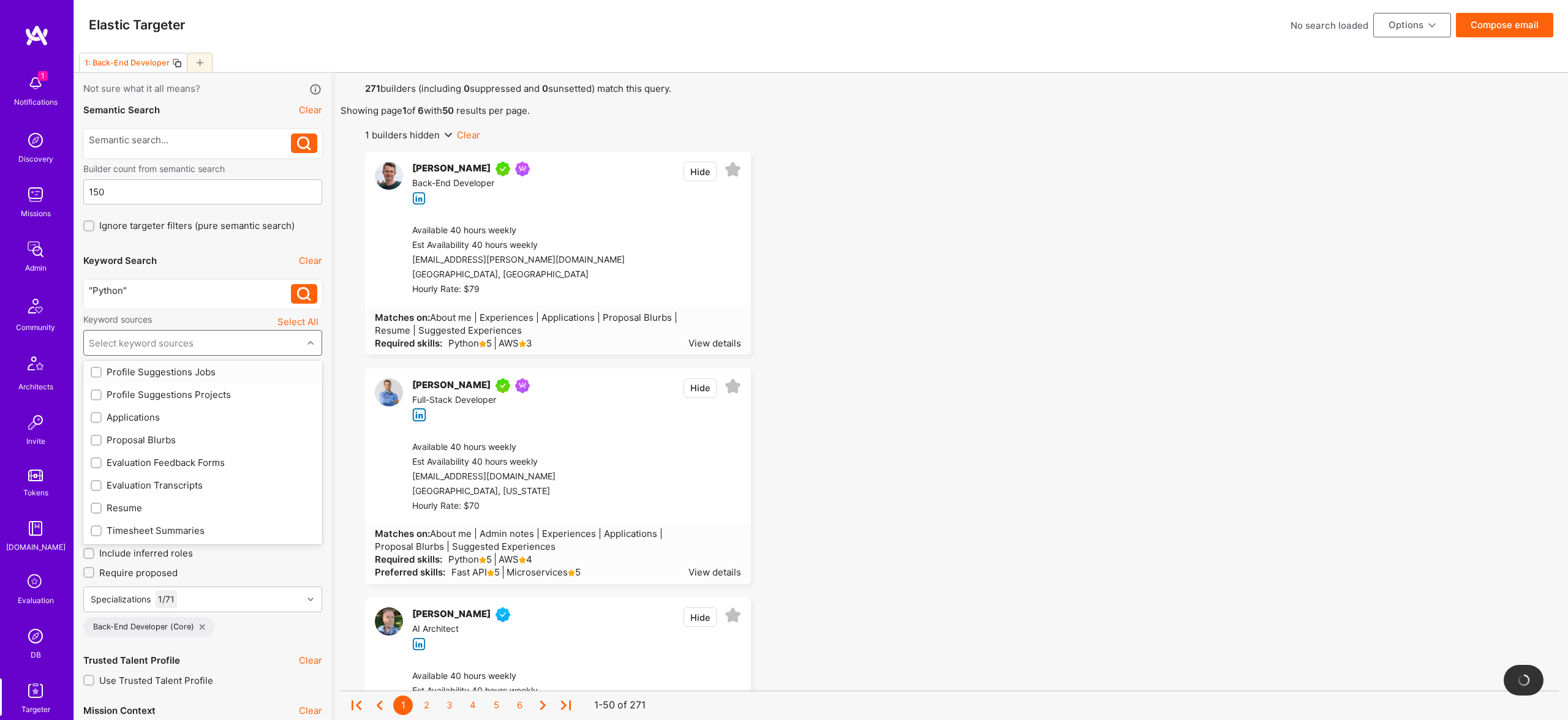
scroll to position [56, 0]
click at [176, 475] on div "Profile Suggestions Jobs" at bounding box center [202, 477] width 224 height 13
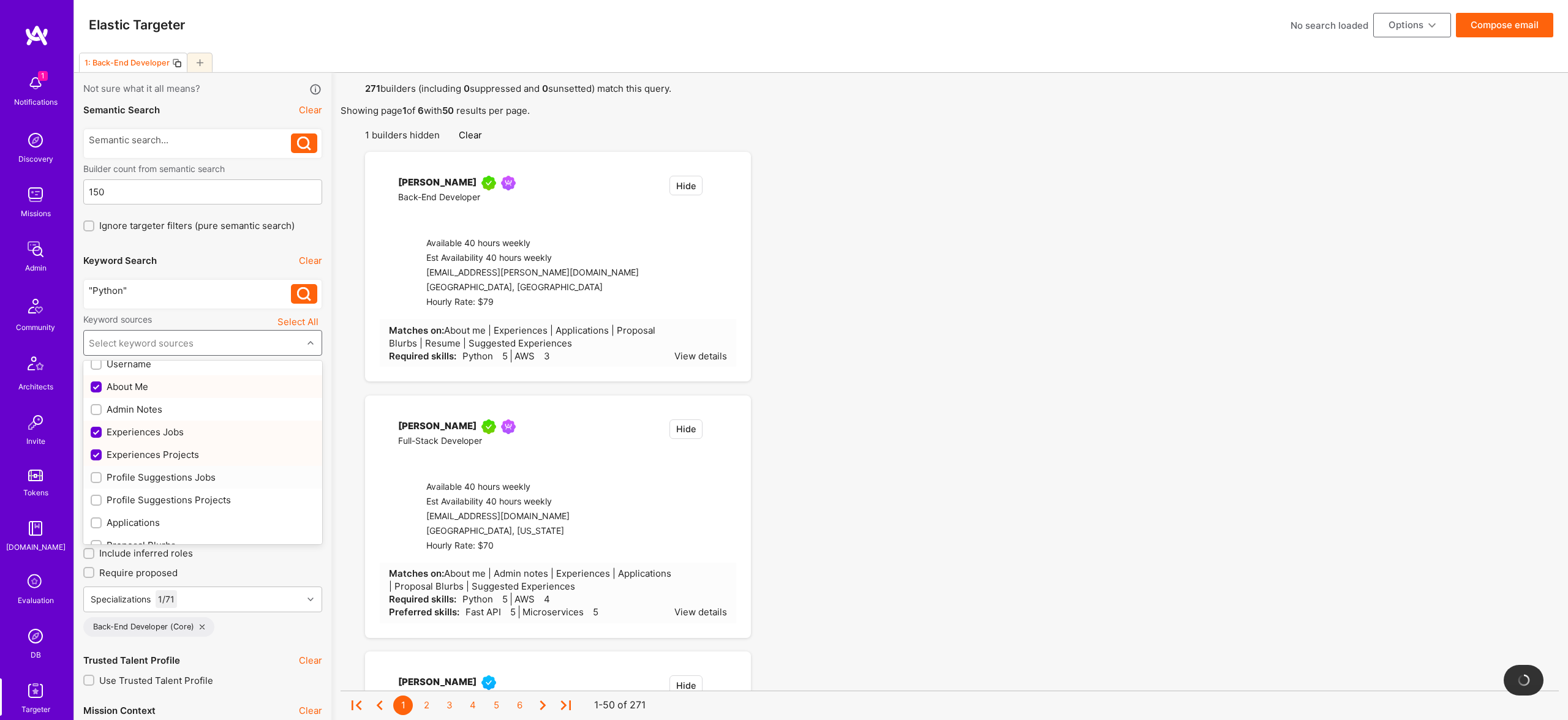
checkbox input "true"
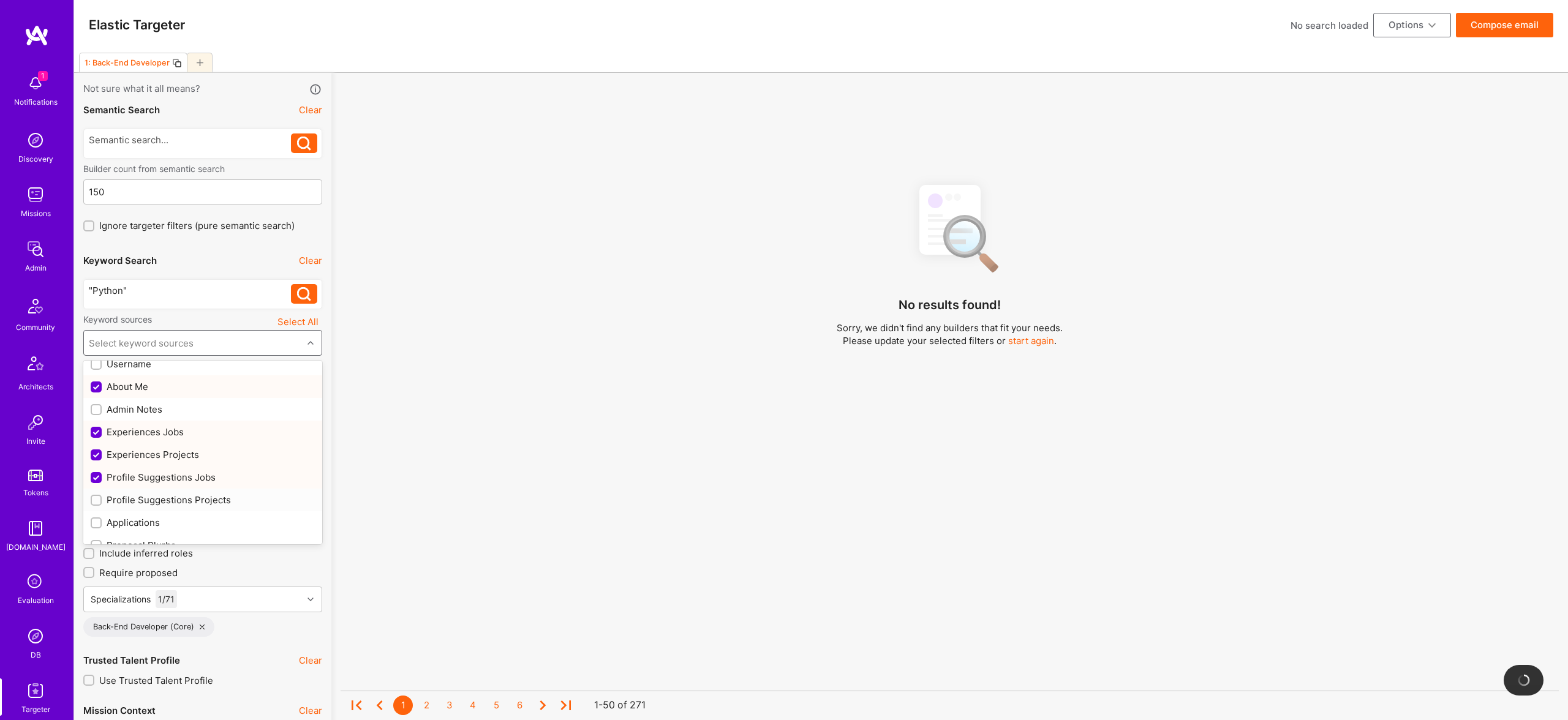
click at [202, 500] on div "Profile Suggestions Projects" at bounding box center [202, 500] width 224 height 13
checkbox input "true"
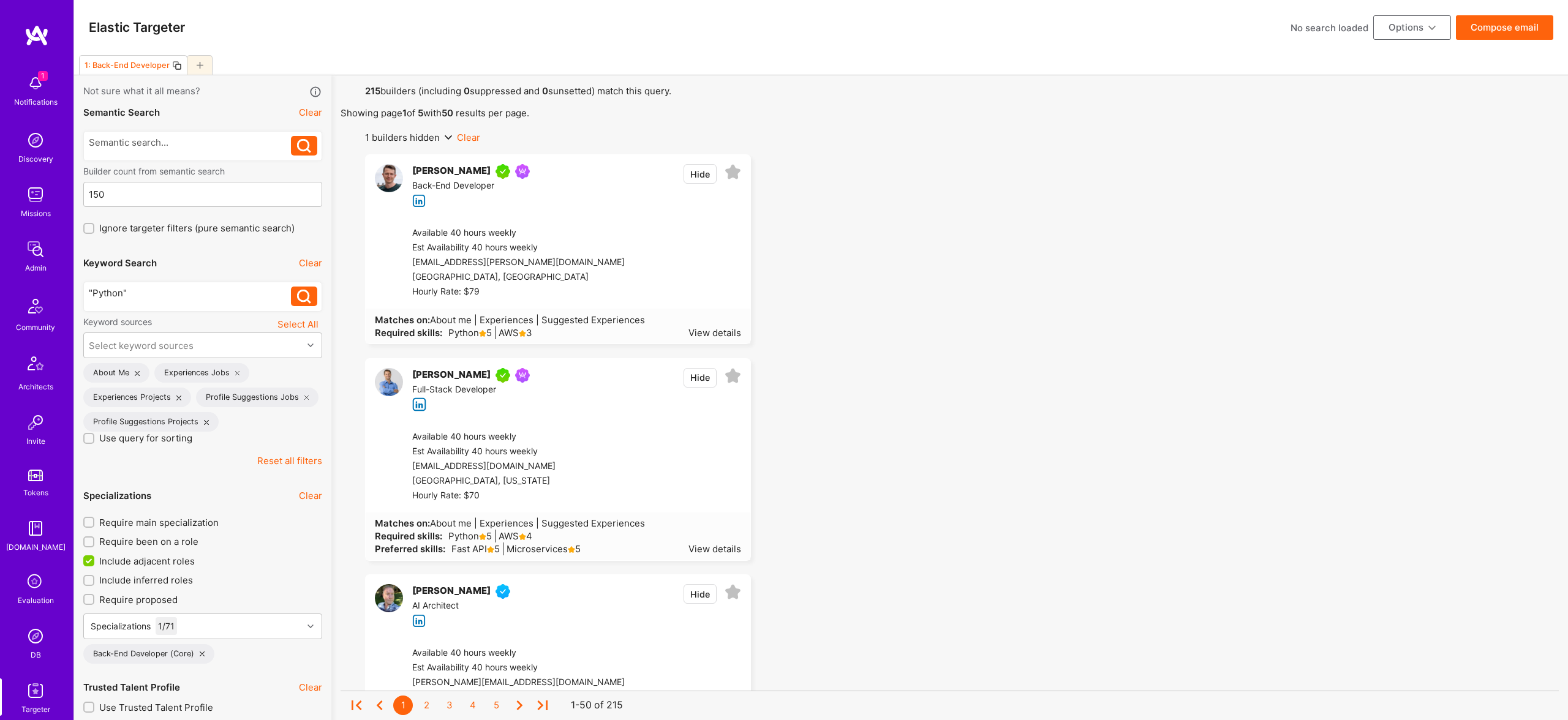
click at [197, 291] on div ""Python"" at bounding box center [190, 293] width 202 height 13
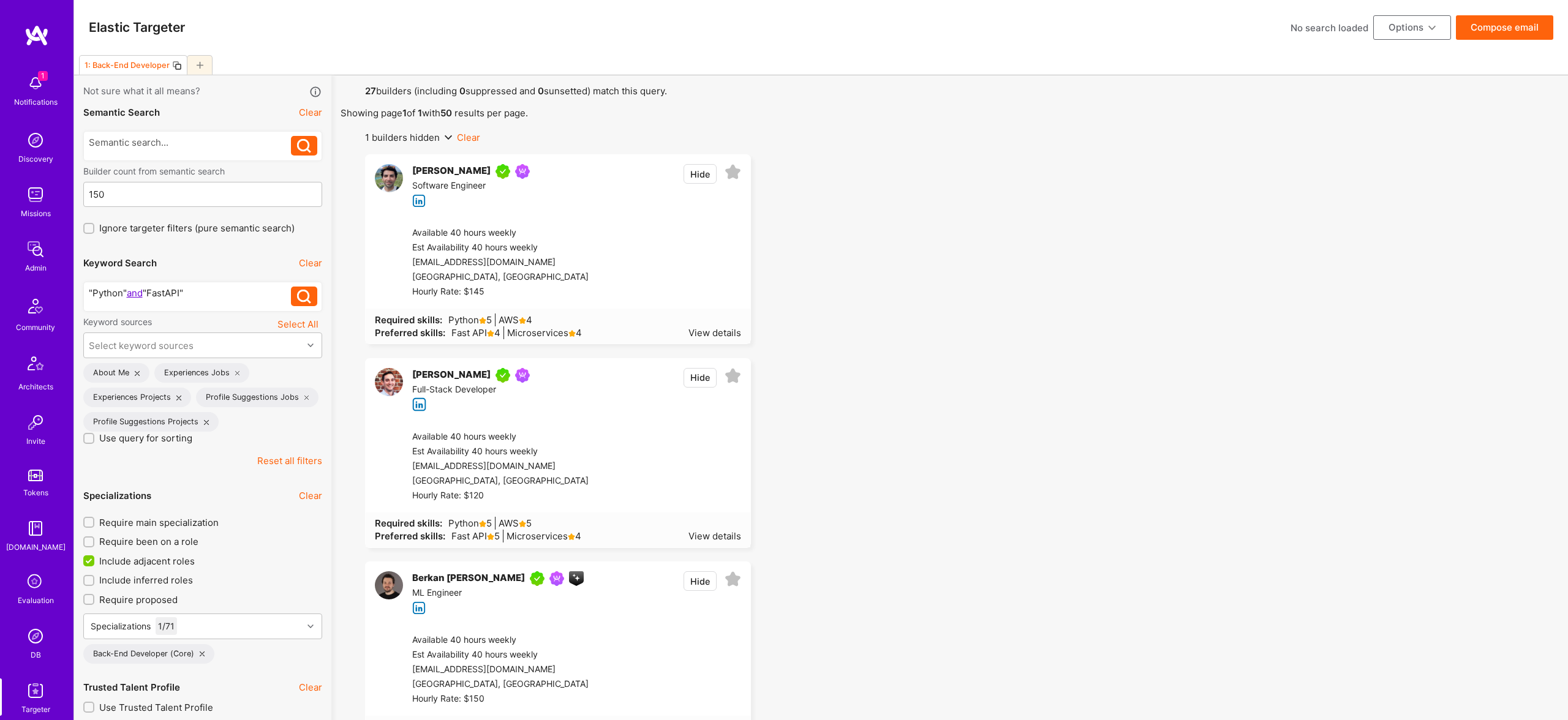
click at [175, 67] on icon at bounding box center [177, 66] width 10 height 10
click at [167, 291] on div ""Python" and "FastAPI"" at bounding box center [190, 293] width 202 height 13
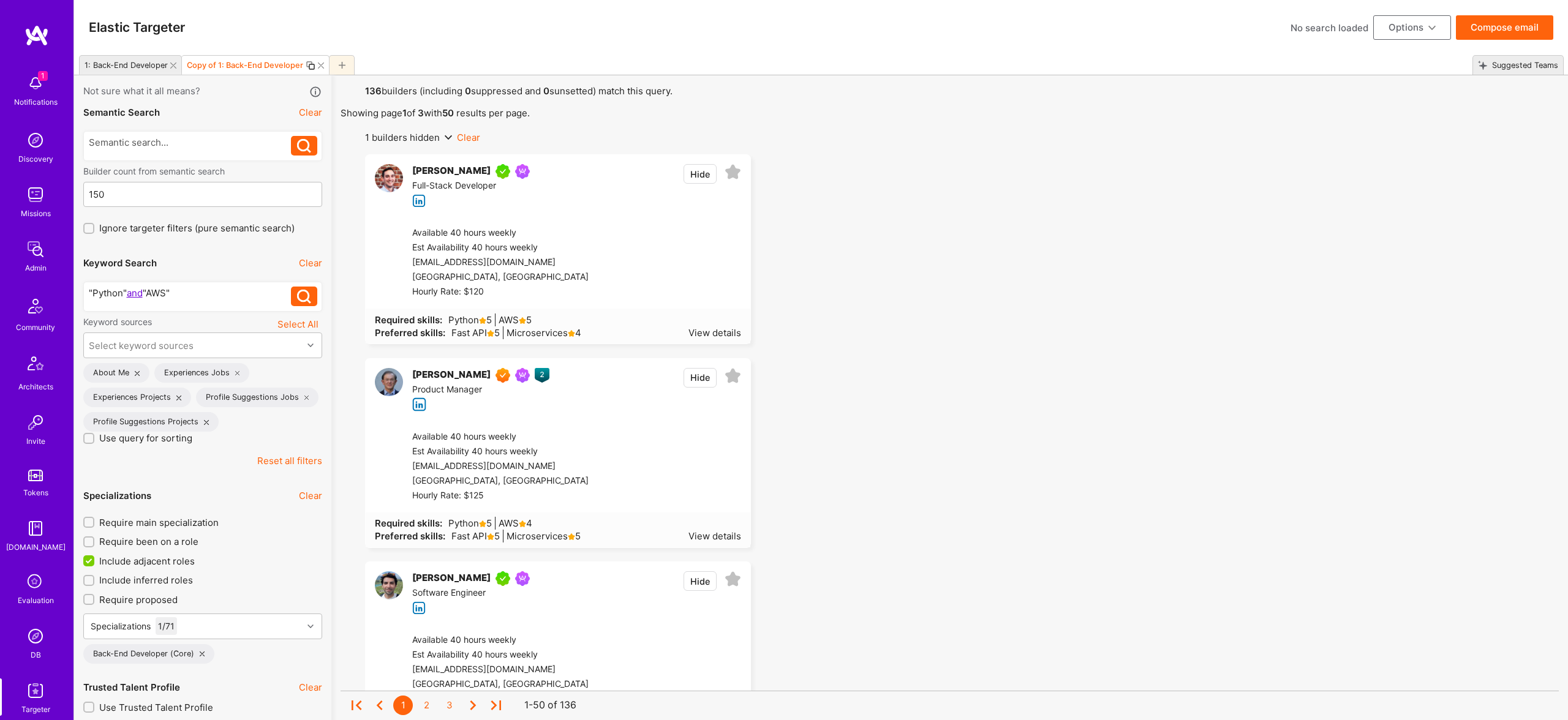
click at [241, 293] on div ""Python" and "AWS"" at bounding box center [190, 293] width 202 height 13
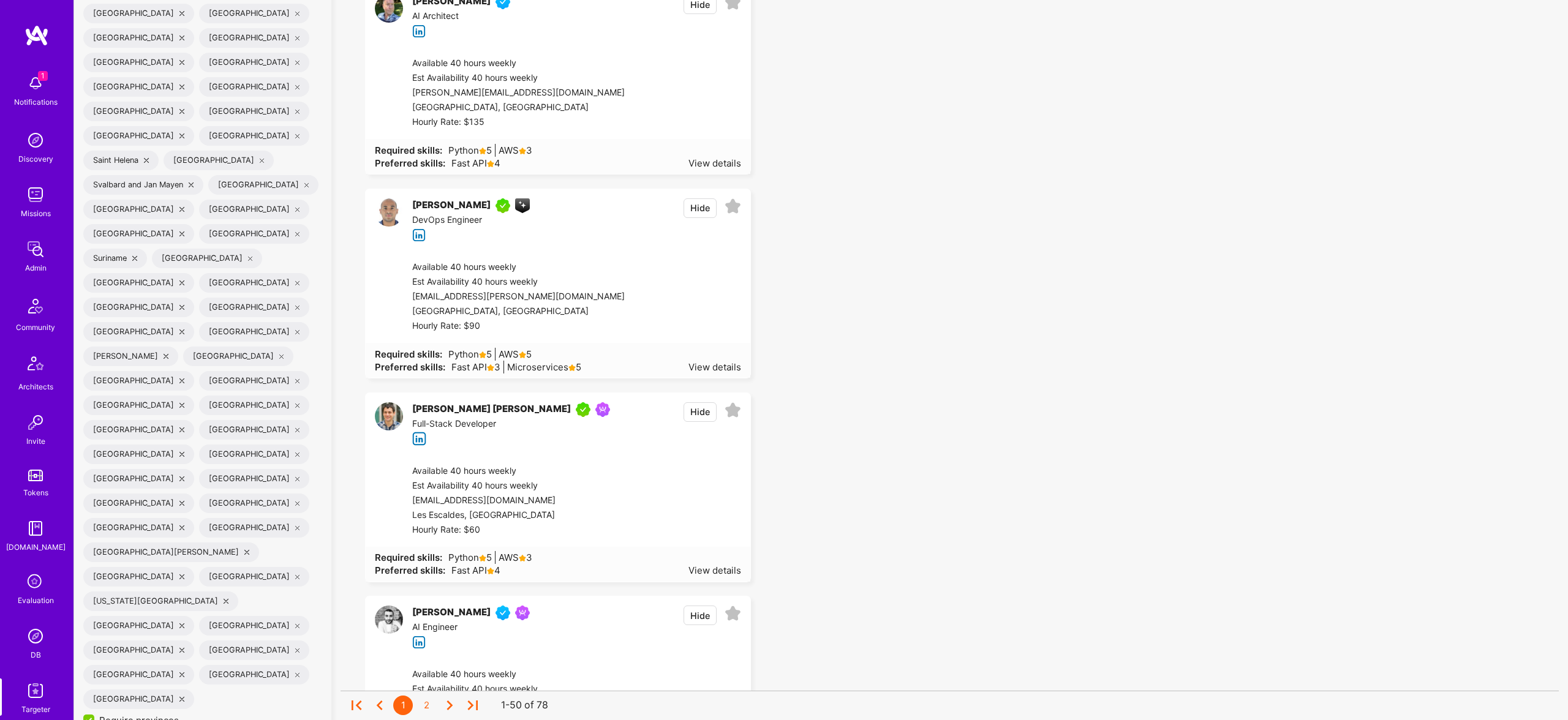
scroll to position [4611, 0]
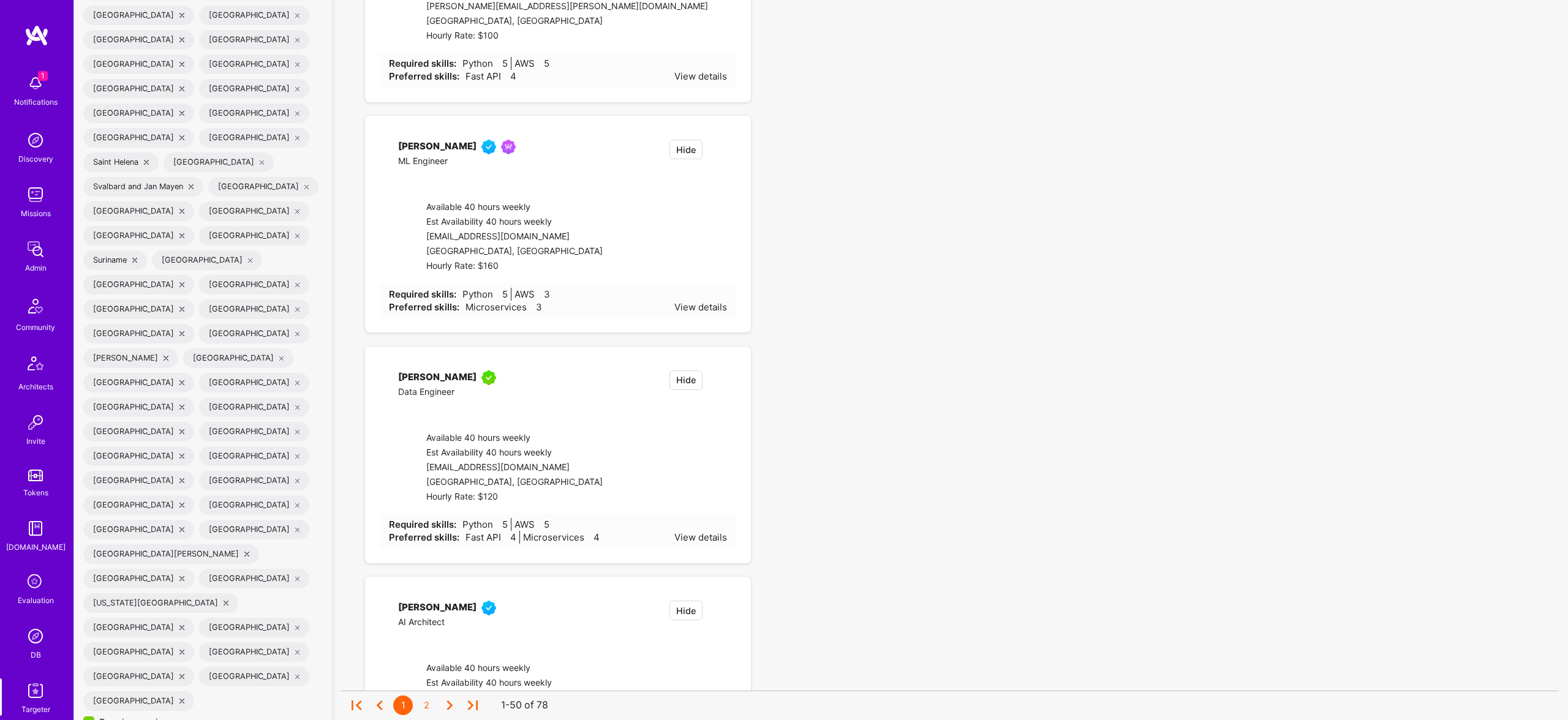
checkbox input "false"
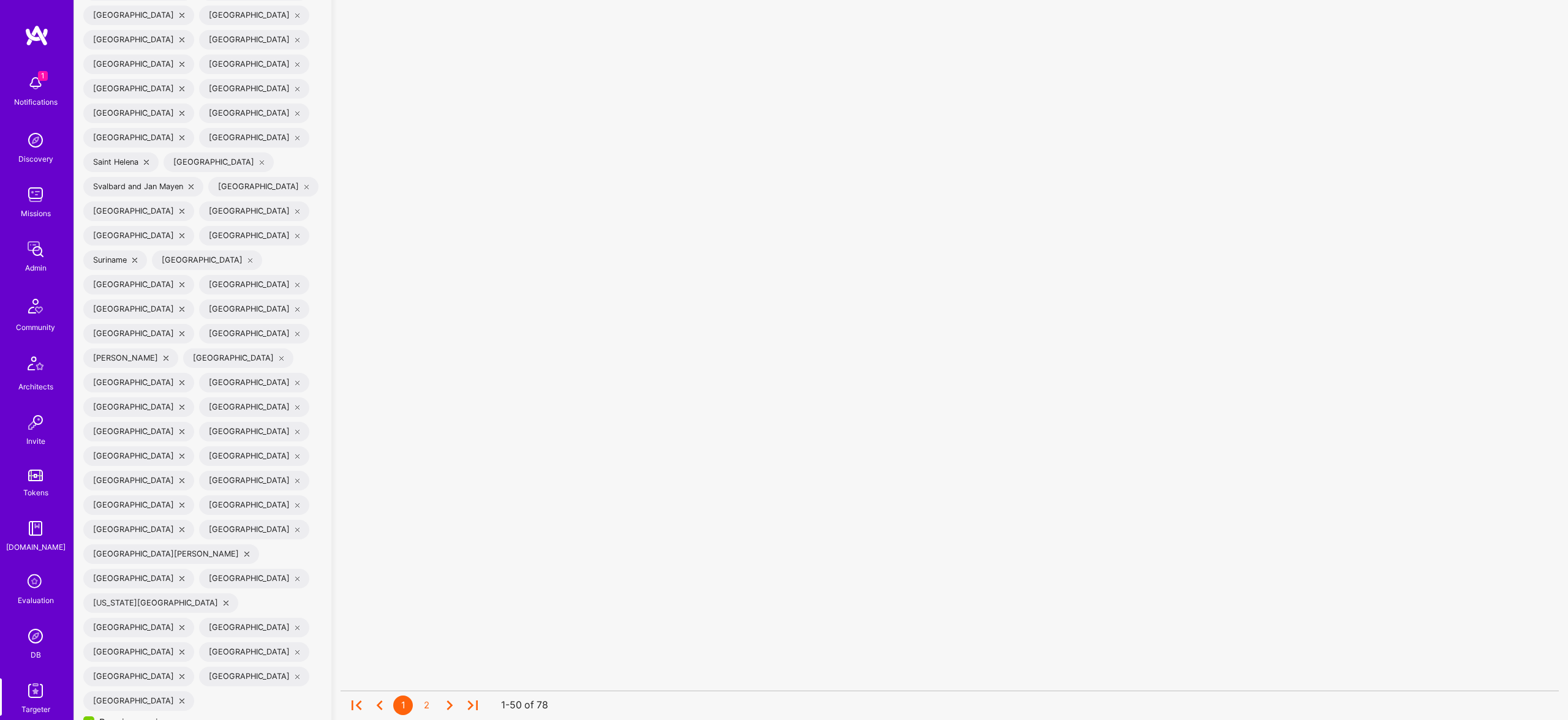
drag, startPoint x: 133, startPoint y: 199, endPoint x: 139, endPoint y: 179, distance: 20.9
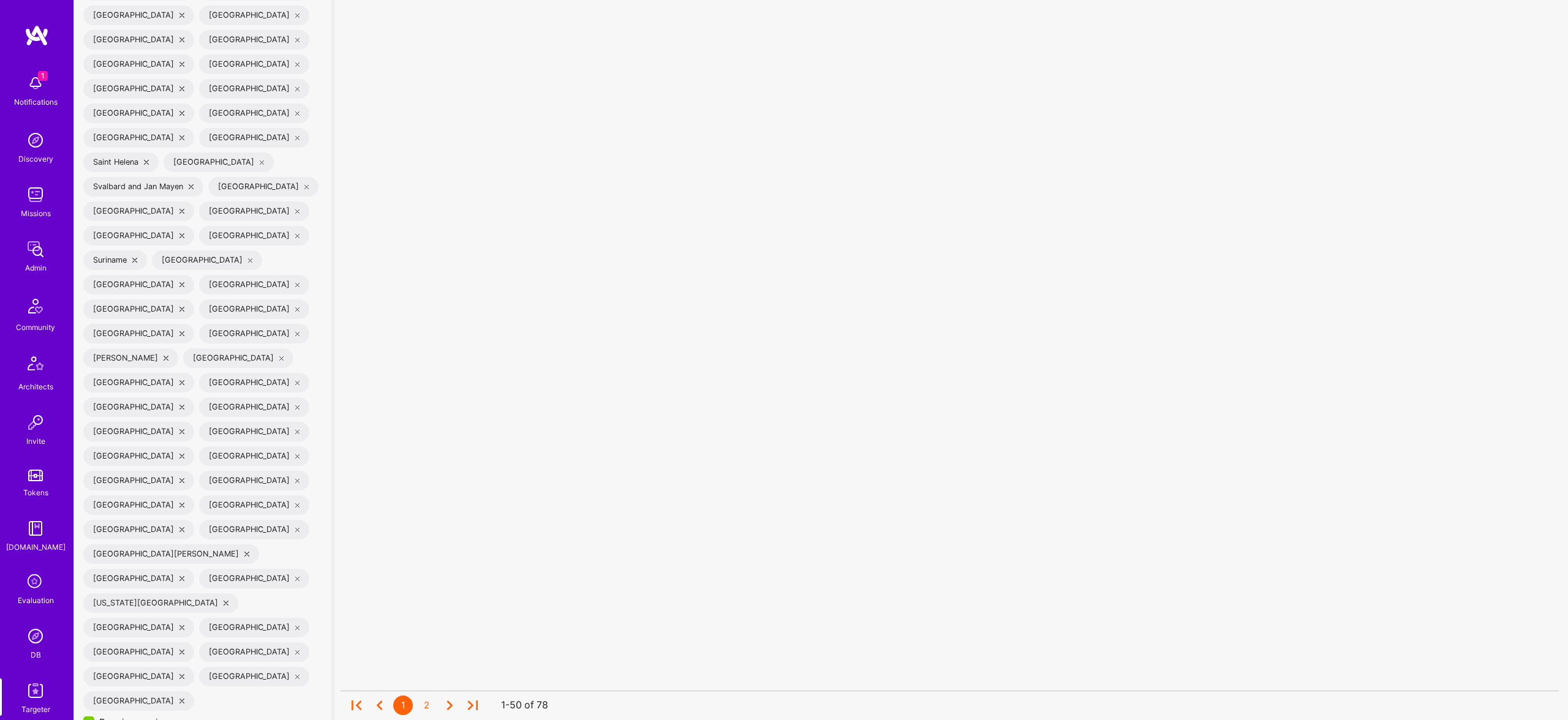
checkbox input "false"
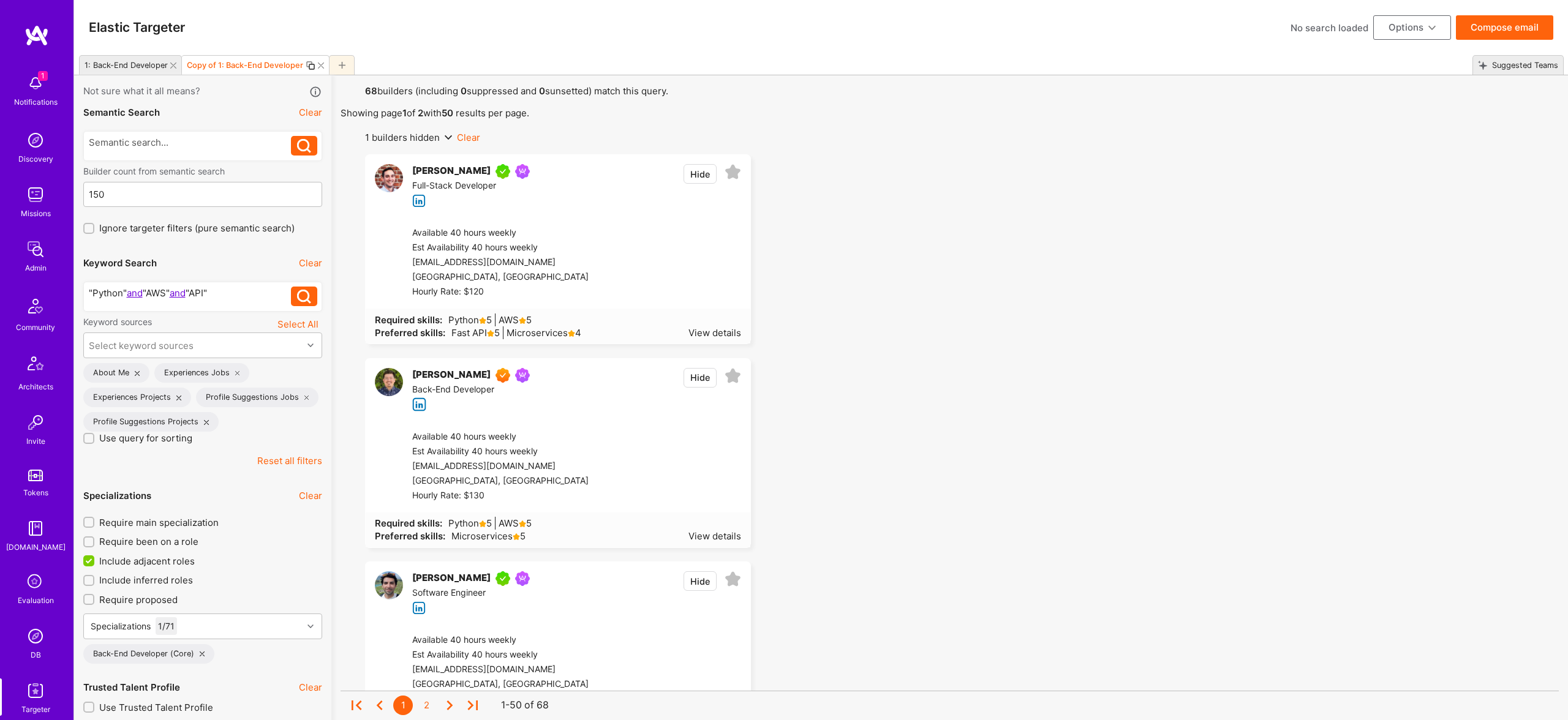
drag, startPoint x: 228, startPoint y: 294, endPoint x: 246, endPoint y: 291, distance: 18.2
click at [228, 294] on div ""Python" and "AWS" and "API"" at bounding box center [190, 293] width 202 height 13
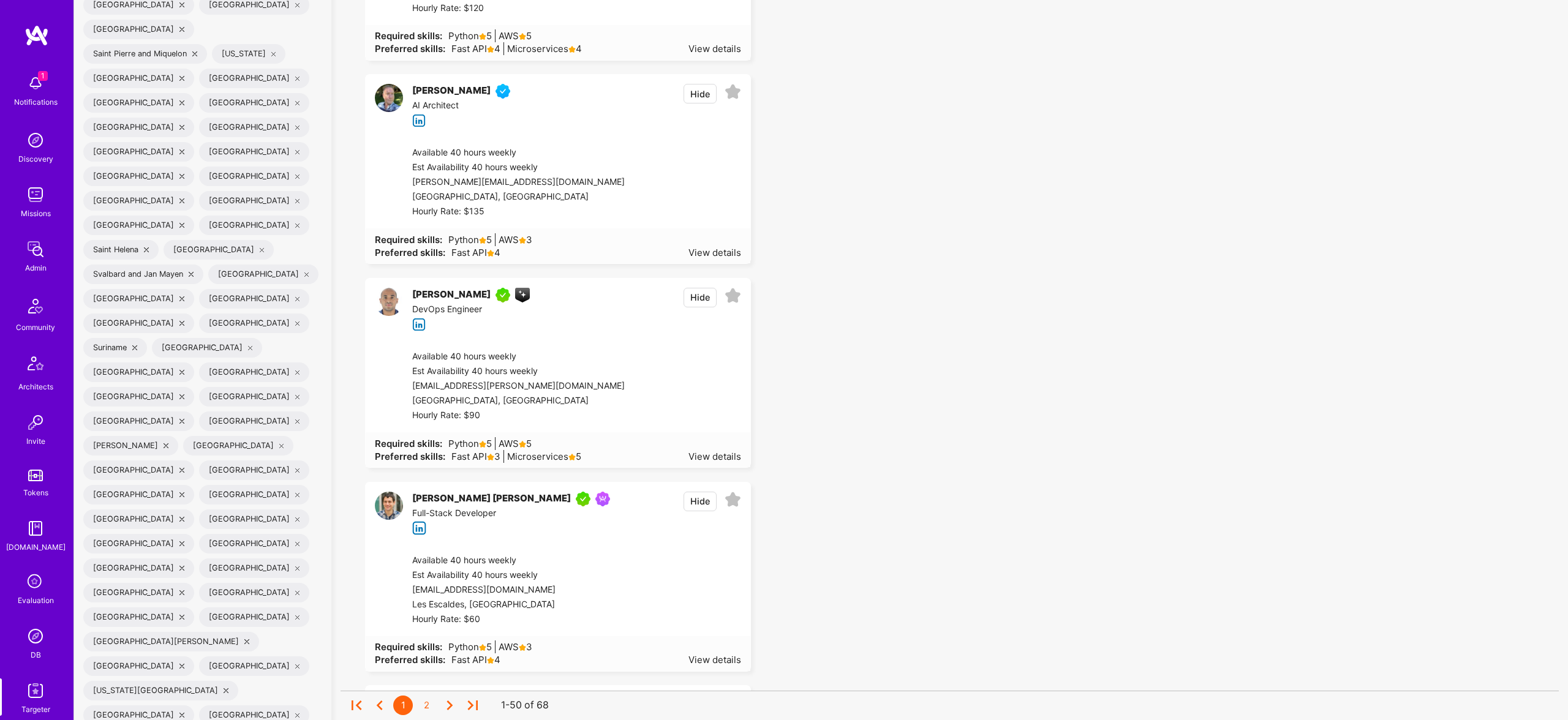
scroll to position [4340, 0]
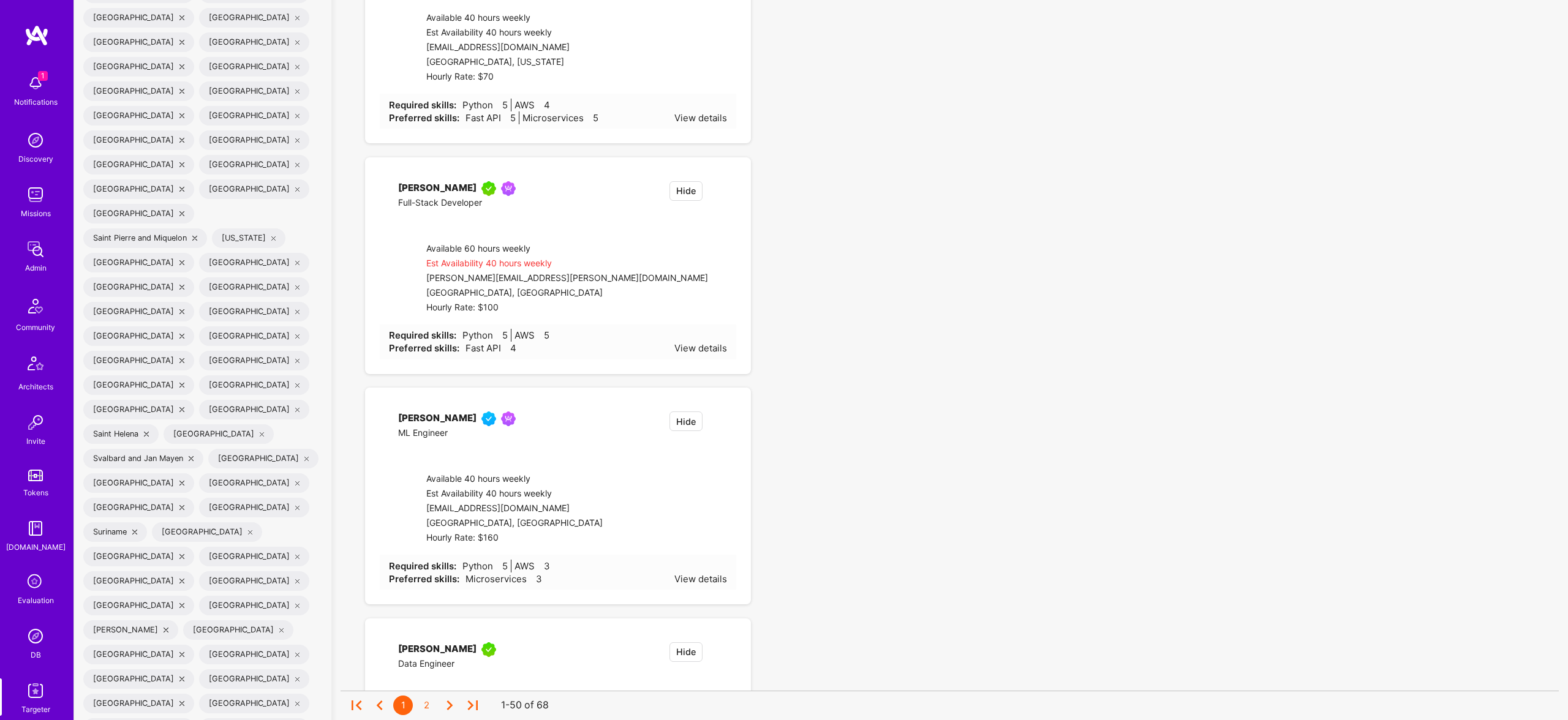
checkbox input "false"
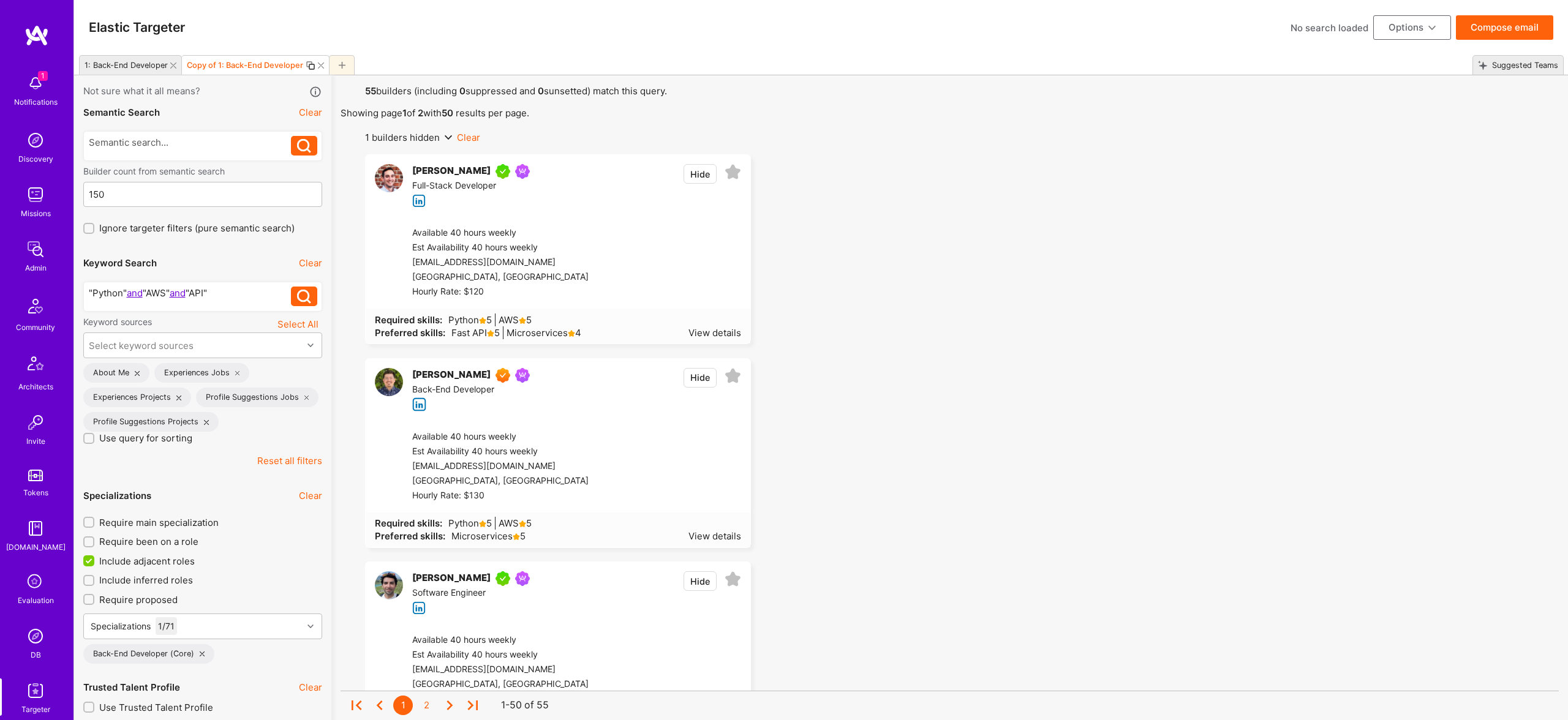
click at [1508, 27] on button "Compose email" at bounding box center [1504, 27] width 97 height 25
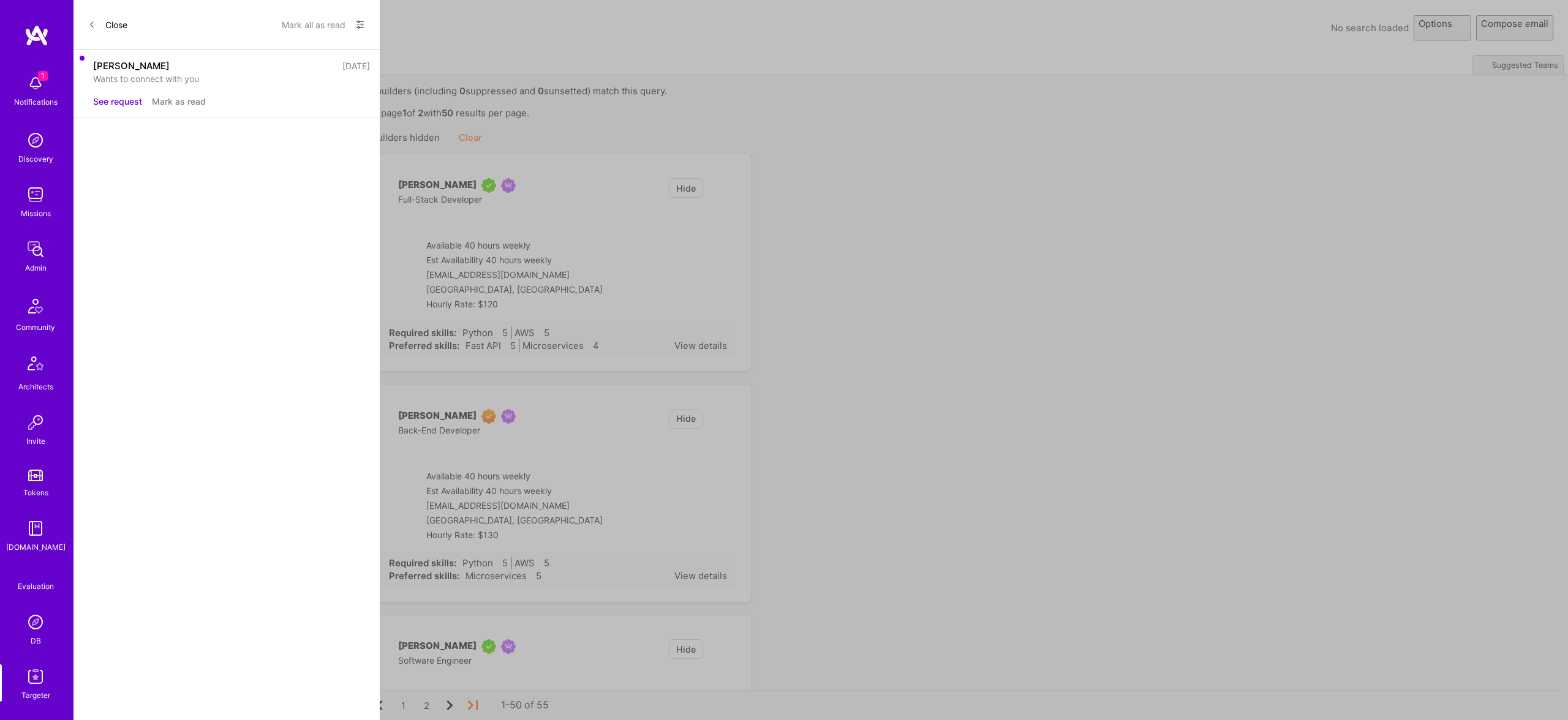
select select "rich-reachout"
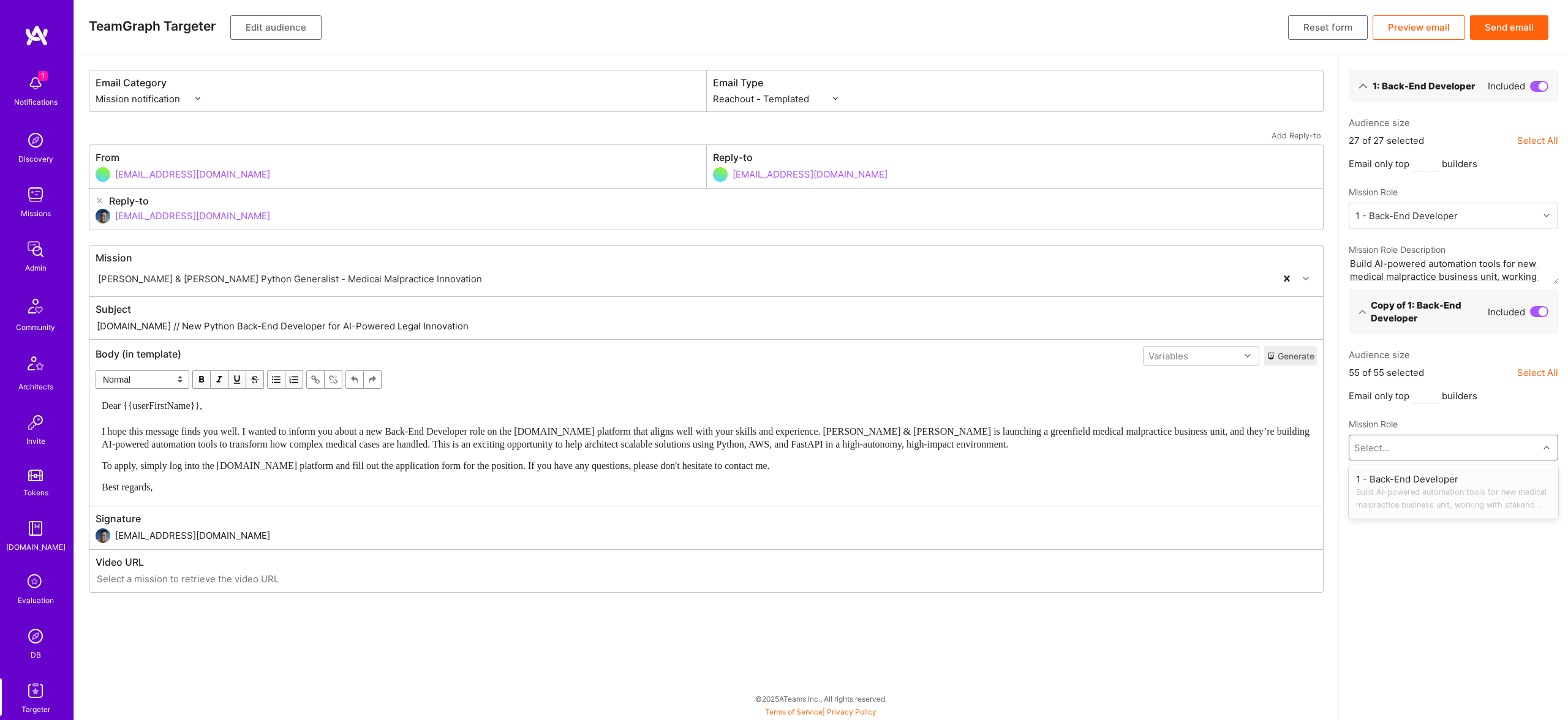
click at [1403, 450] on div "Select..." at bounding box center [1443, 448] width 189 height 25
drag, startPoint x: 1387, startPoint y: 490, endPoint x: 1397, endPoint y: 475, distance: 18.0
click at [1389, 490] on span "Build AI-powered automation tools for new medical malpractice business unit, wo…" at bounding box center [1453, 498] width 195 height 26
type textarea "Build AI-powered automation tools for new medical malpractice business unit, wo…"
click at [1500, 21] on button "Send email" at bounding box center [1509, 27] width 78 height 25
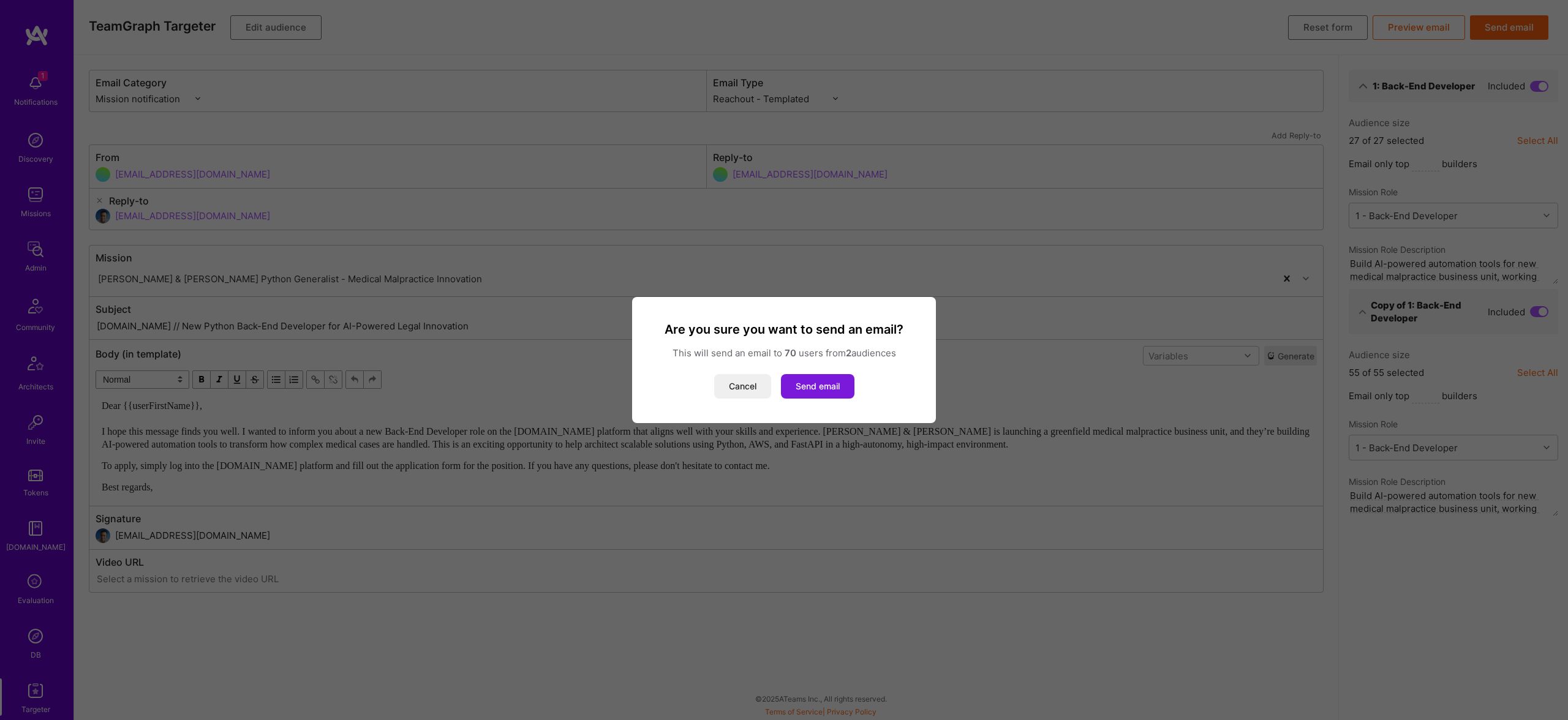
click at [822, 387] on button "Send email" at bounding box center [817, 386] width 74 height 25
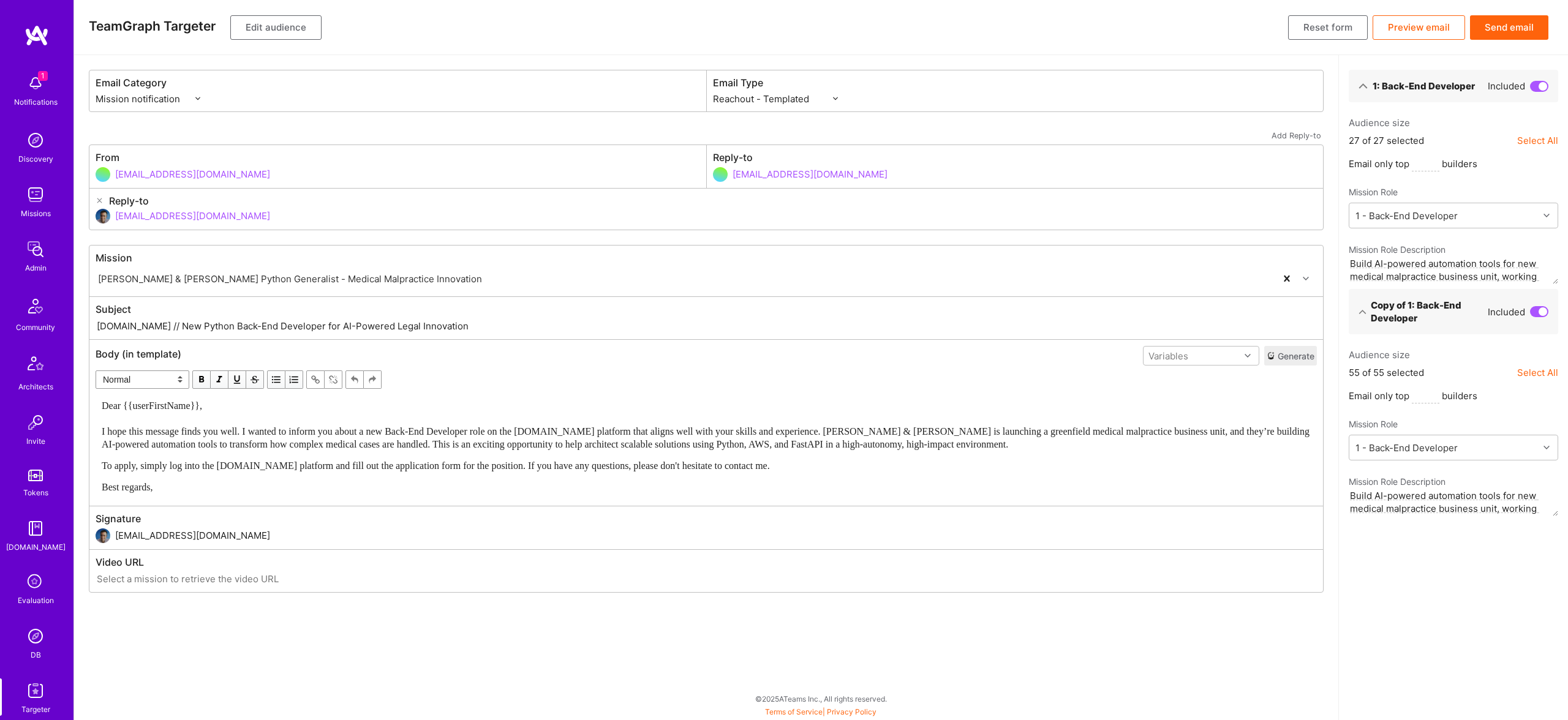
click at [39, 622] on div "1 Notifications Discovery Missions Admin Community Architects Invite Tokens [DO…" at bounding box center [36, 392] width 74 height 647
click at [34, 642] on img at bounding box center [35, 636] width 25 height 25
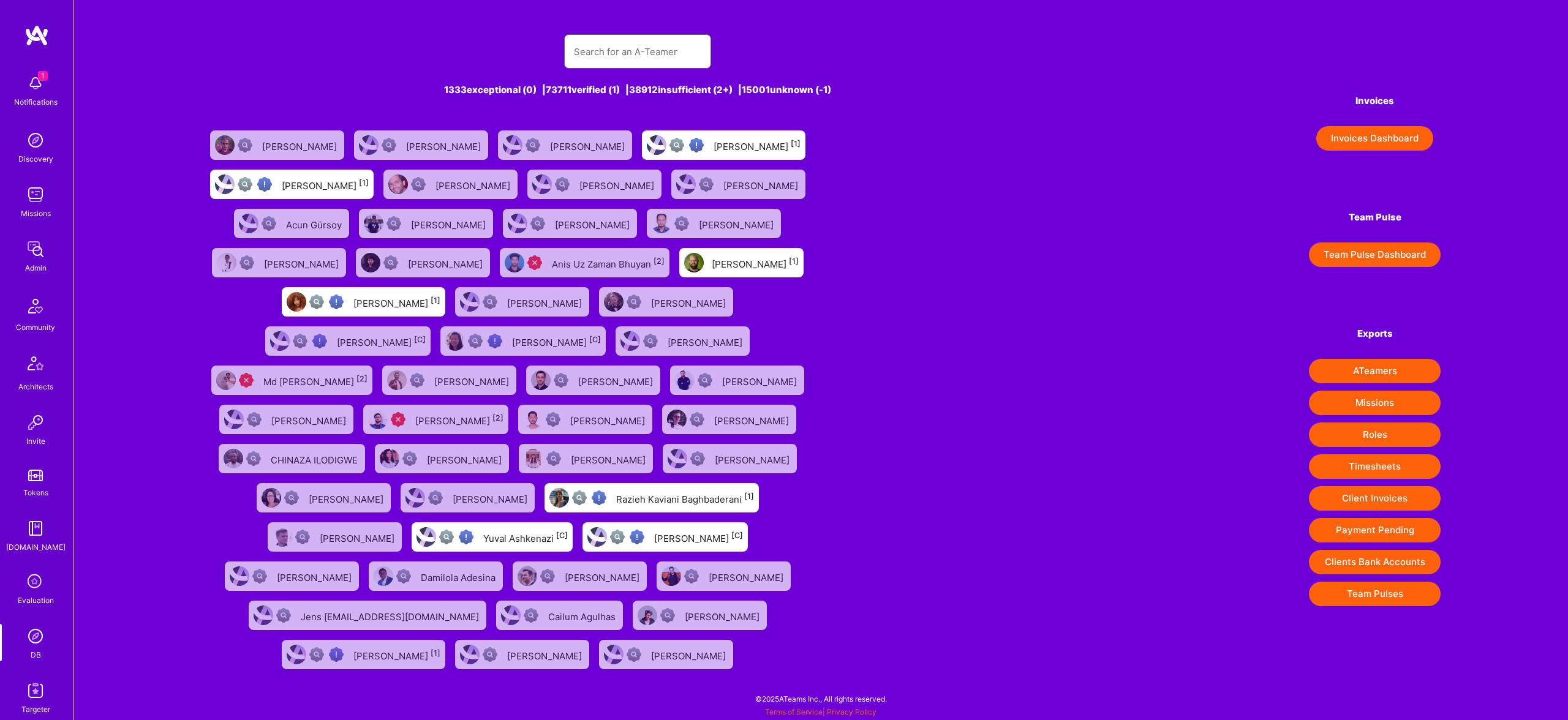
click at [639, 44] on input "text" at bounding box center [637, 52] width 127 height 32
type input "[PERSON_NAME]"
